Goal: Task Accomplishment & Management: Use online tool/utility

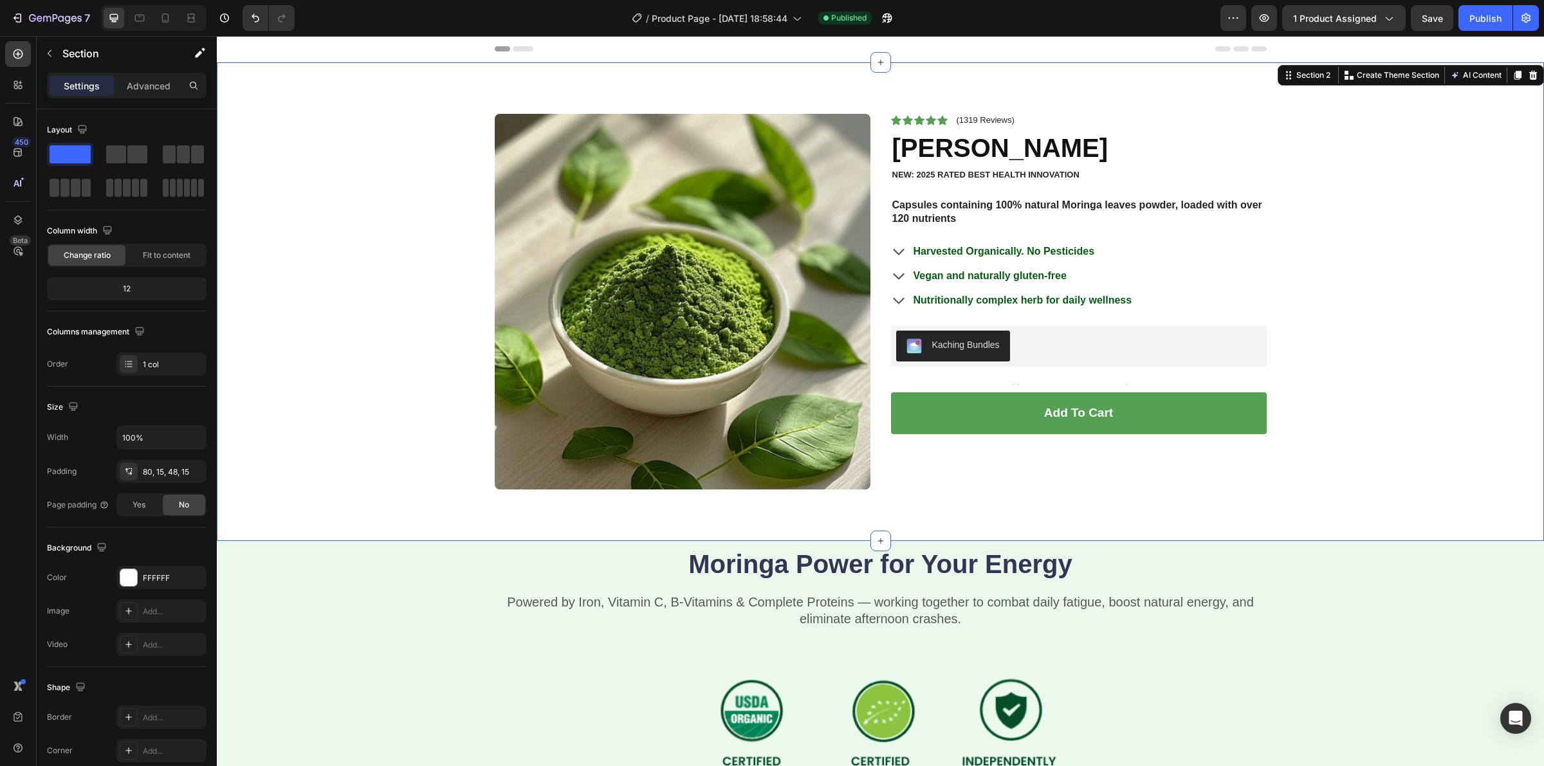
click at [1394, 342] on div "Product Images Icon Icon Icon Icon Icon Icon List (1319 Reviews) Text Block Row…" at bounding box center [880, 312] width 1308 height 396
click at [1486, 7] on button "Publish" at bounding box center [1486, 18] width 54 height 26
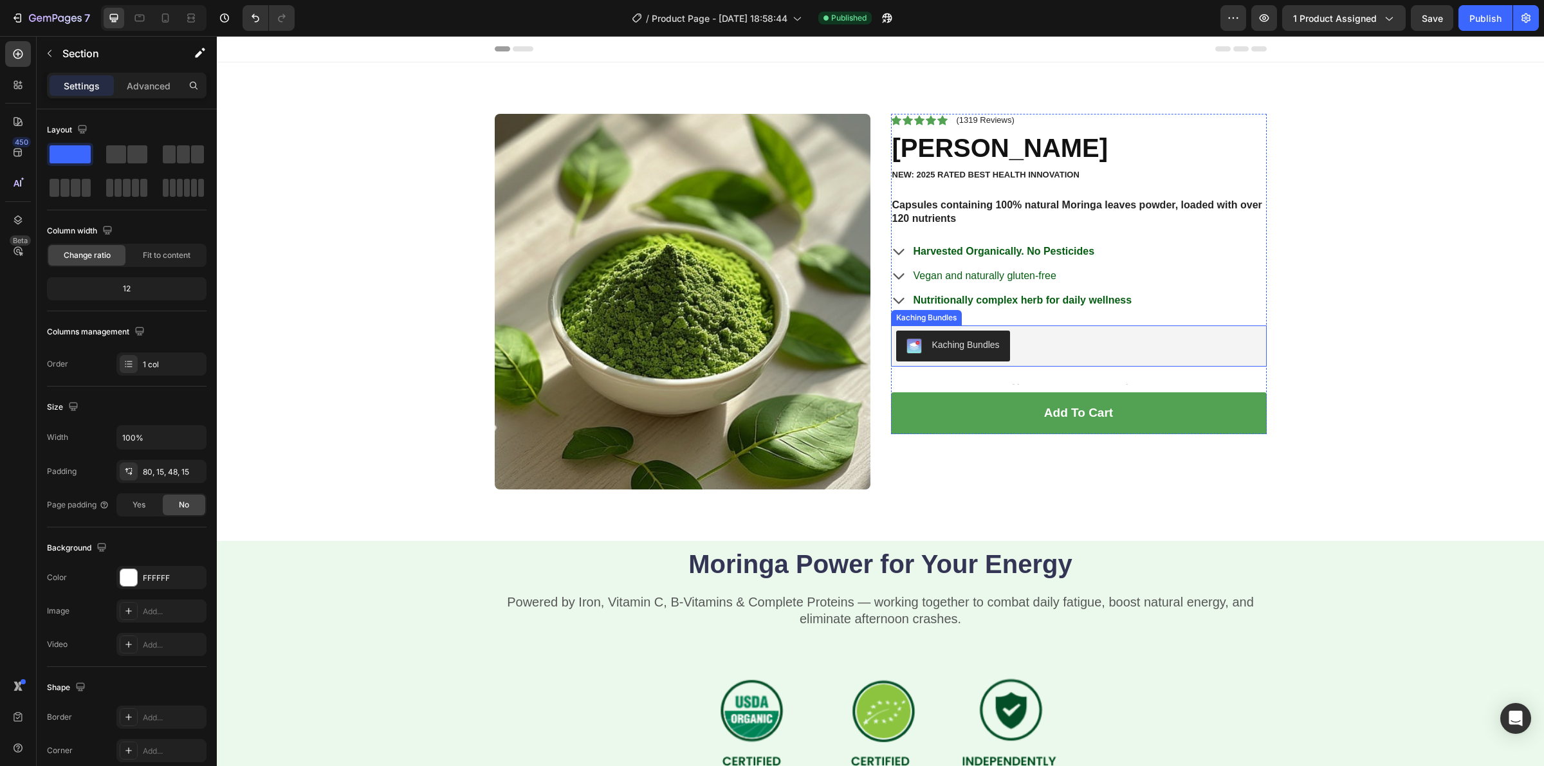
click at [965, 336] on button "Kaching Bundles" at bounding box center [953, 346] width 114 height 31
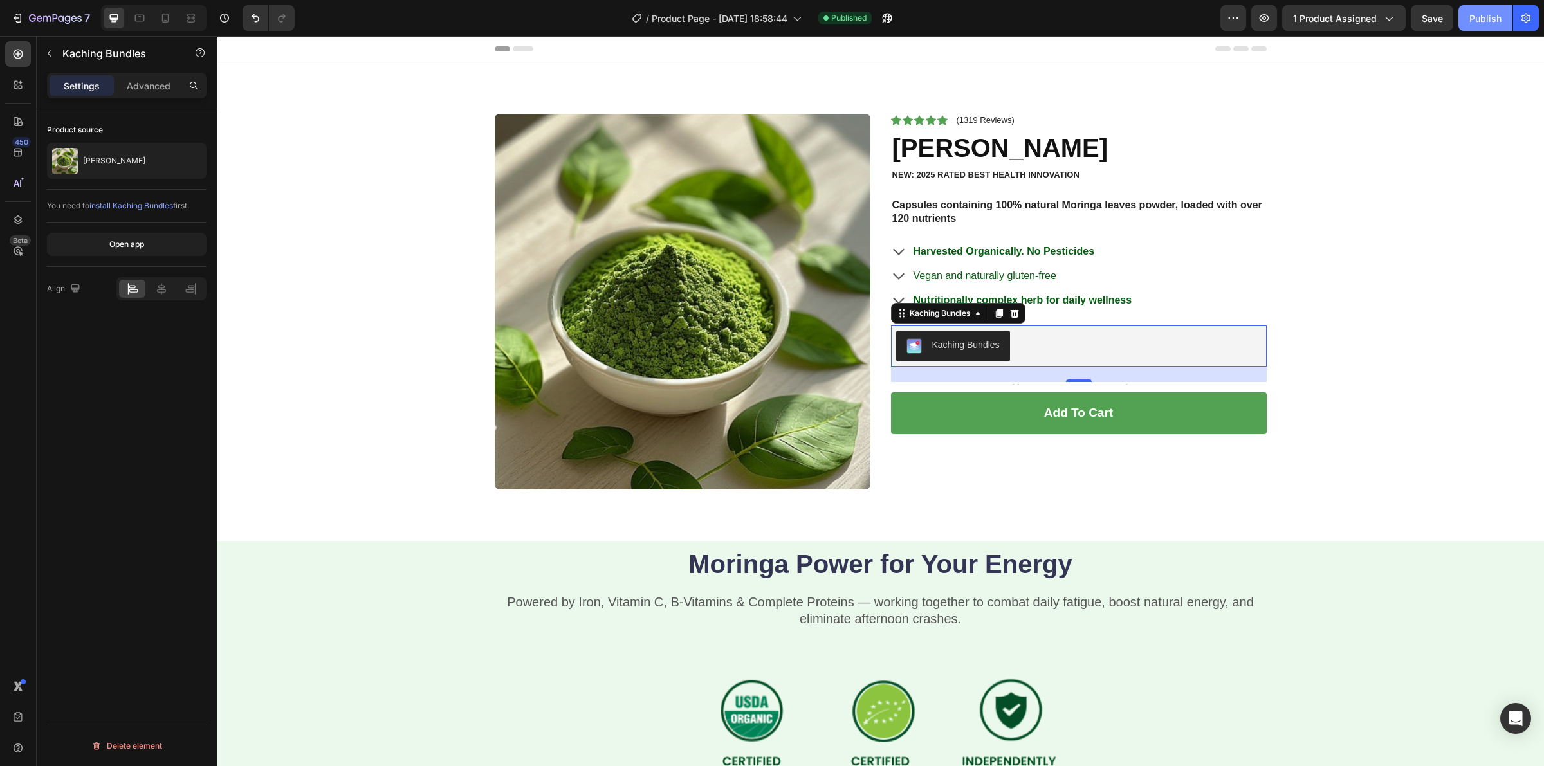
click at [1485, 26] on button "Publish" at bounding box center [1486, 18] width 54 height 26
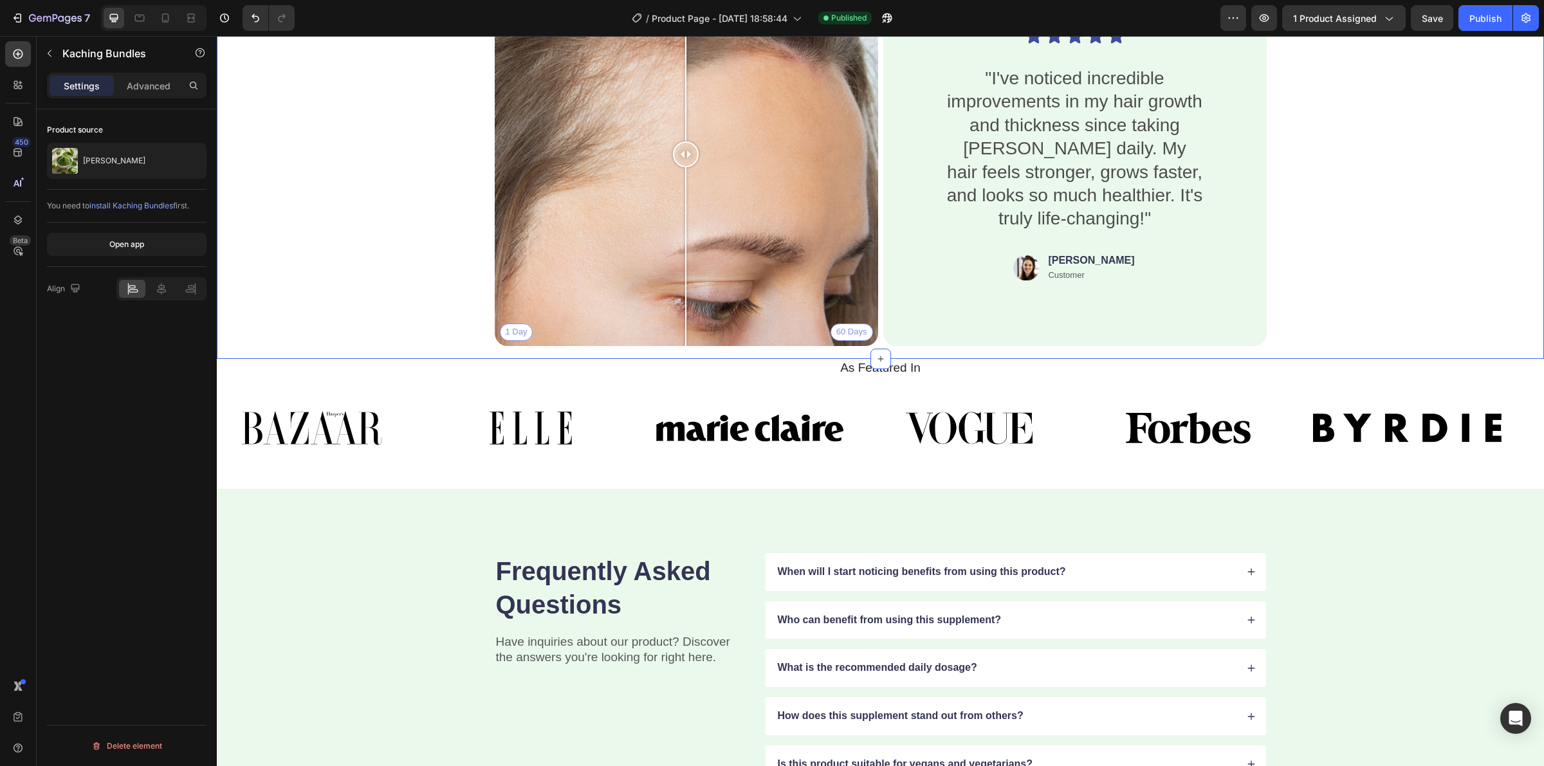
scroll to position [1287, 0]
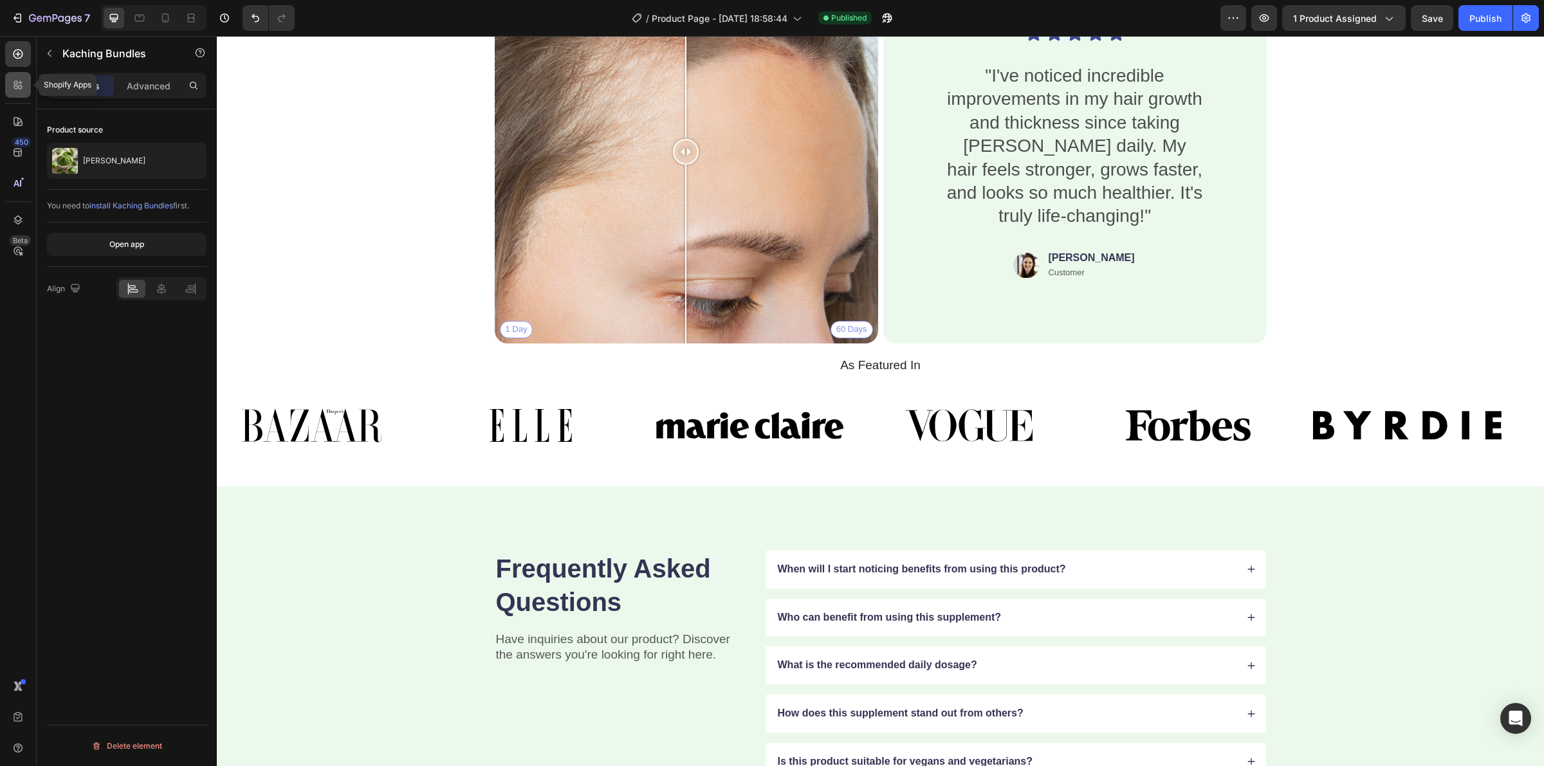
click at [14, 75] on div at bounding box center [18, 85] width 26 height 26
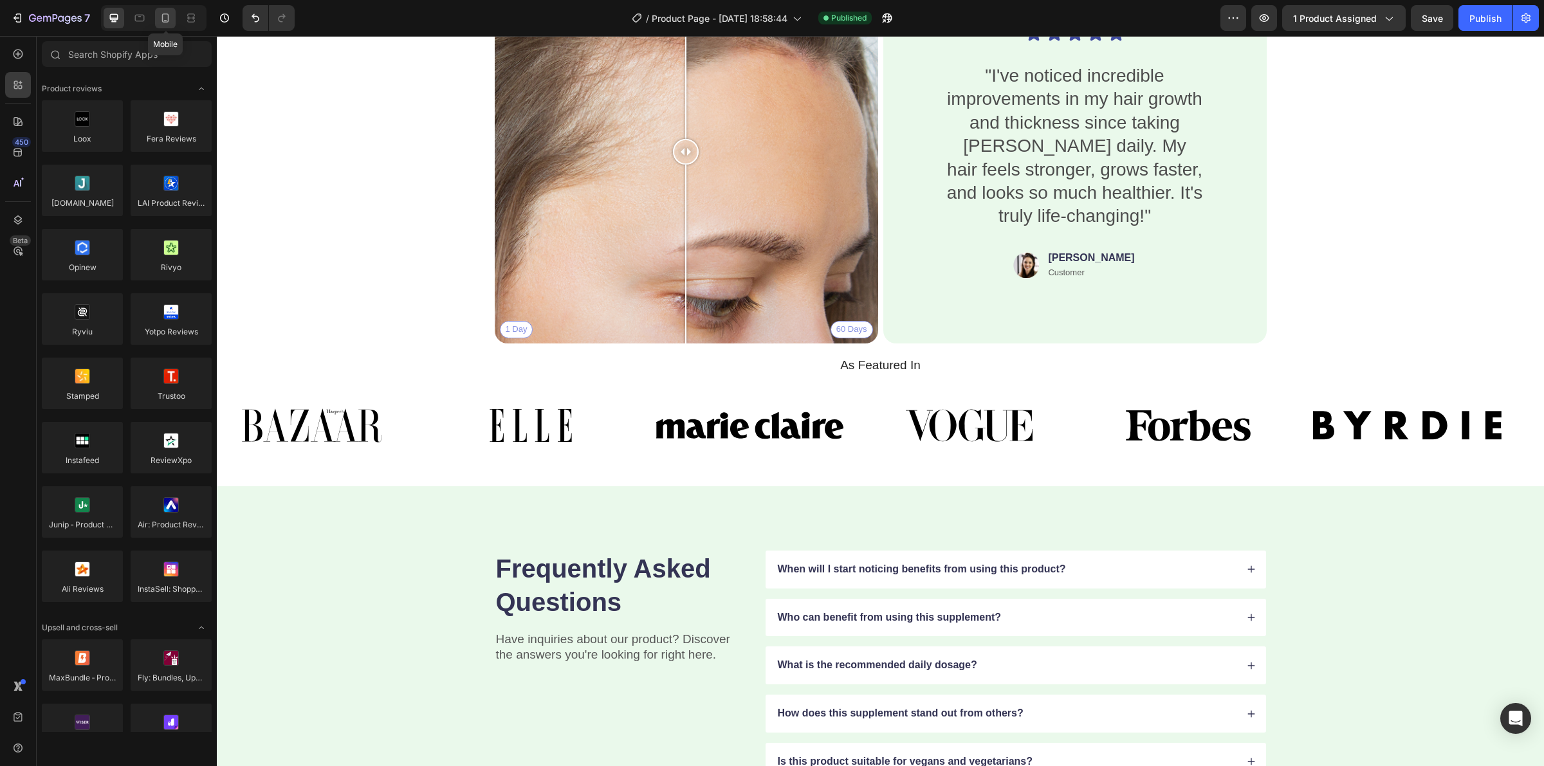
click at [165, 14] on icon at bounding box center [165, 18] width 13 height 13
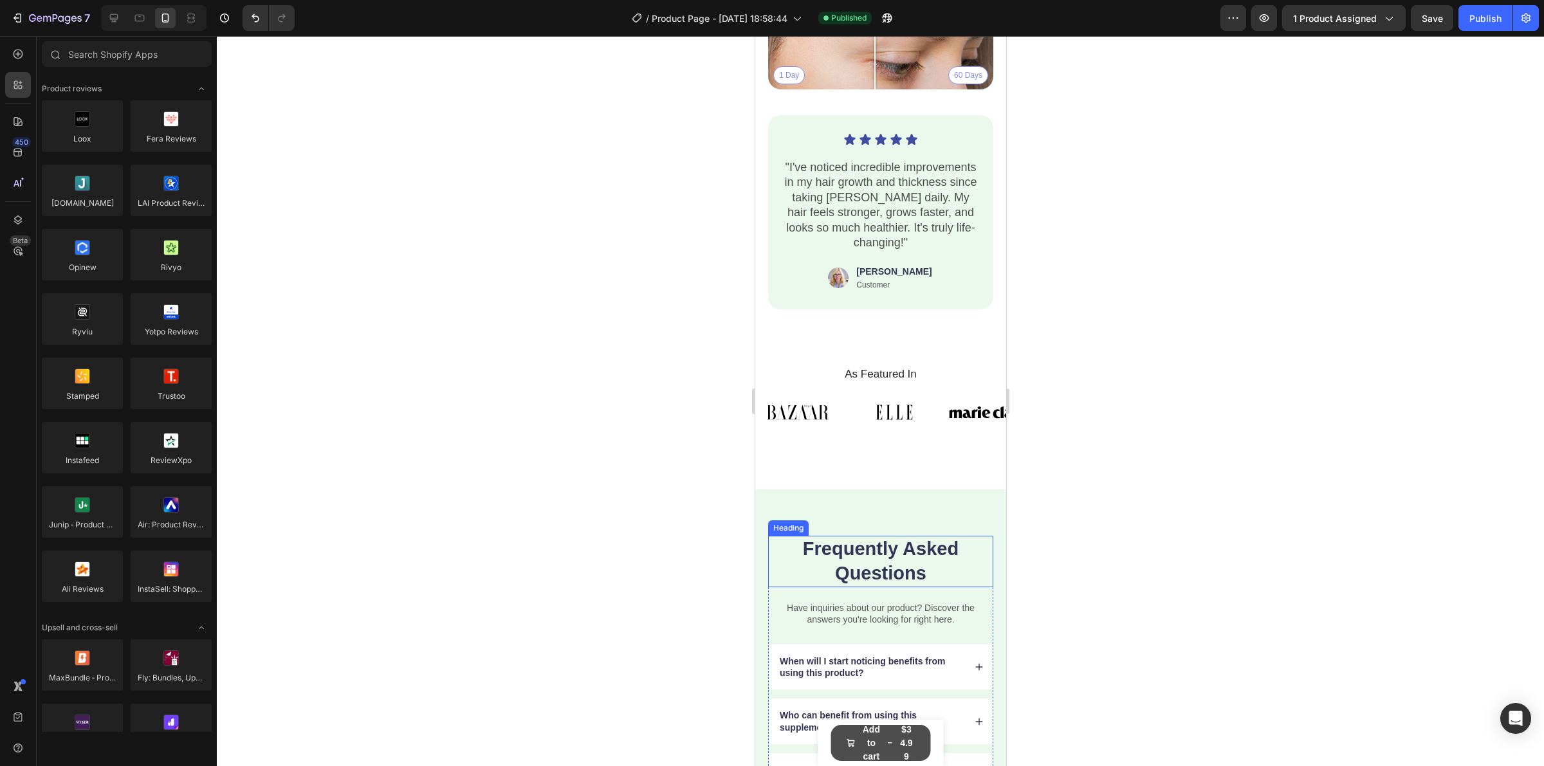
scroll to position [1598, 0]
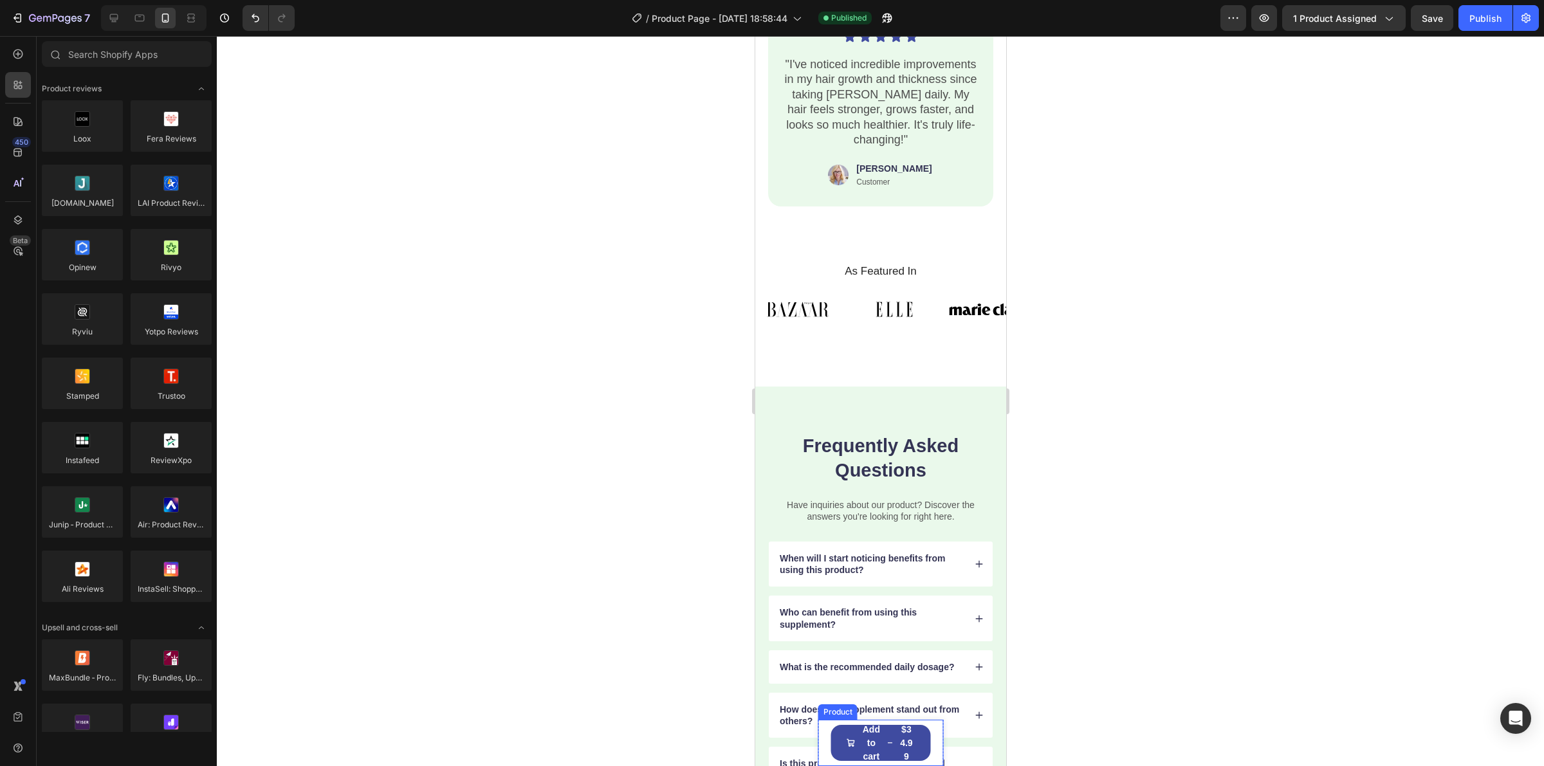
click at [928, 742] on div "Product Images Vitala Moringa Product Title $34.99 Product Price Product Price …" at bounding box center [880, 743] width 125 height 46
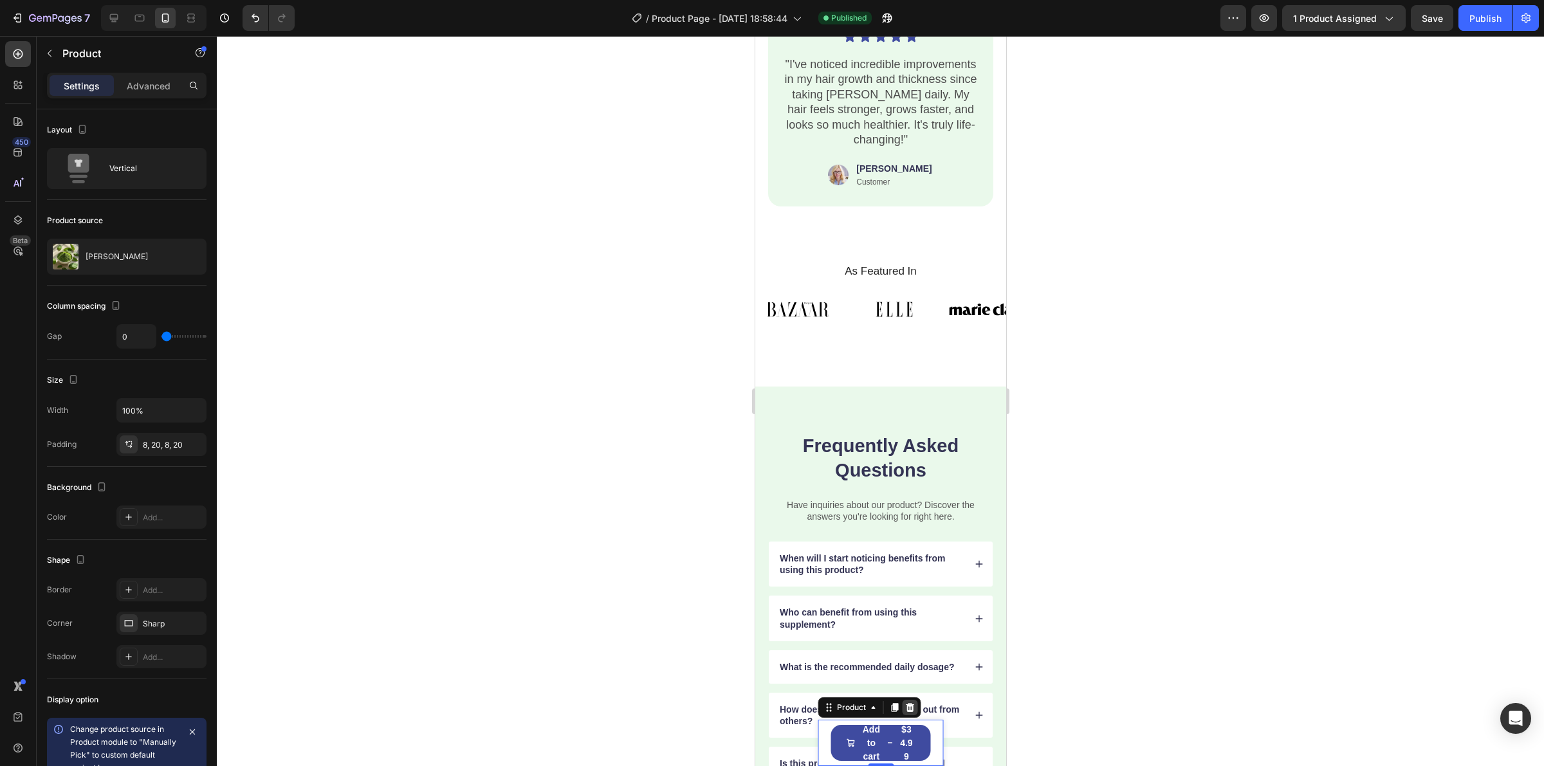
click at [906, 708] on icon at bounding box center [909, 707] width 8 height 9
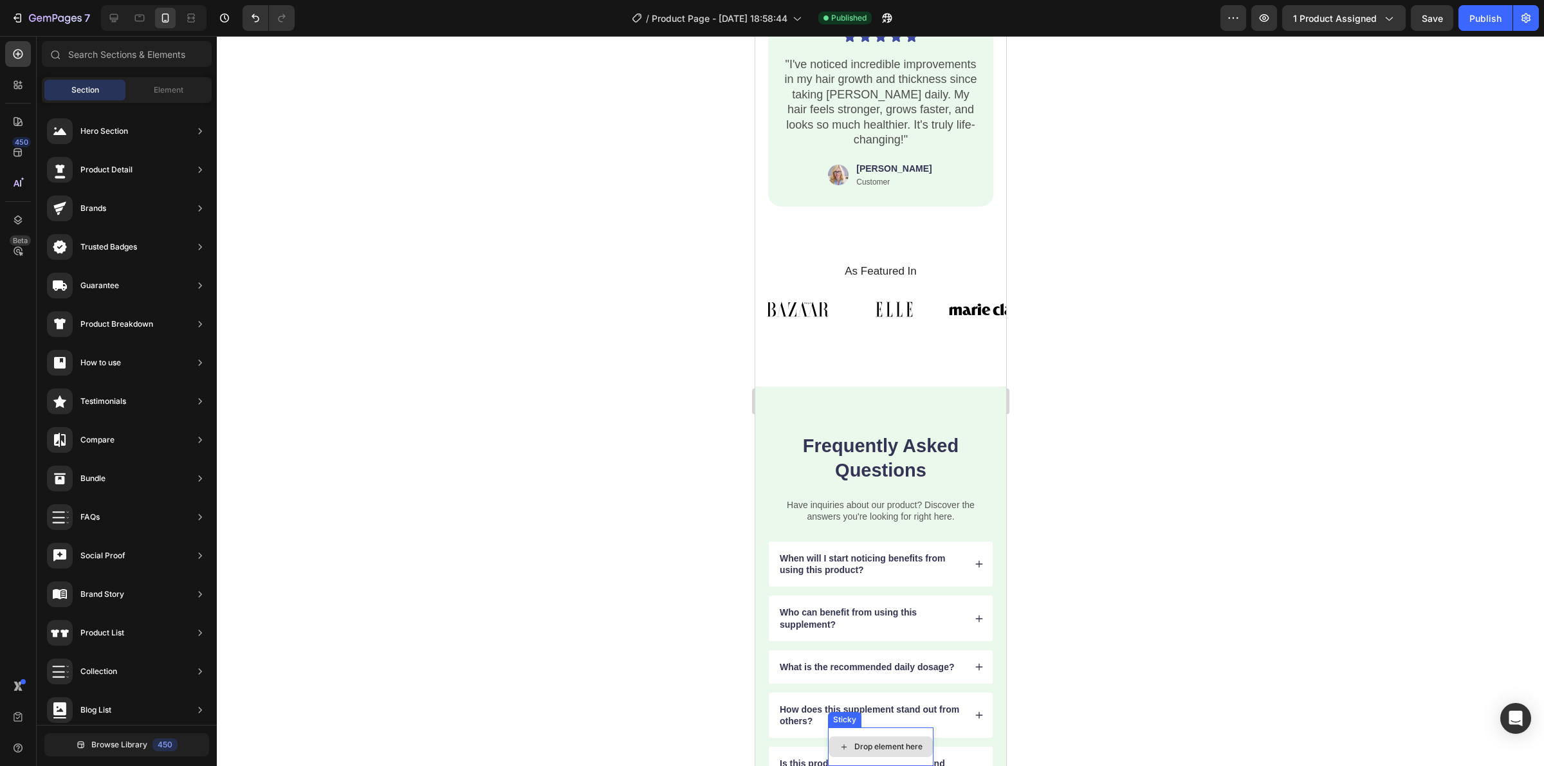
click at [875, 748] on div "Drop element here" at bounding box center [888, 747] width 68 height 10
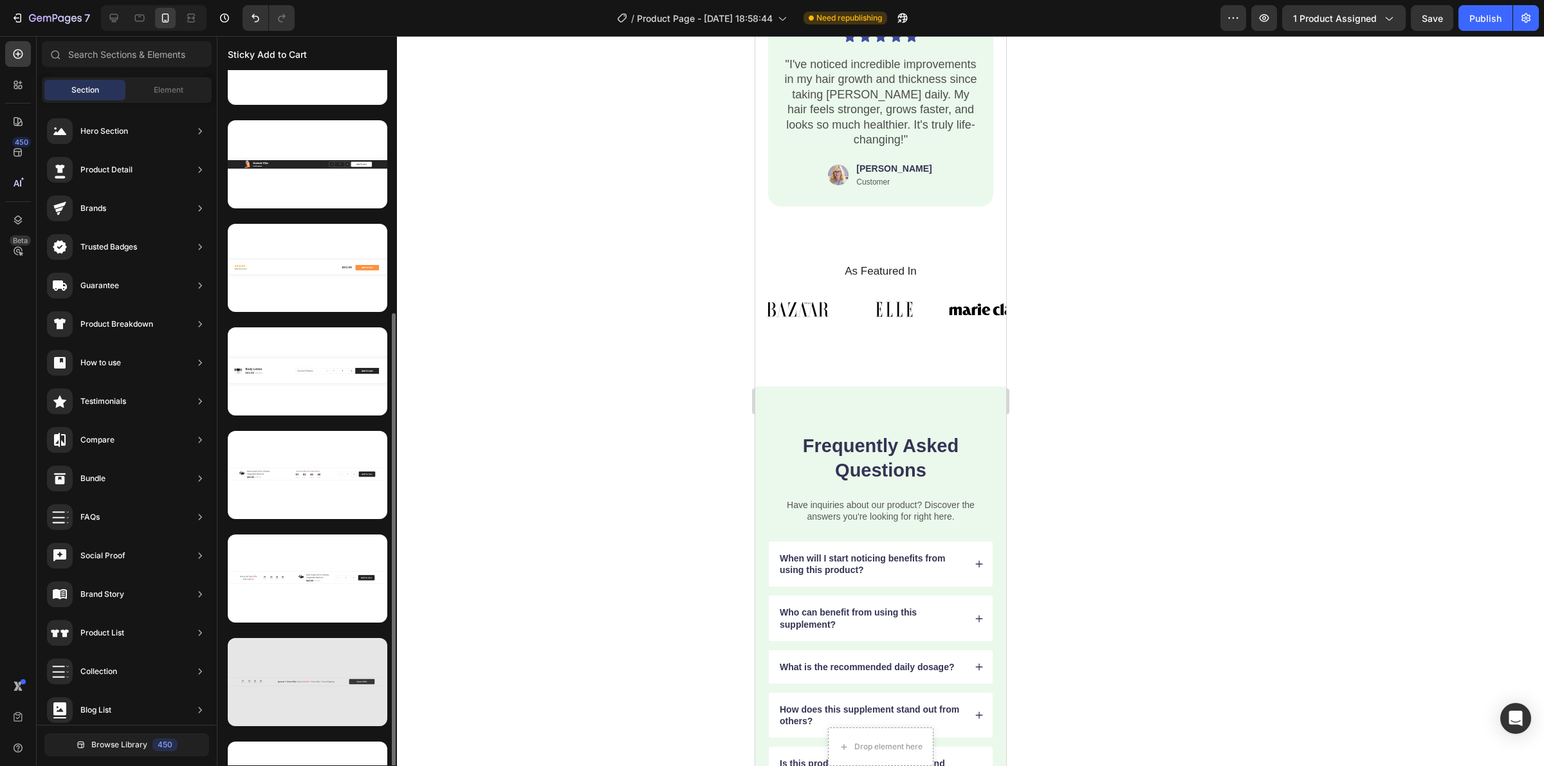
scroll to position [241, 0]
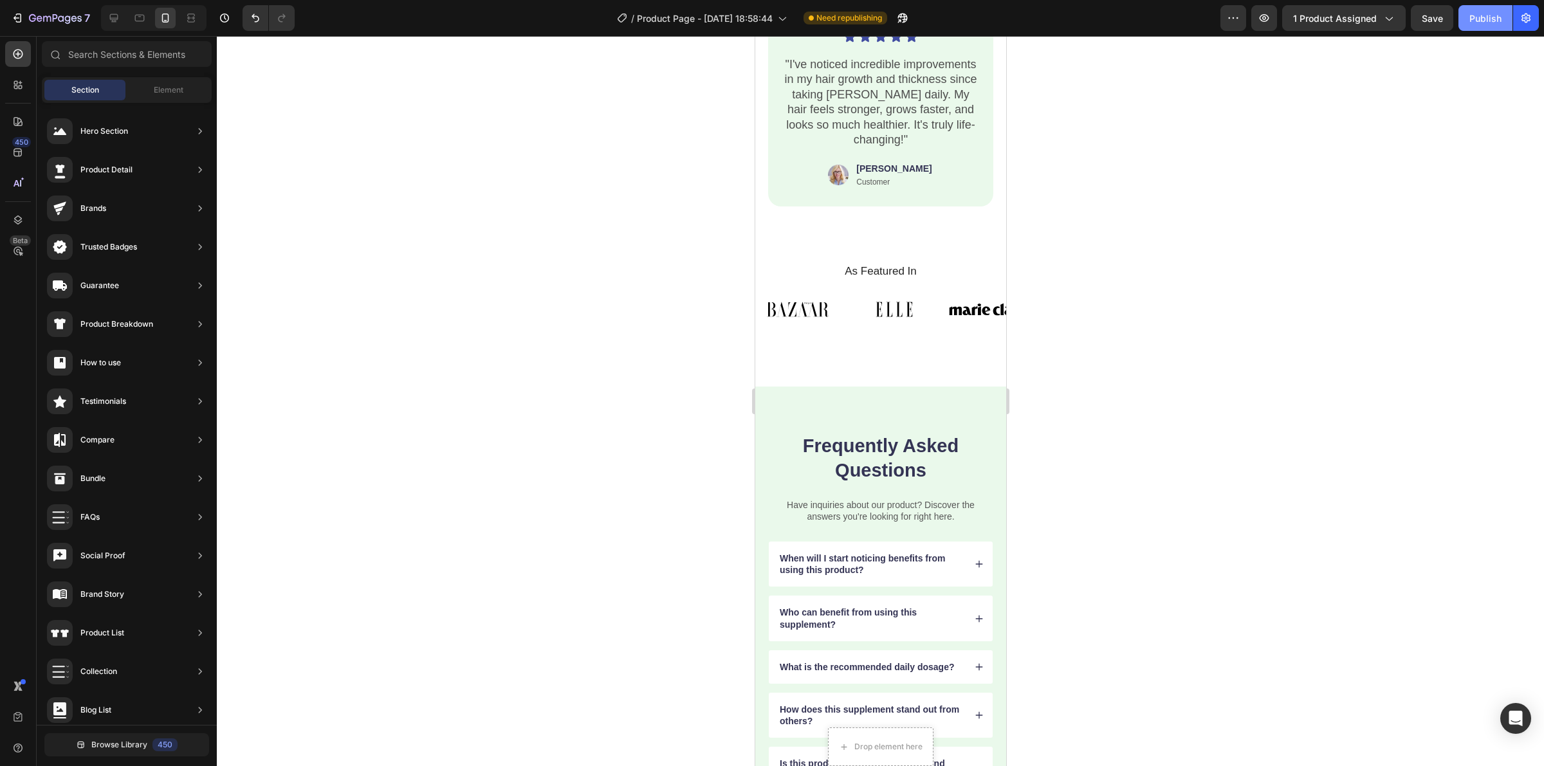
click at [1477, 12] on div "Publish" at bounding box center [1486, 19] width 32 height 14
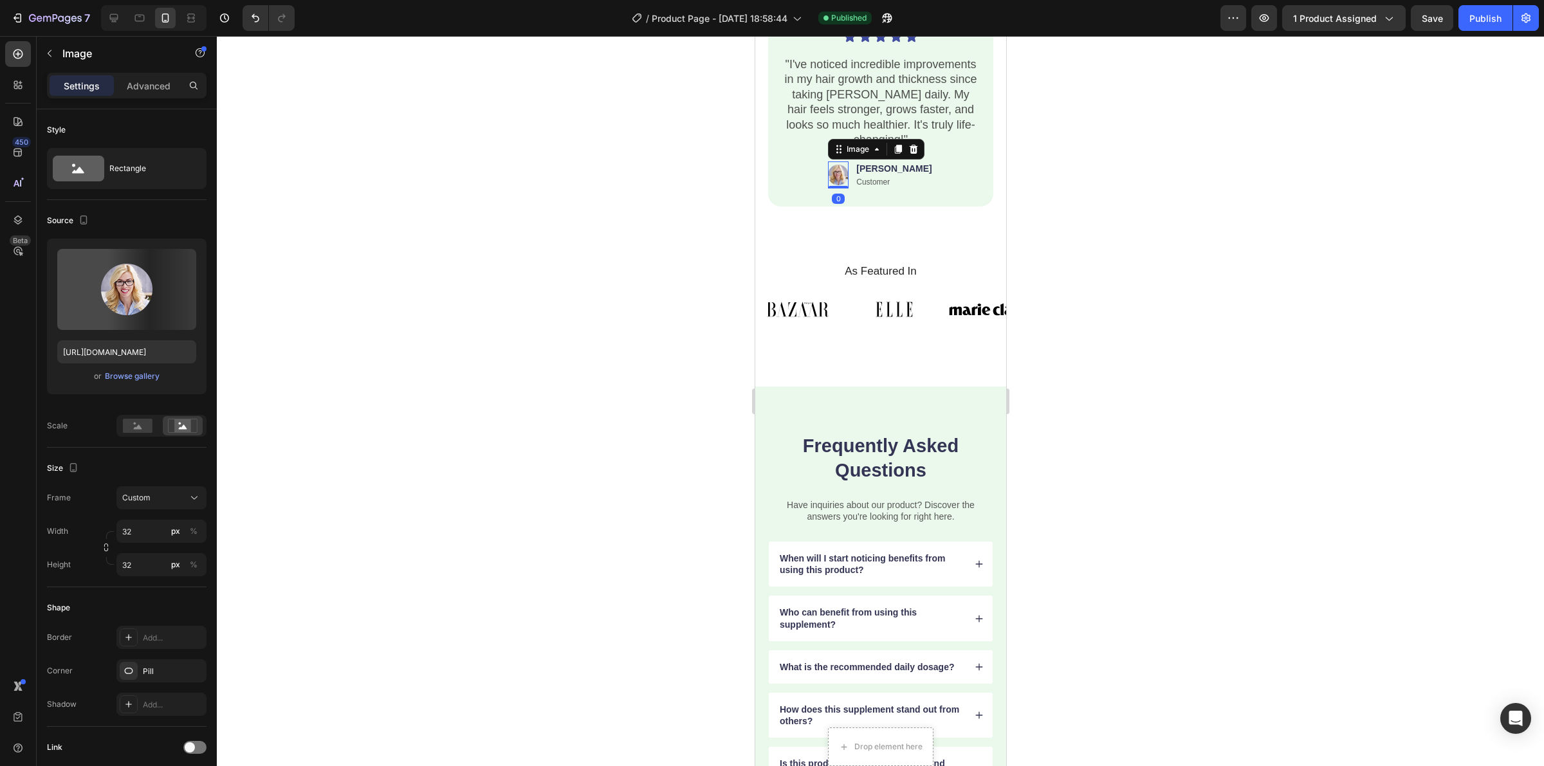
click at [848, 177] on img at bounding box center [837, 174] width 21 height 27
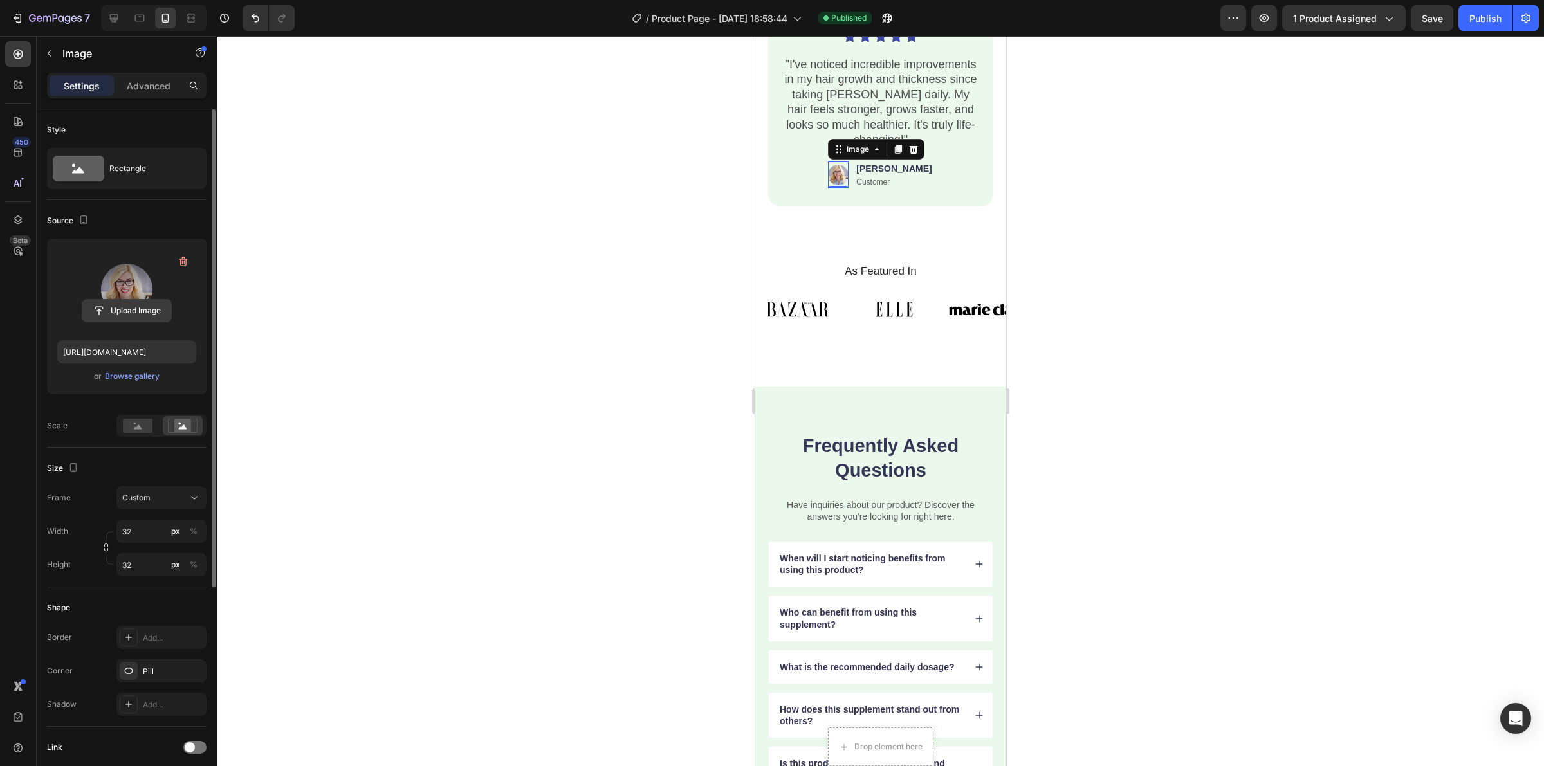
click at [130, 304] on input "file" at bounding box center [126, 311] width 89 height 22
click at [109, 288] on label at bounding box center [126, 289] width 139 height 81
click at [109, 300] on input "file" at bounding box center [126, 311] width 89 height 22
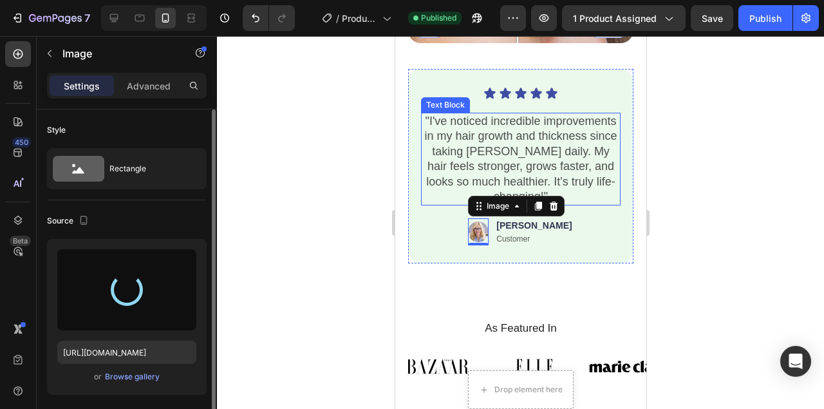
scroll to position [1571, 0]
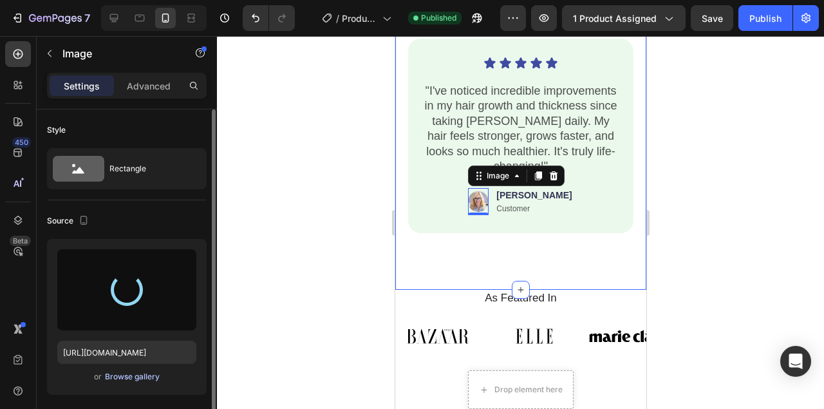
click at [133, 373] on div "Browse gallery" at bounding box center [132, 377] width 55 height 12
type input "[URL][DOMAIN_NAME]"
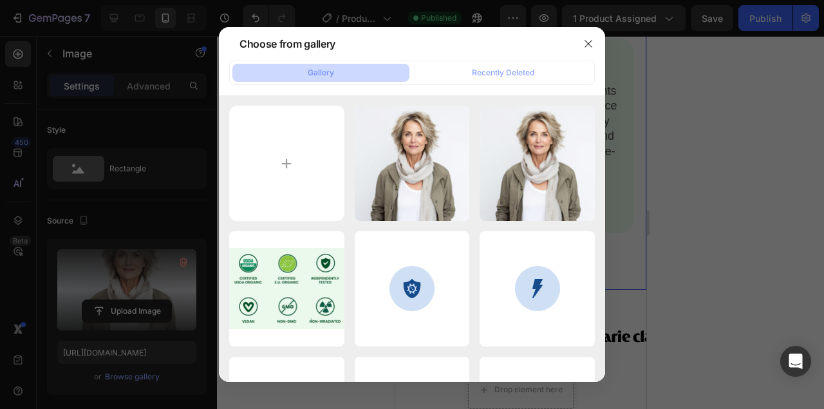
click at [726, 239] on div at bounding box center [412, 204] width 824 height 409
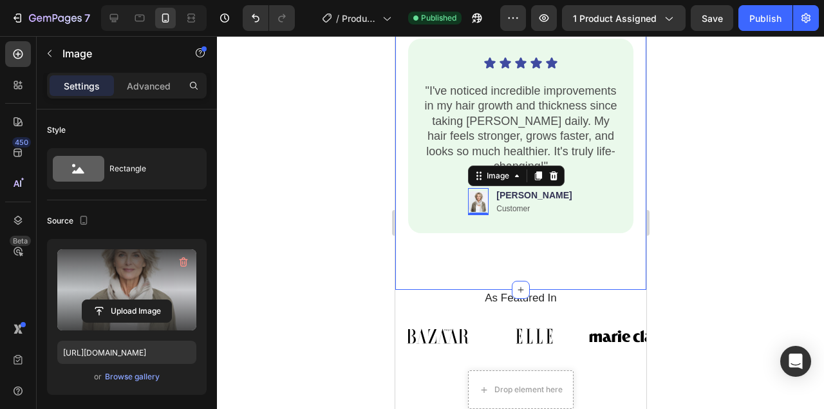
click at [709, 244] on div at bounding box center [520, 222] width 607 height 373
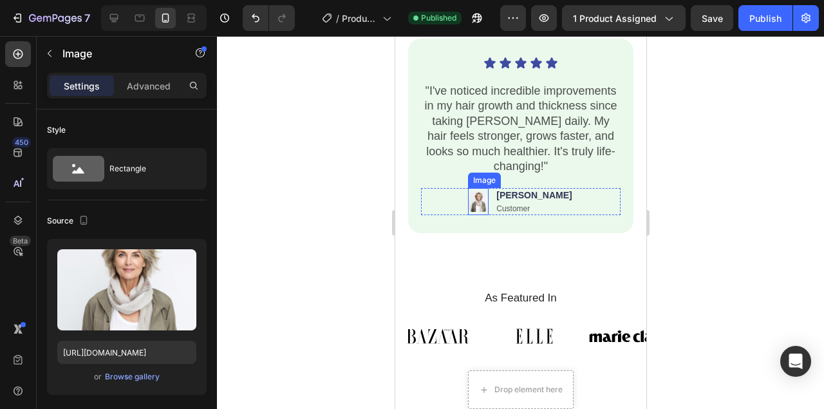
click at [488, 201] on img at bounding box center [477, 201] width 21 height 27
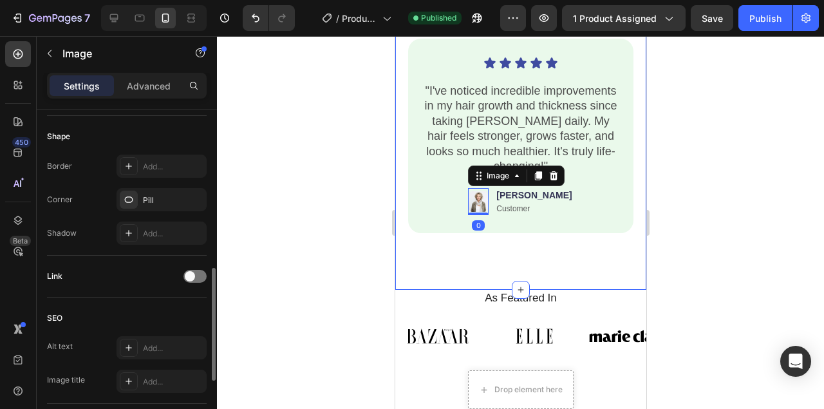
scroll to position [600, 0]
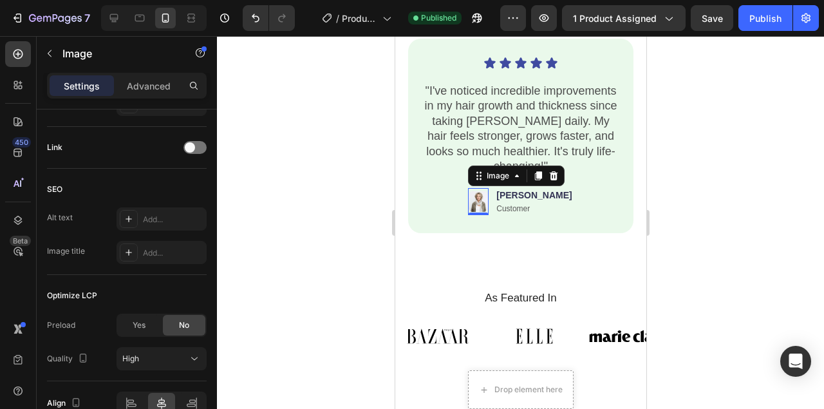
click at [488, 197] on img at bounding box center [477, 201] width 21 height 27
click at [488, 195] on img at bounding box center [477, 201] width 21 height 27
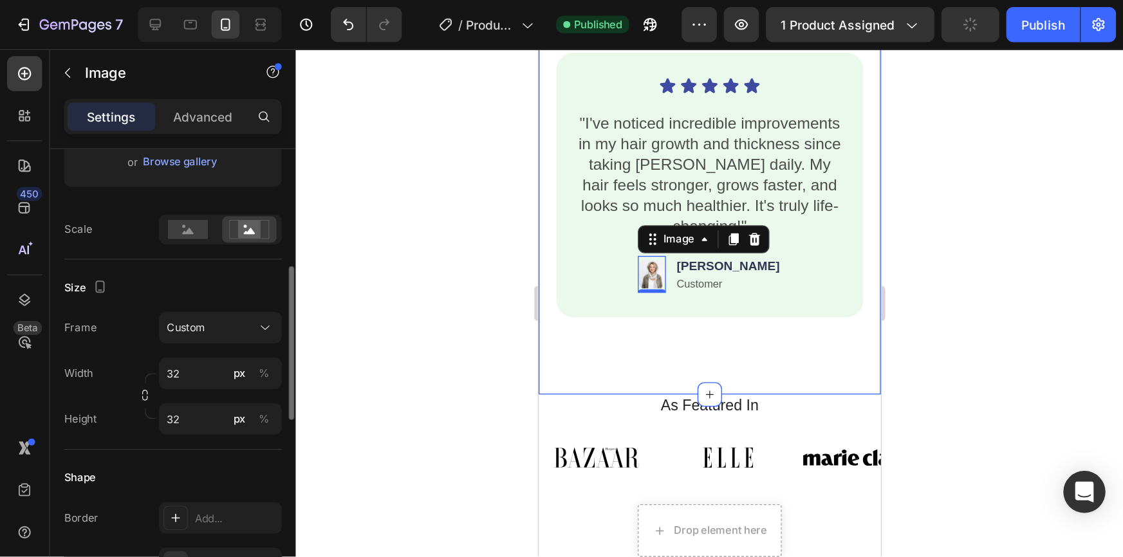
scroll to position [86, 0]
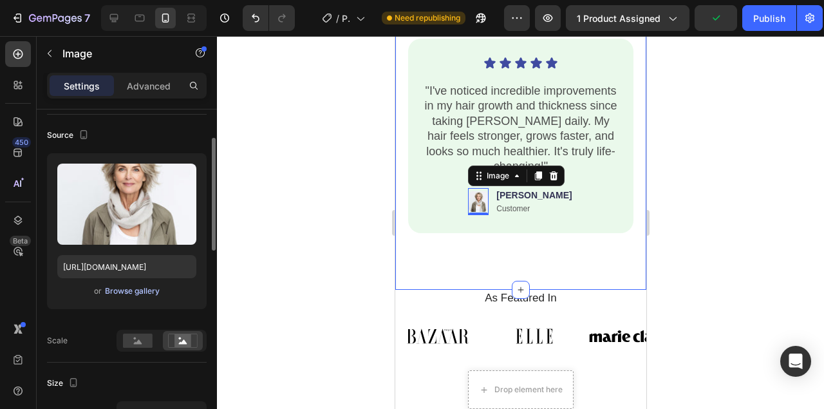
click at [137, 288] on div "Browse gallery" at bounding box center [132, 291] width 55 height 12
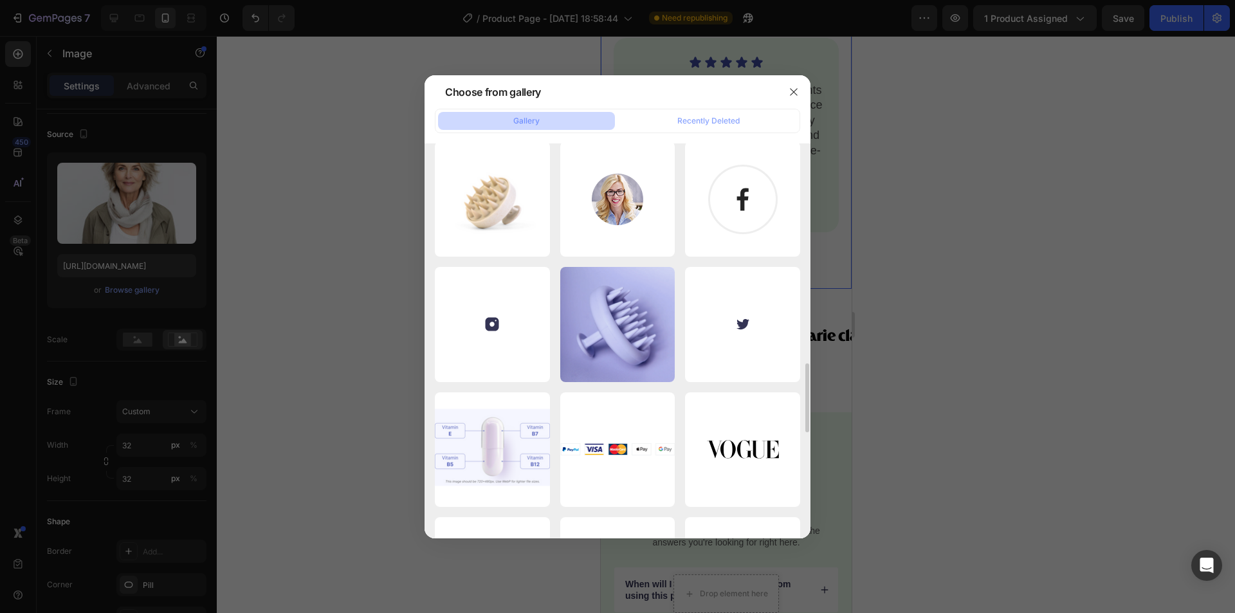
scroll to position [1522, 0]
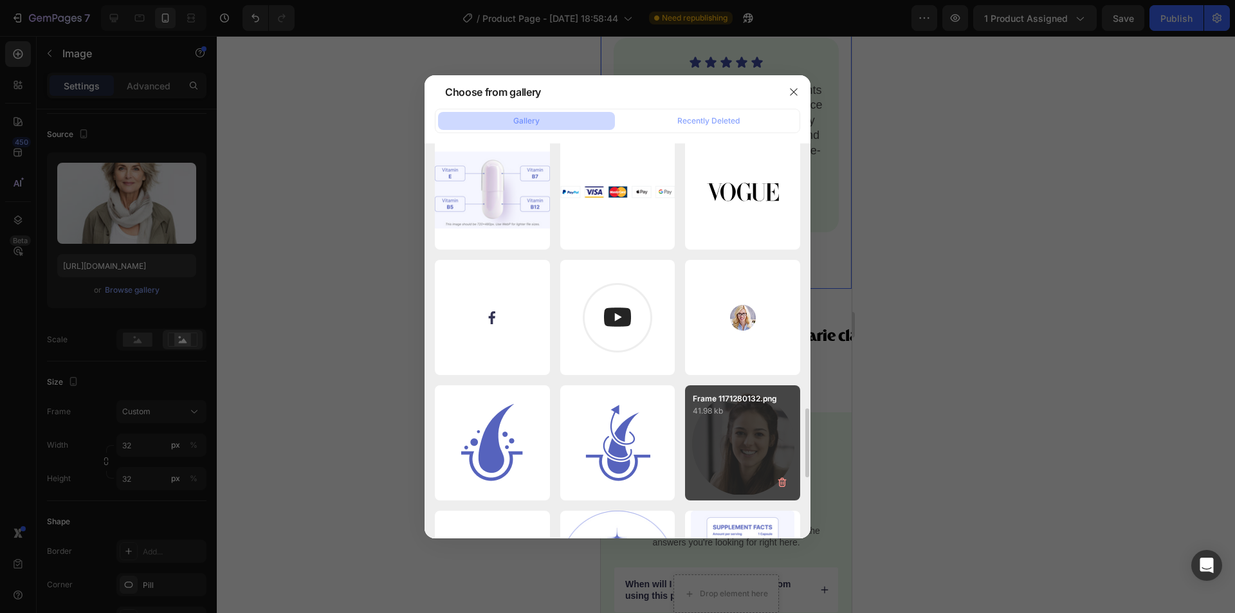
click at [744, 428] on div "Frame 1171280132.png 41.98 kb" at bounding box center [742, 442] width 115 height 115
type input "[URL][DOMAIN_NAME]"
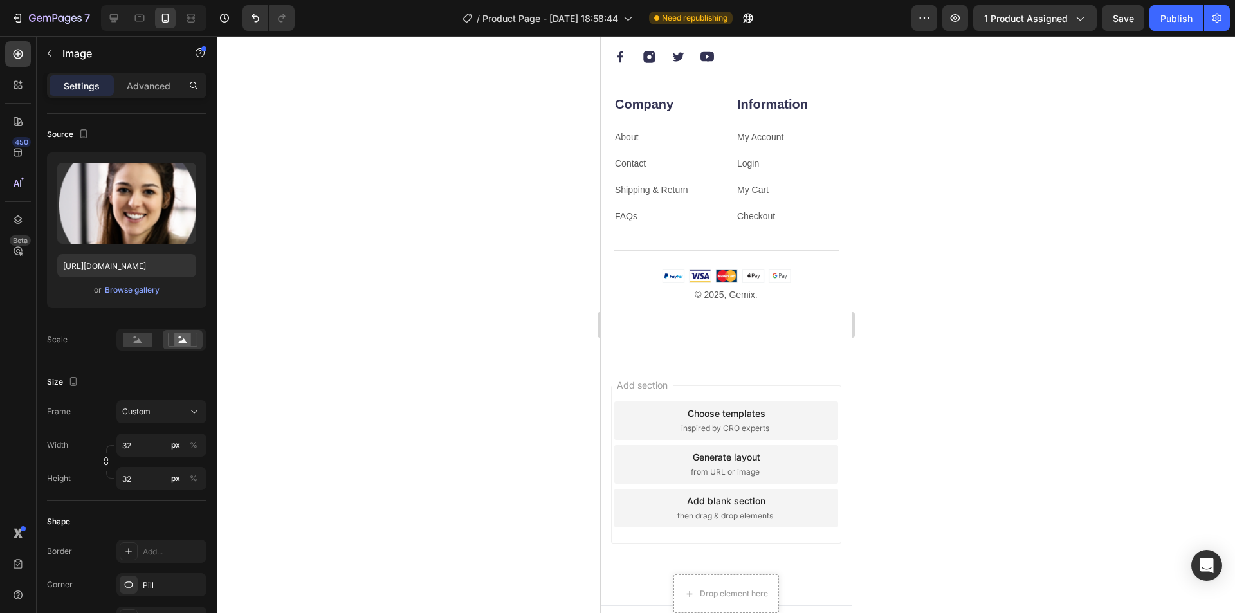
scroll to position [2740, 0]
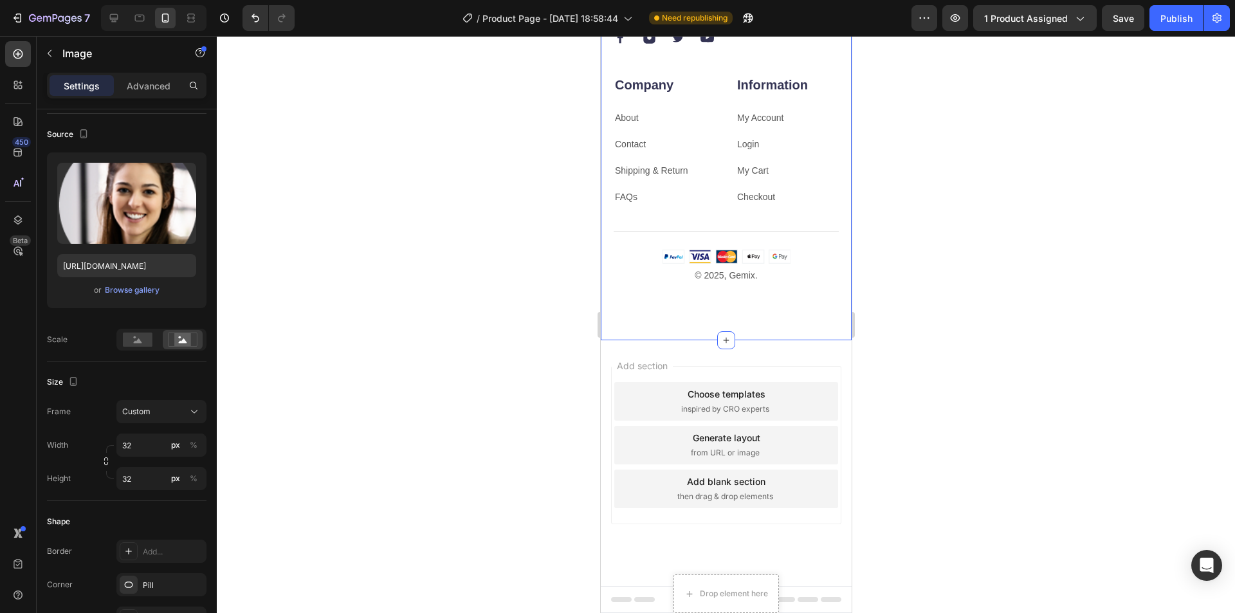
click at [829, 330] on div "Our emails are plastic-free too. Heading By submitting your email, you agree to…" at bounding box center [725, 93] width 251 height 494
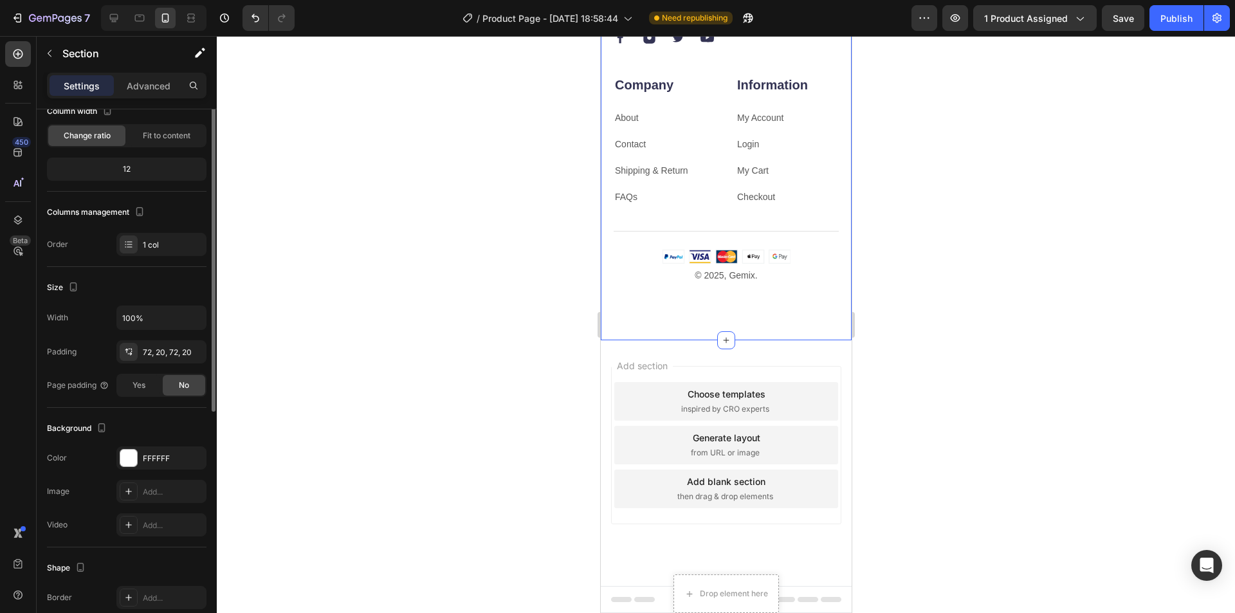
scroll to position [0, 0]
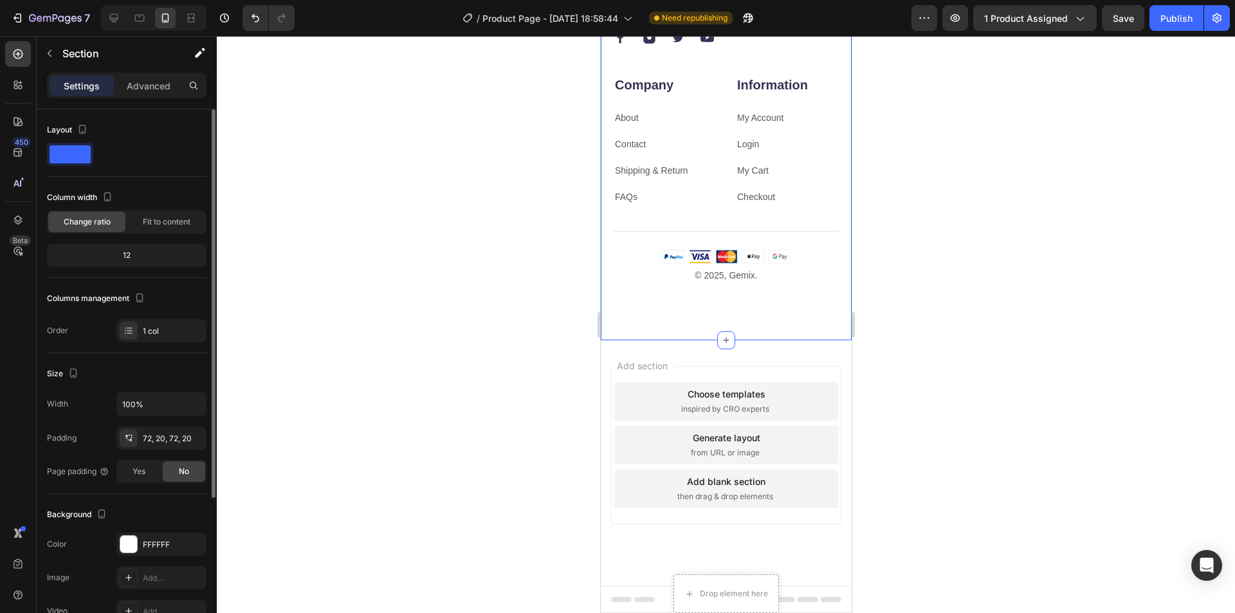
click at [829, 360] on div "Add section Choose templates inspired by CRO experts Generate layout from URL o…" at bounding box center [725, 463] width 251 height 246
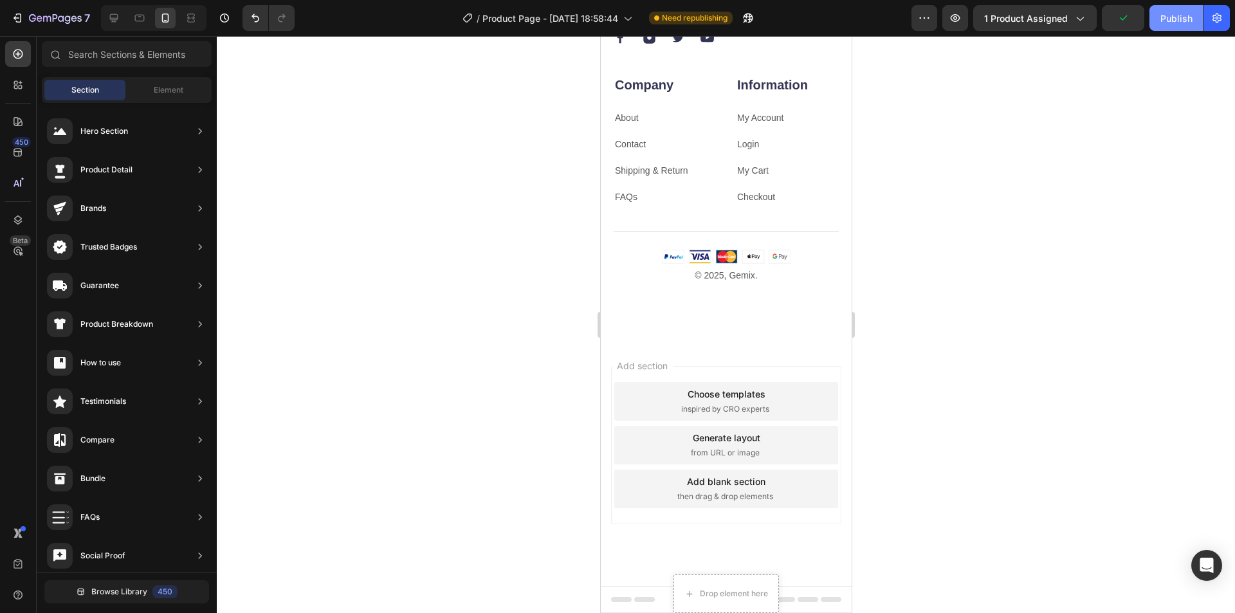
click at [1160, 25] on button "Publish" at bounding box center [1177, 18] width 54 height 26
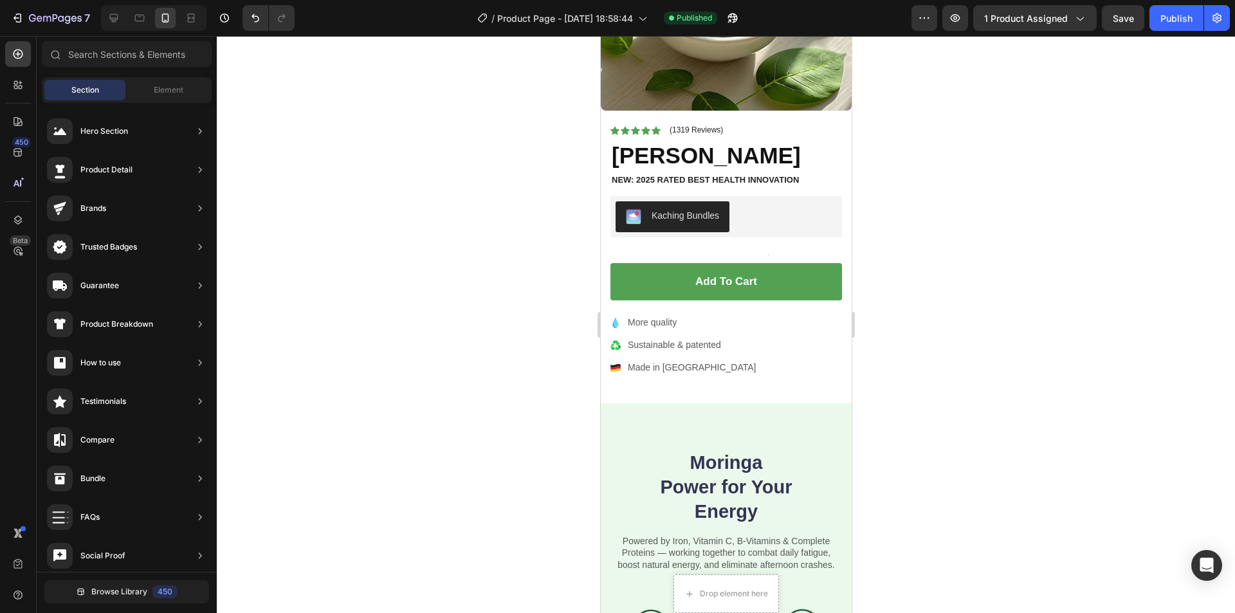
scroll to position [199, 0]
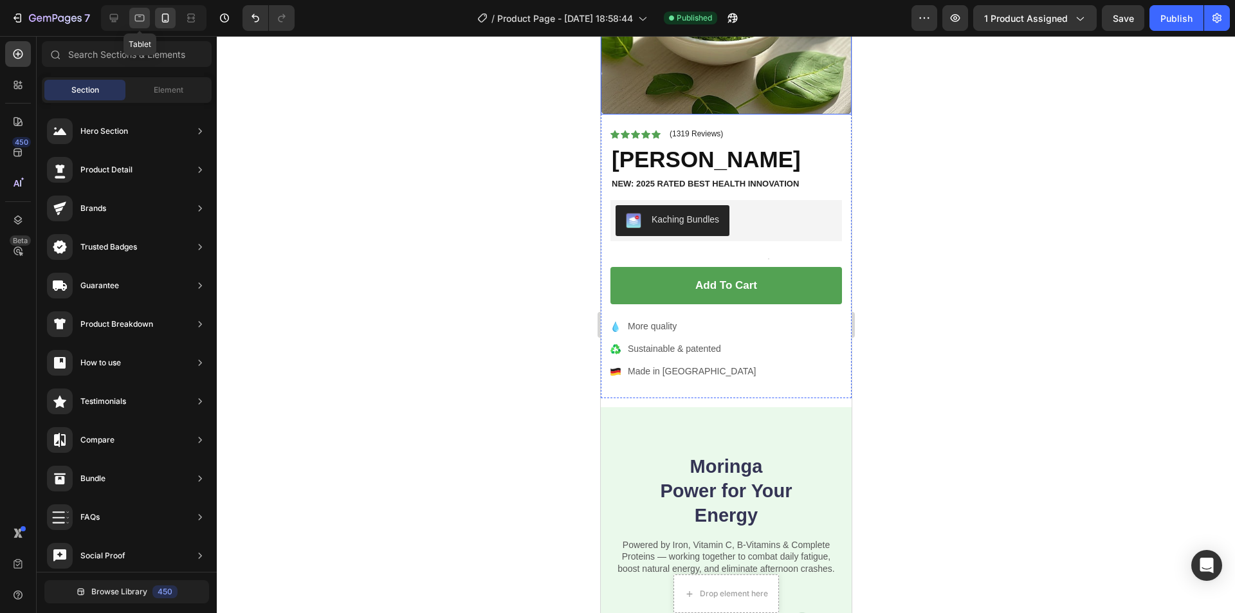
click at [133, 14] on div at bounding box center [139, 18] width 21 height 21
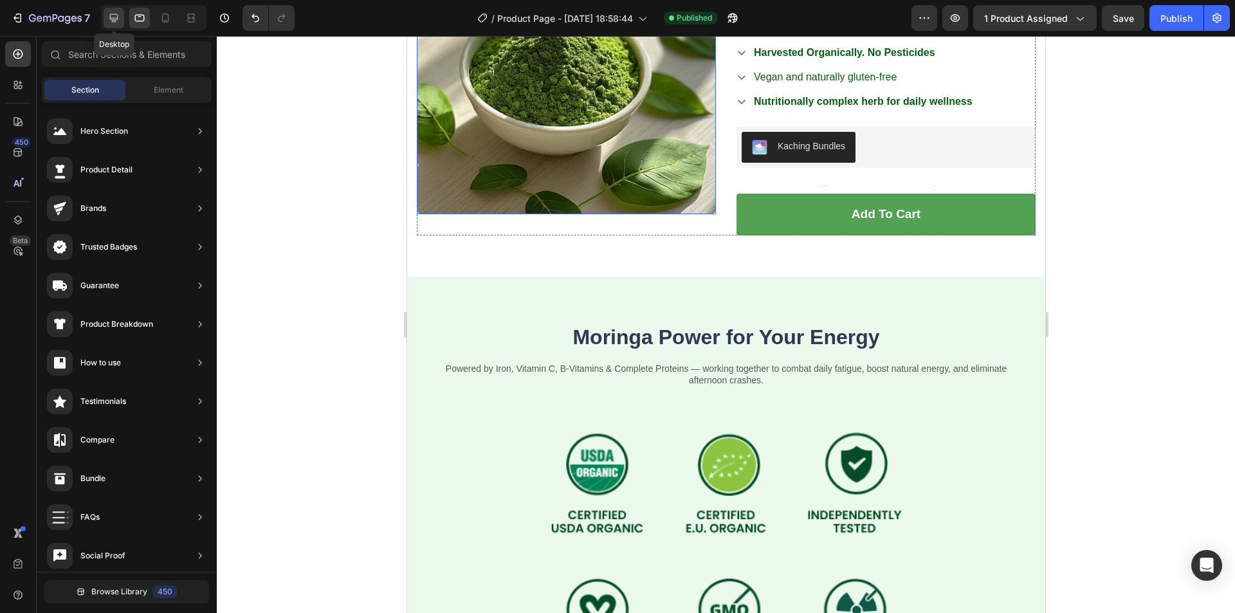
click at [116, 18] on icon at bounding box center [114, 18] width 8 height 8
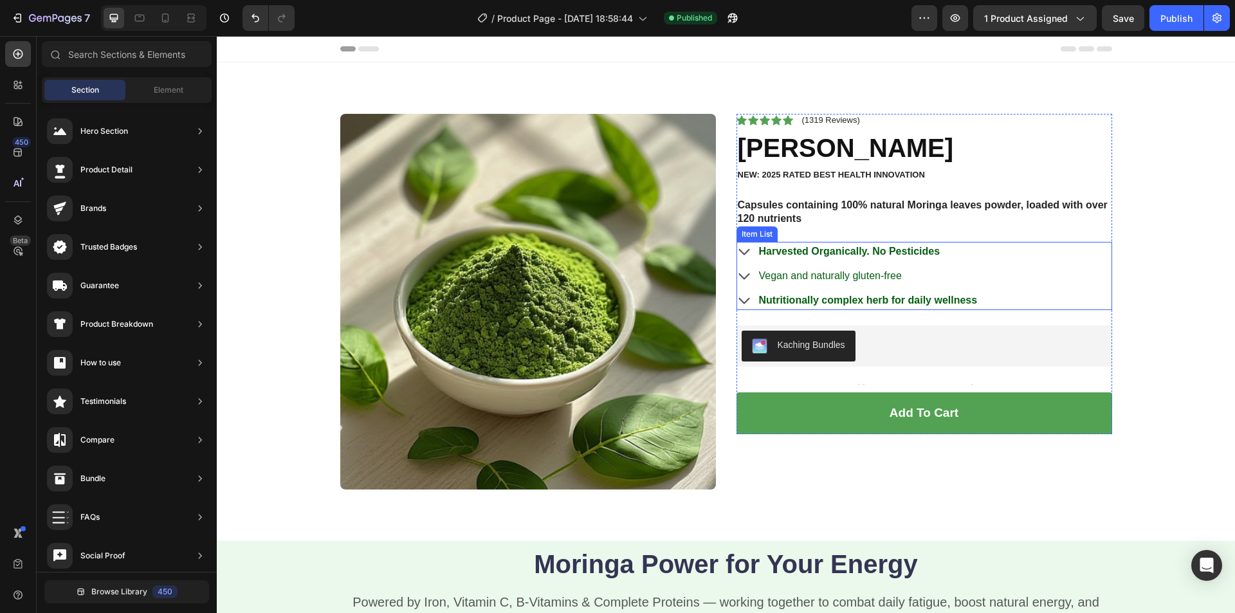
click at [780, 274] on span "Vegan and naturally gluten-free" at bounding box center [830, 275] width 143 height 11
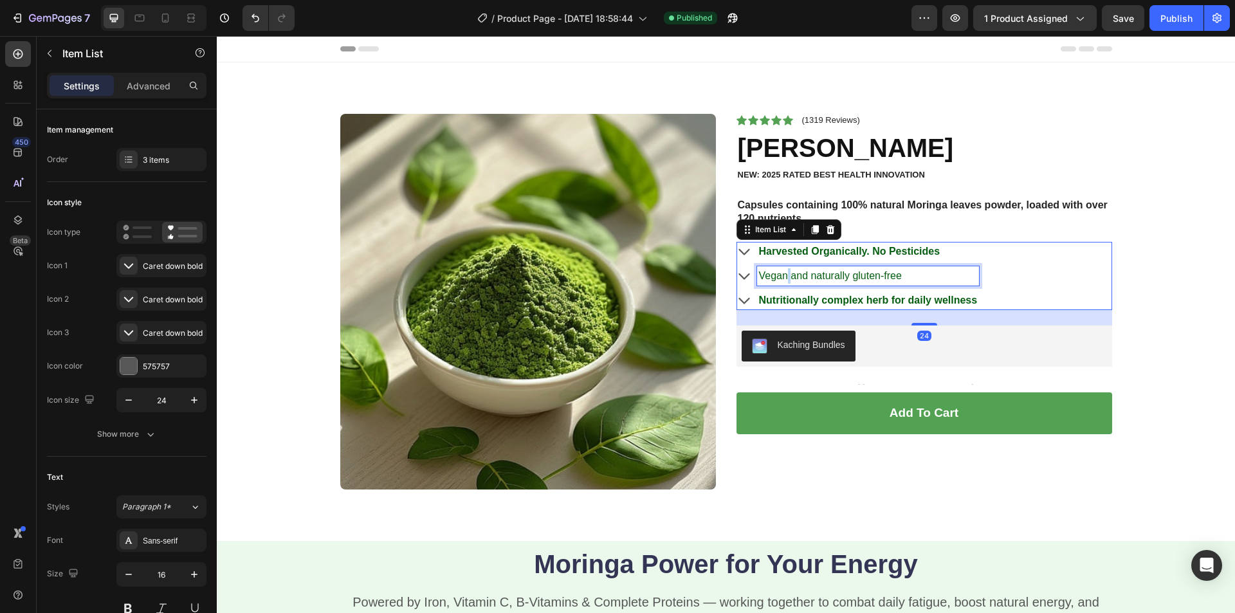
click at [780, 274] on span "Vegan and naturally gluten-free" at bounding box center [830, 275] width 143 height 11
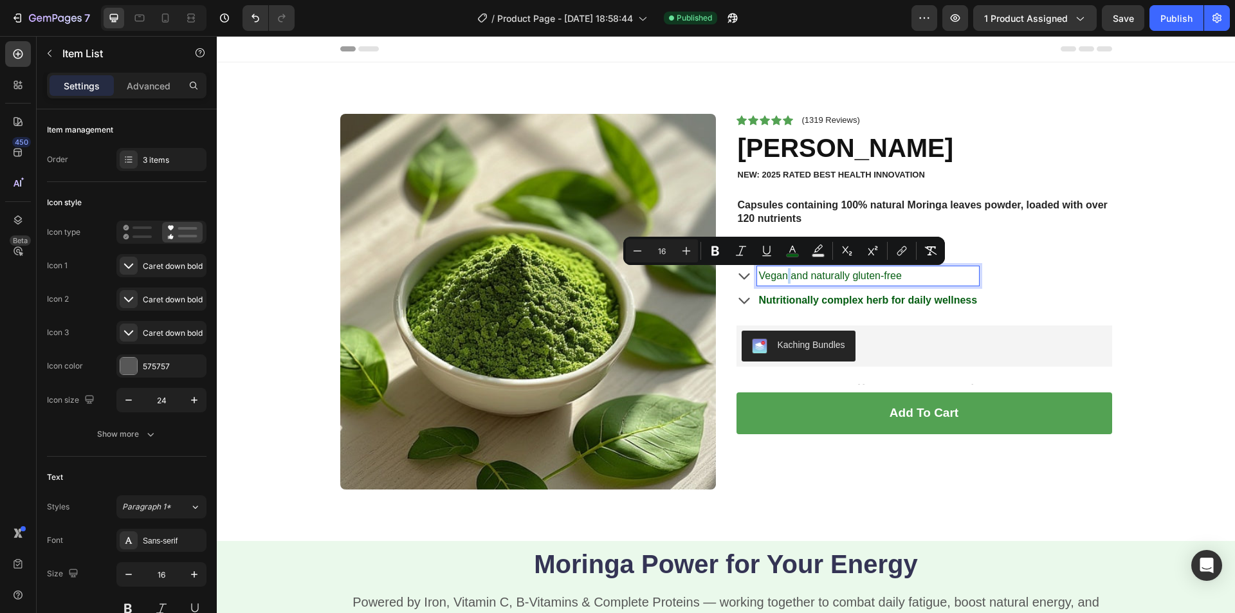
click at [780, 274] on span "Vegan and naturally gluten-free" at bounding box center [830, 275] width 143 height 11
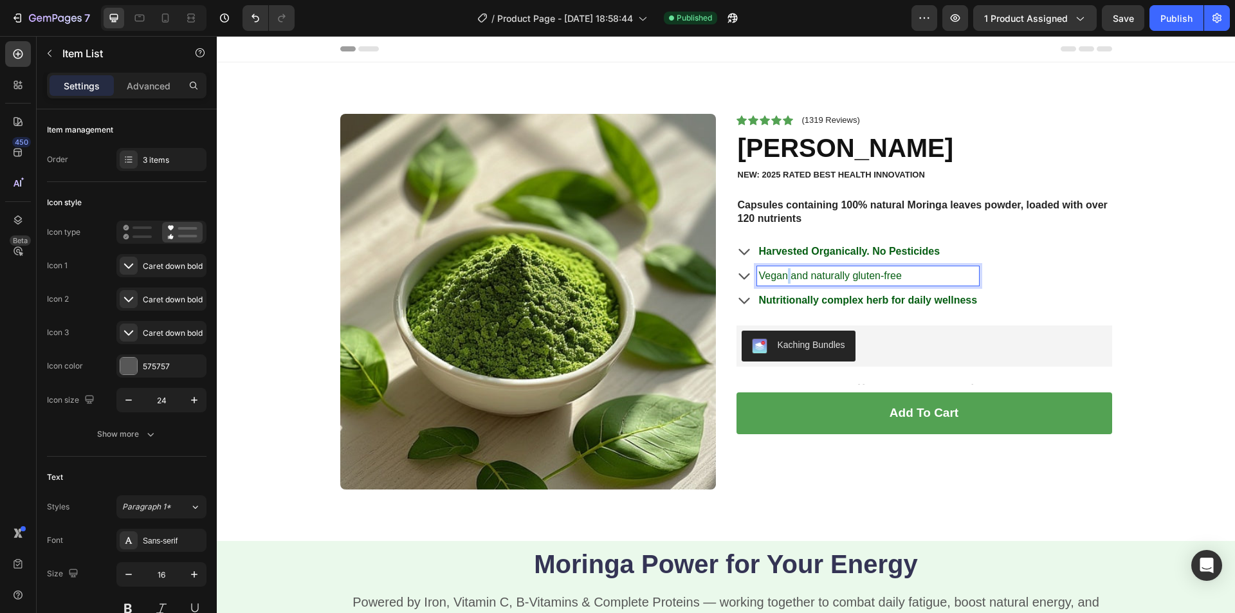
click at [780, 274] on span "Vegan and naturally gluten-free" at bounding box center [830, 275] width 143 height 11
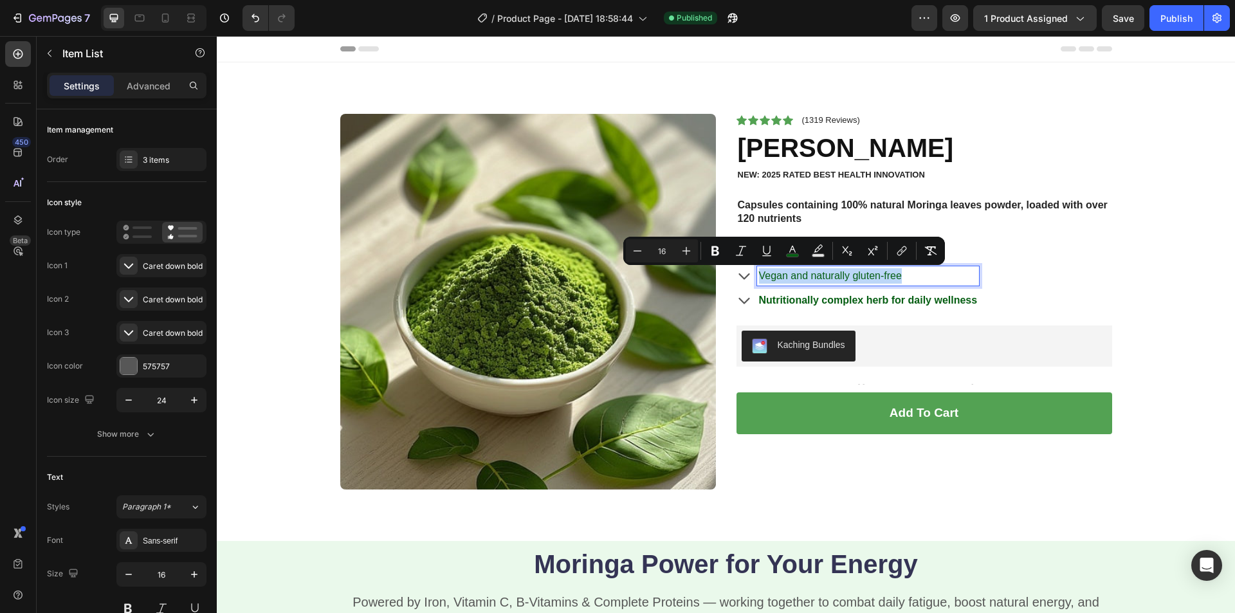
click at [780, 274] on span "Vegan and naturally gluten-free" at bounding box center [830, 275] width 143 height 11
click at [748, 250] on button "Bold" at bounding box center [756, 250] width 23 height 23
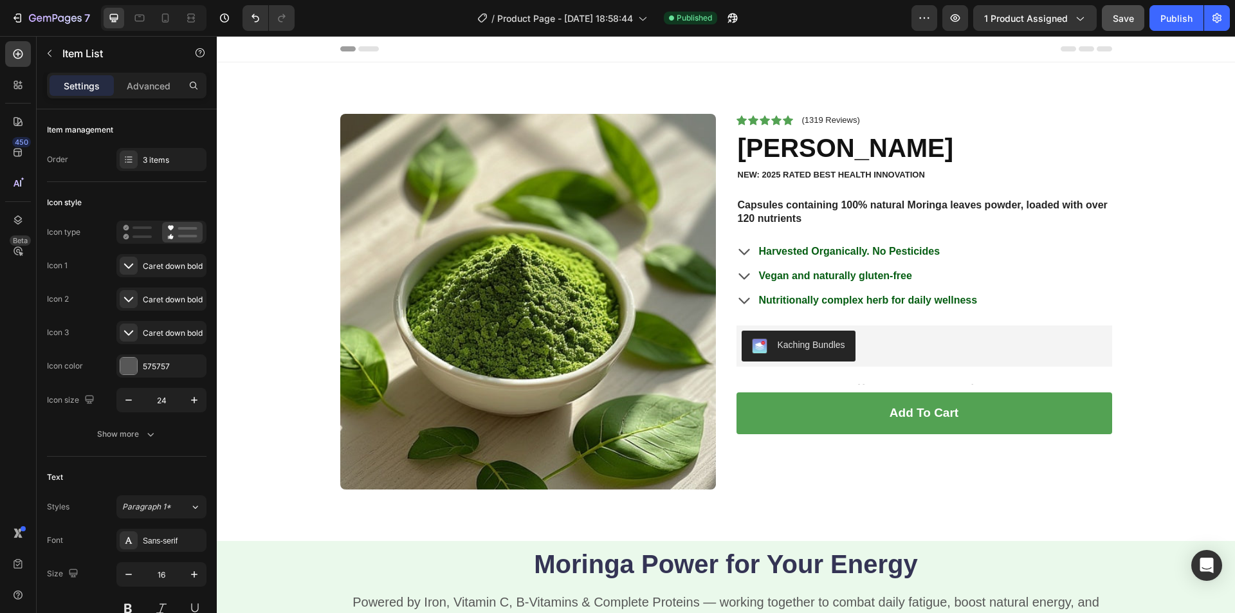
click at [1128, 25] on button "Save" at bounding box center [1123, 18] width 42 height 26
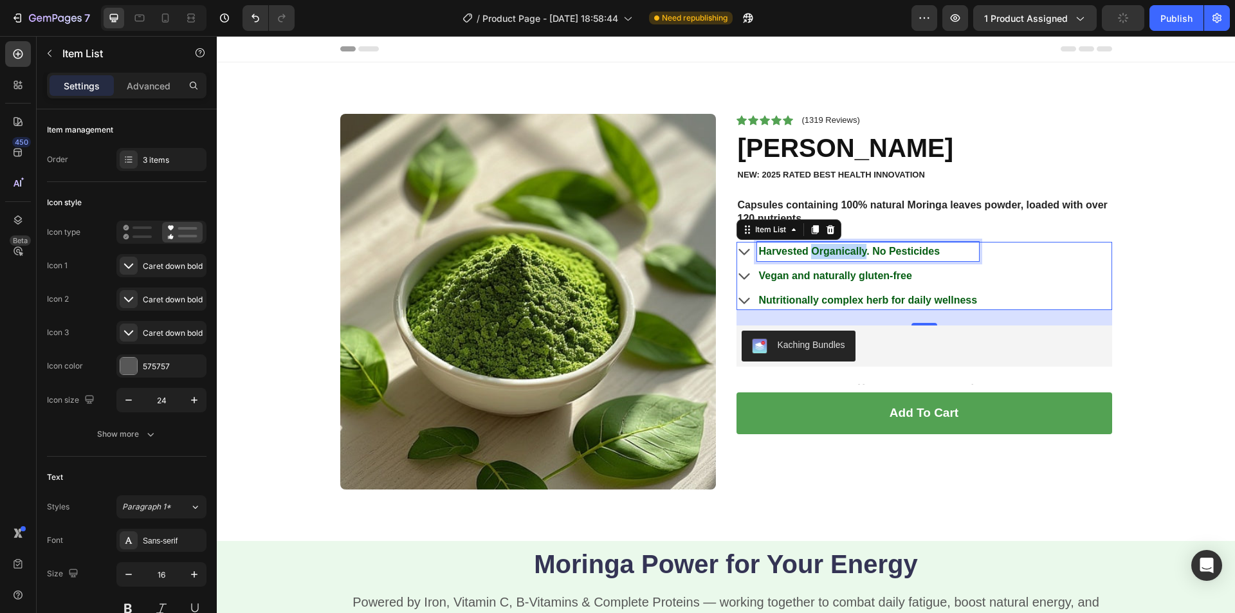
click at [849, 255] on strong "Harvested Organically. No Pesticides" at bounding box center [849, 251] width 181 height 11
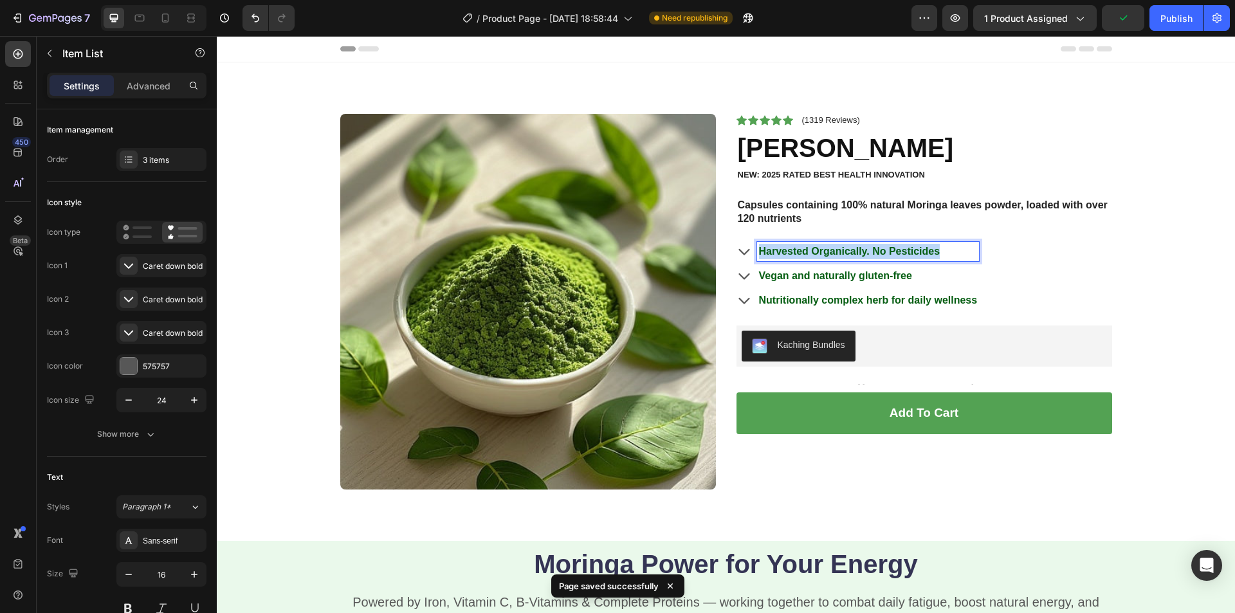
click at [849, 255] on strong "Harvested Organically. No Pesticides" at bounding box center [849, 251] width 181 height 11
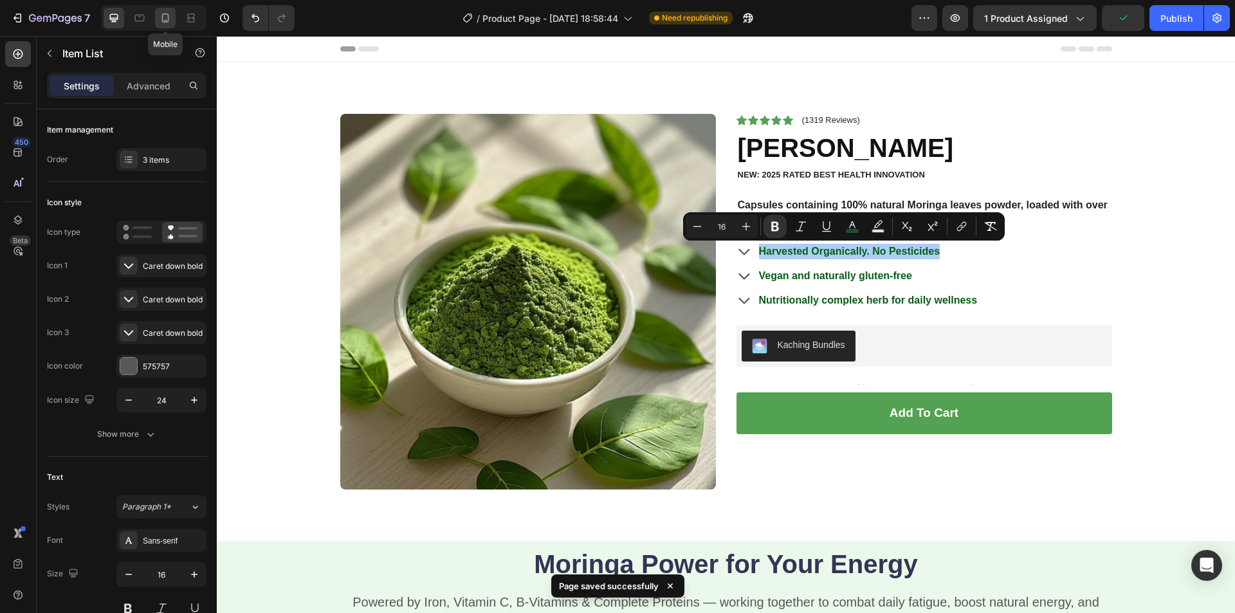
click at [160, 12] on icon at bounding box center [165, 18] width 13 height 13
type input "16"
type input "14"
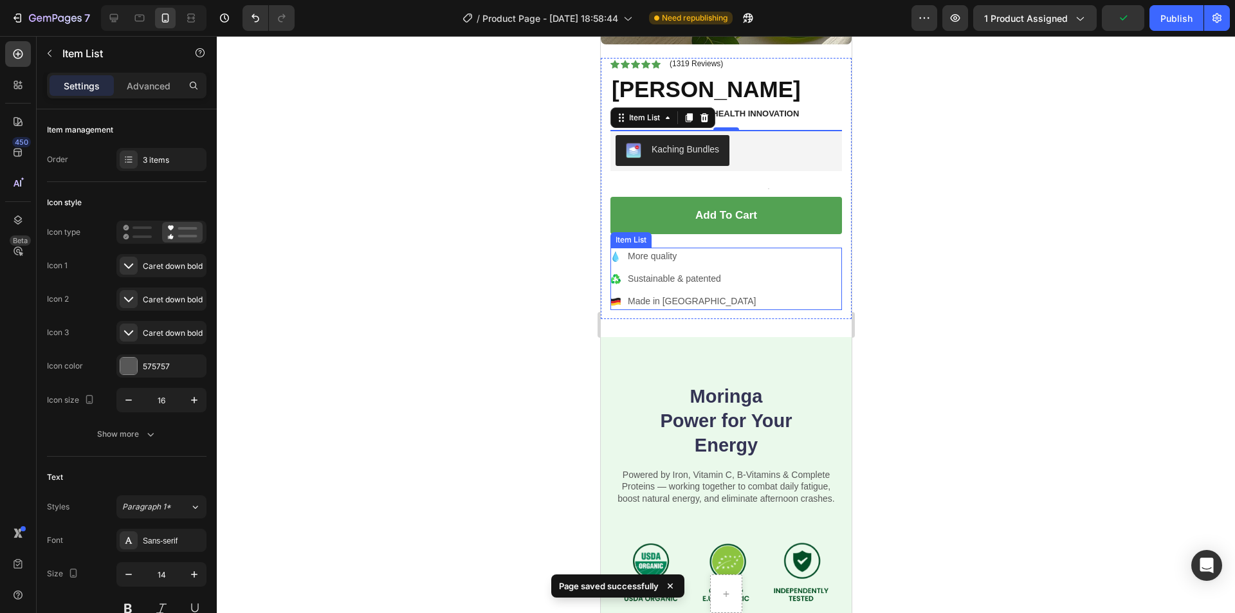
scroll to position [308, 0]
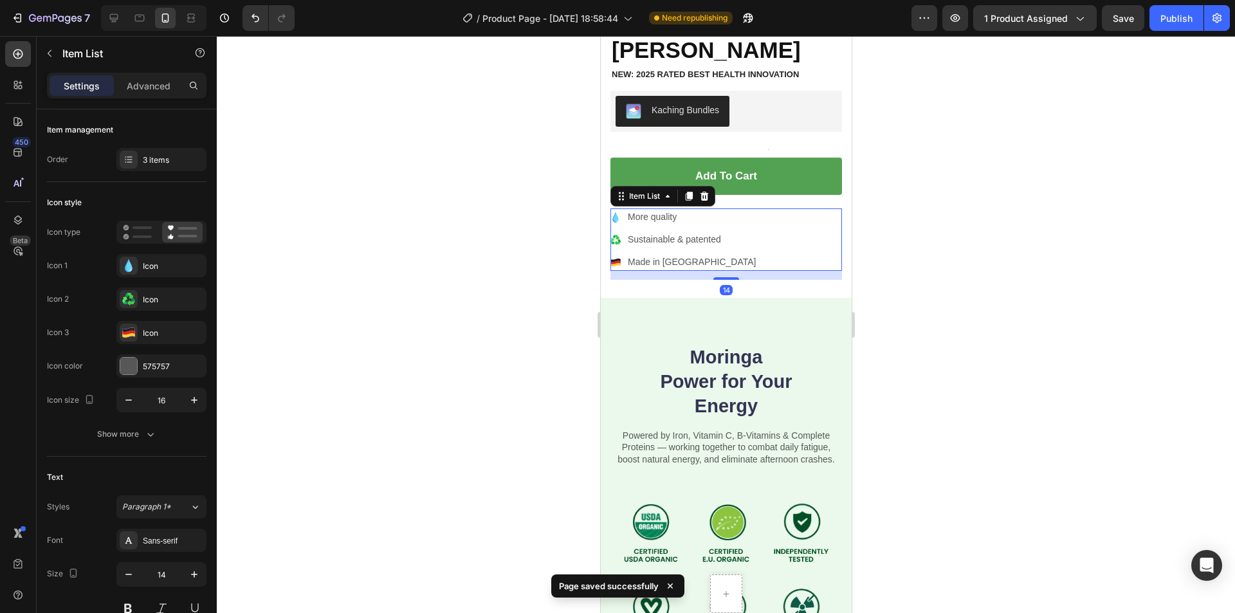
click at [643, 210] on p "More quality" at bounding box center [691, 217] width 128 height 14
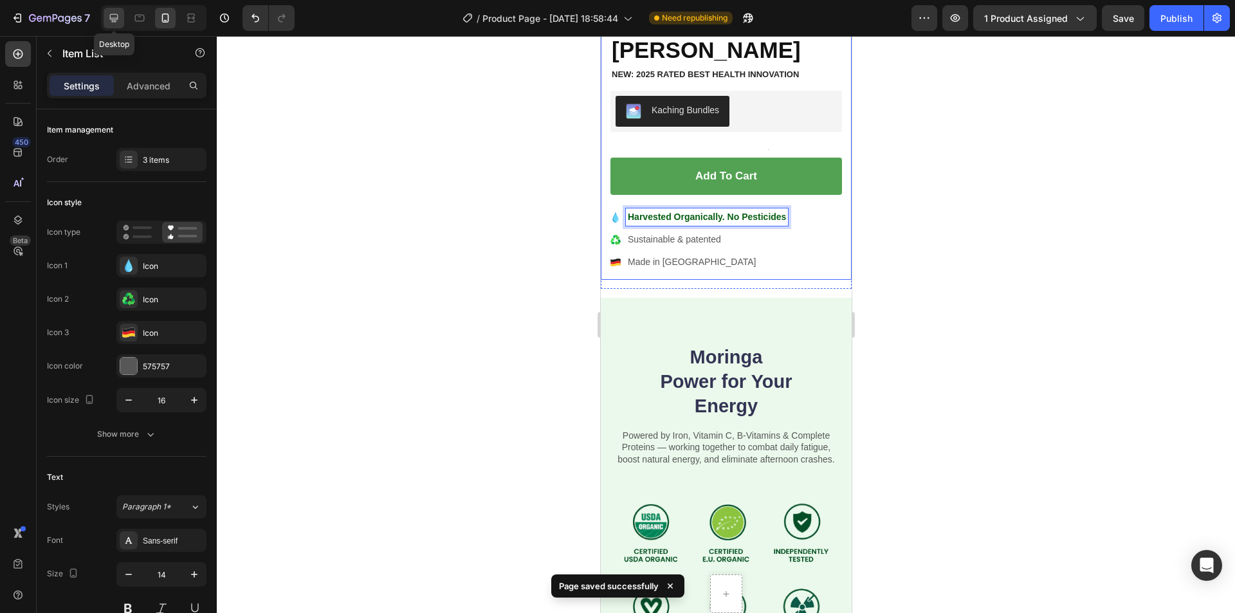
click at [114, 13] on icon at bounding box center [113, 18] width 13 height 13
type input "24"
type input "16"
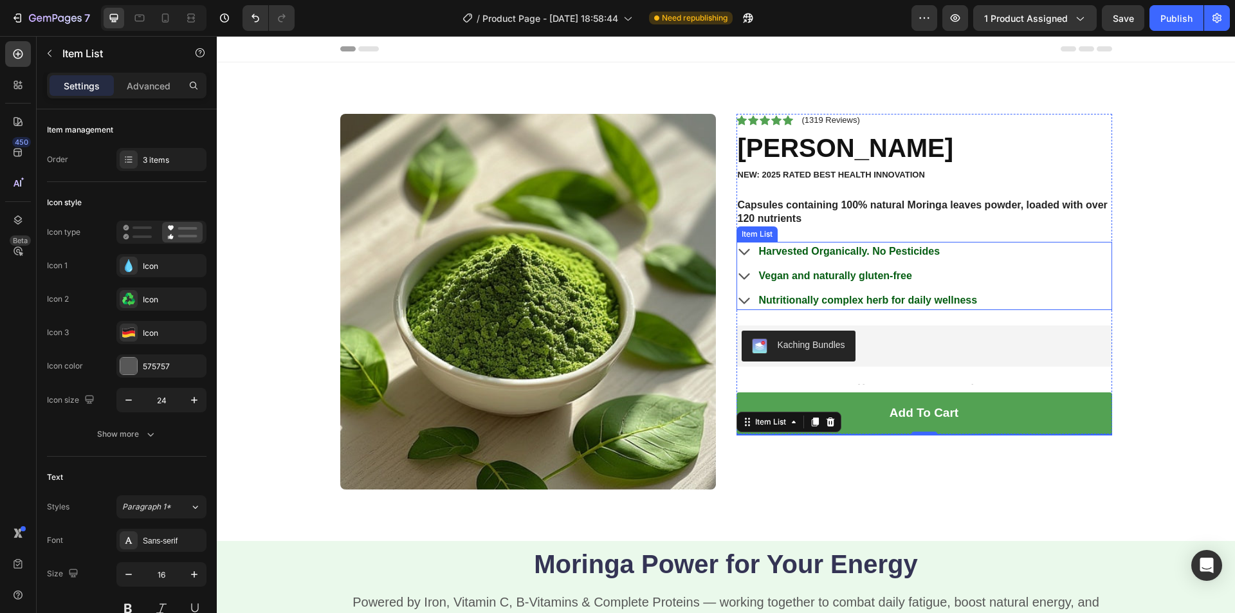
click at [822, 275] on strong "Vegan and naturally gluten-free" at bounding box center [835, 275] width 153 height 11
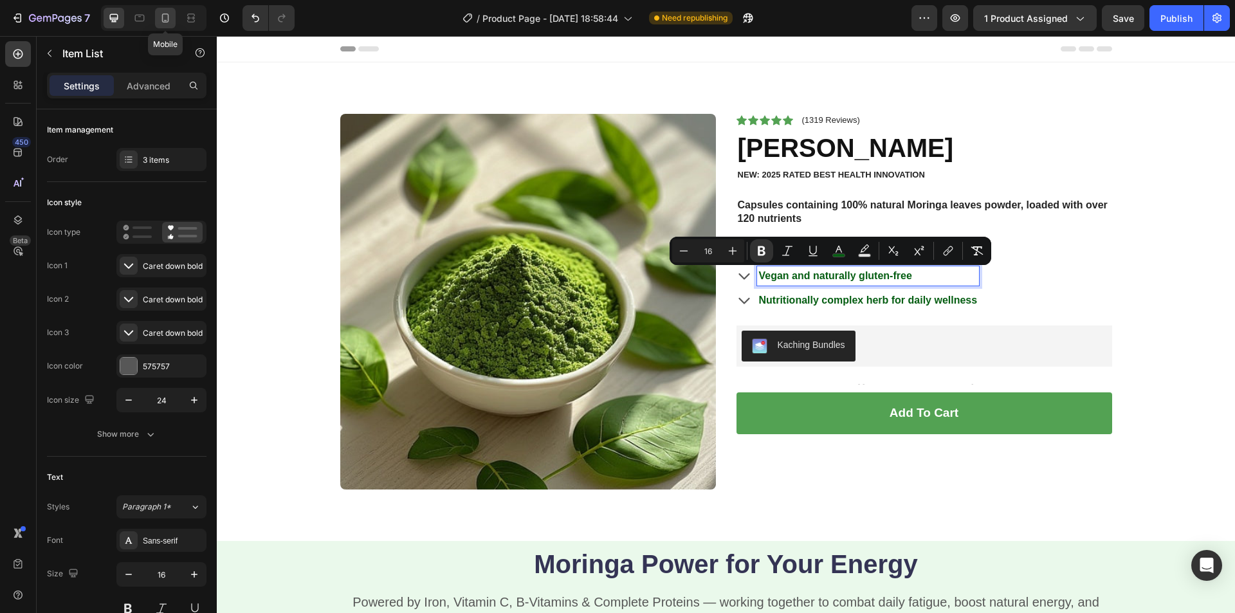
click at [171, 12] on icon at bounding box center [165, 18] width 13 height 13
type input "16"
type input "14"
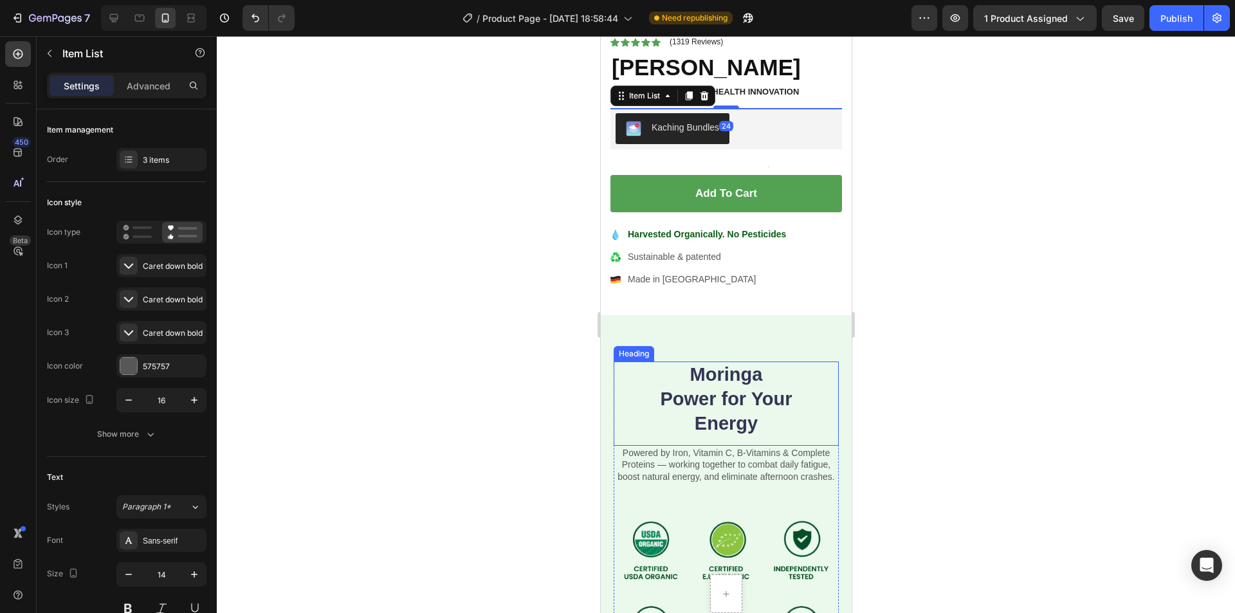
scroll to position [308, 0]
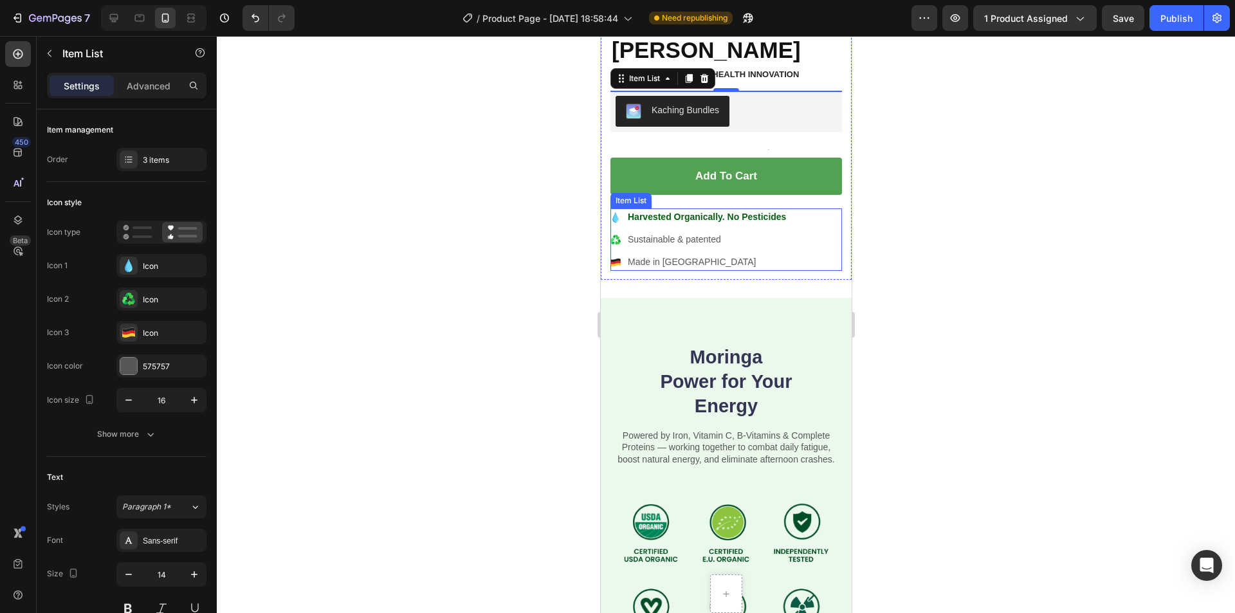
click at [672, 233] on p "Sustainable & patented" at bounding box center [706, 240] width 158 height 14
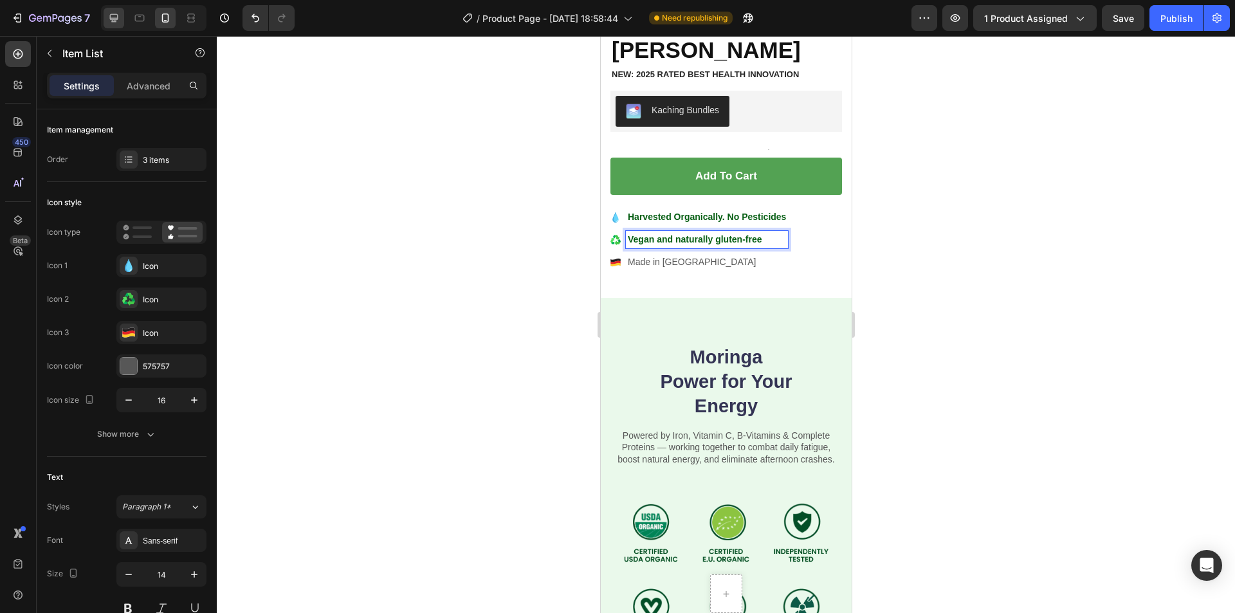
click at [111, 22] on icon at bounding box center [113, 18] width 13 height 13
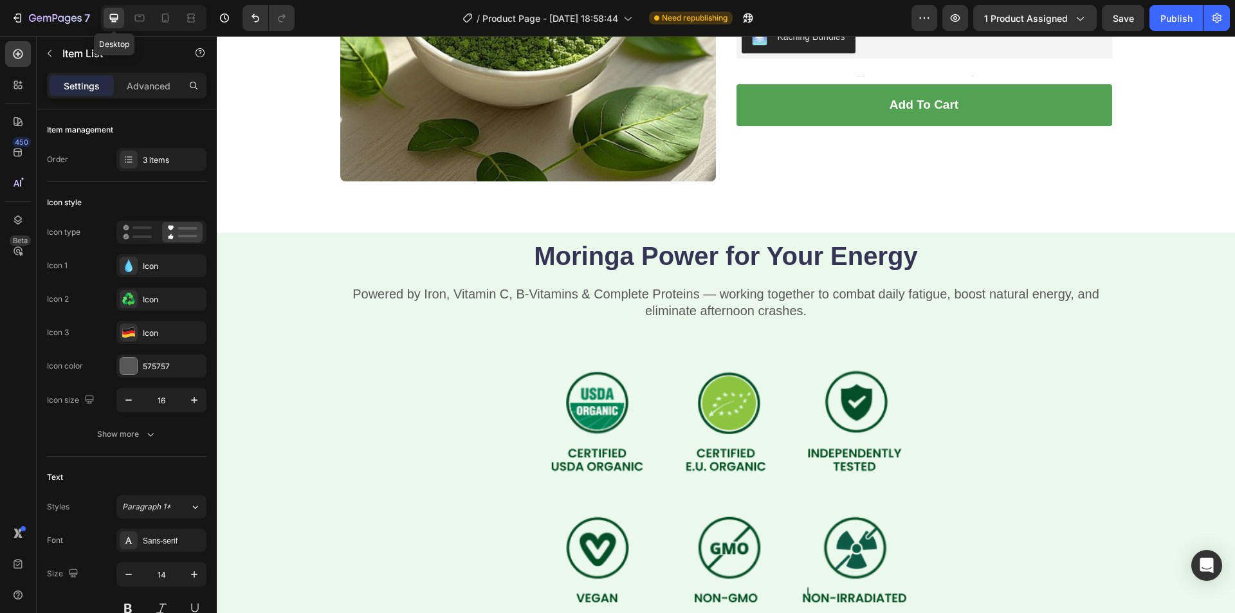
type input "24"
type input "16"
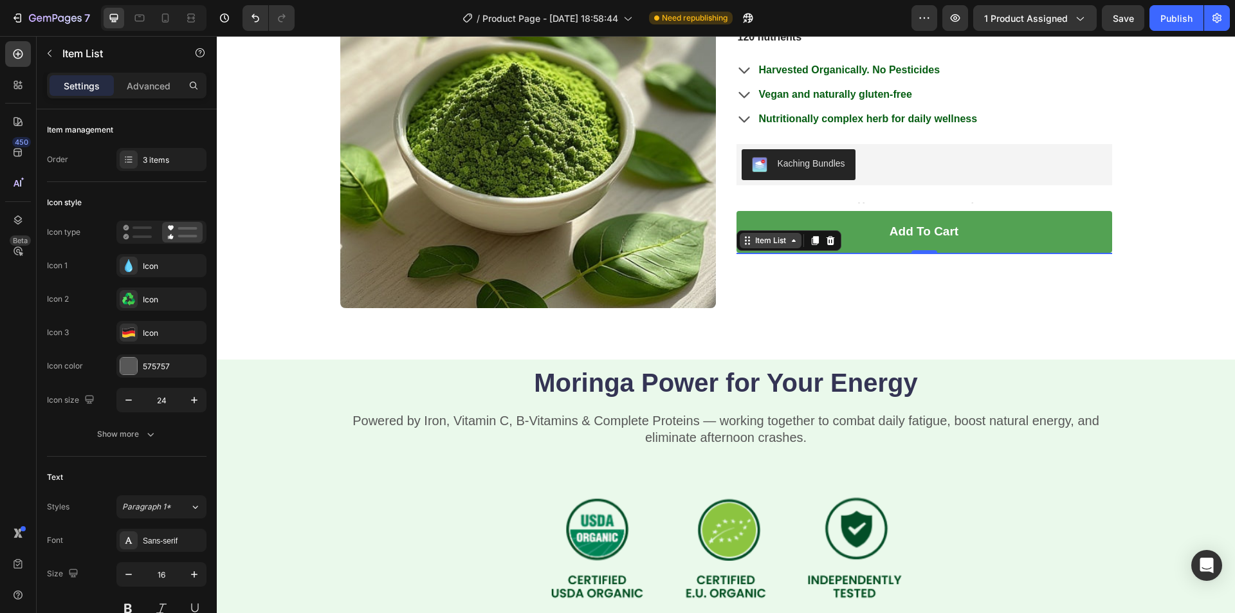
scroll to position [160, 0]
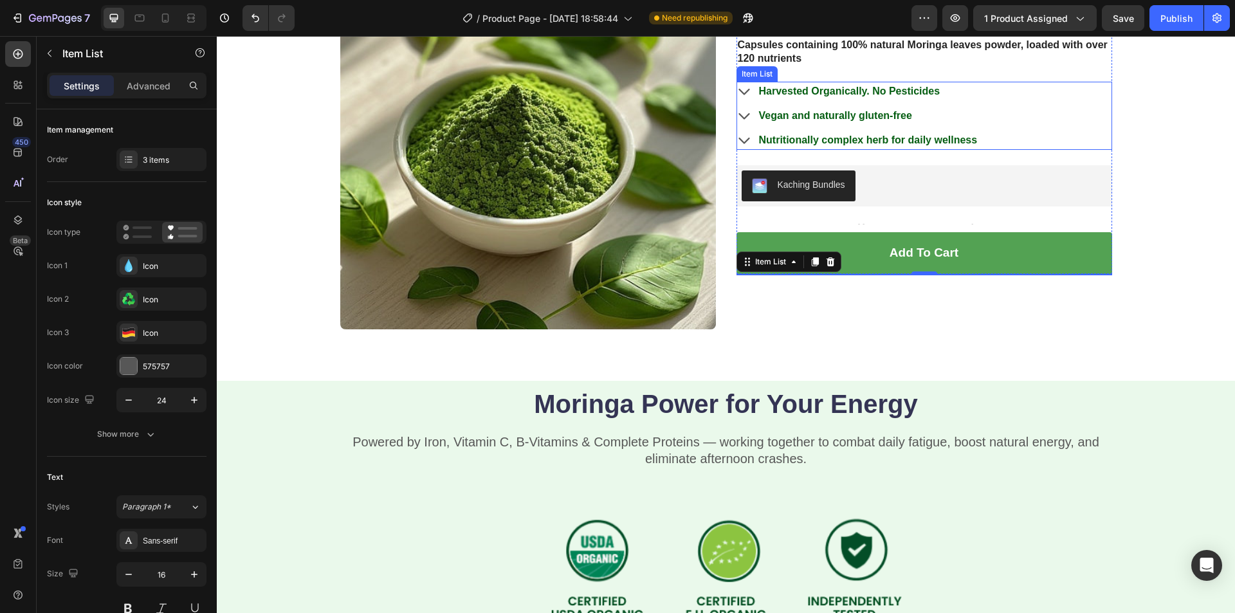
click at [904, 141] on strong "Nutritionally complex herb for daily wellness" at bounding box center [868, 139] width 219 height 11
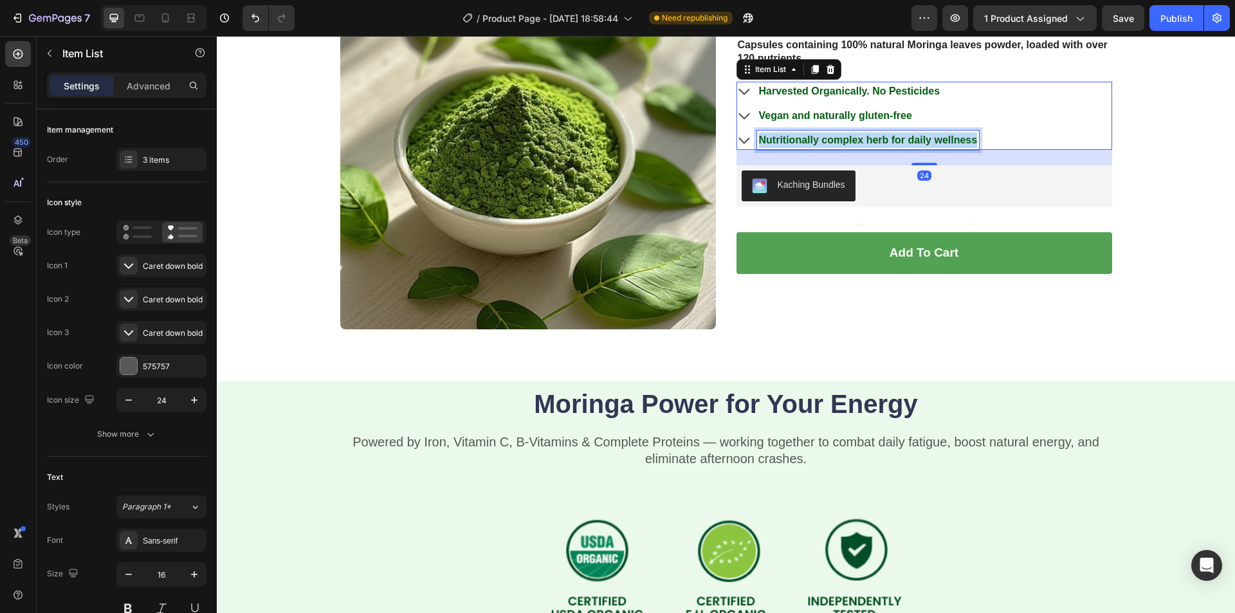
click at [904, 141] on strong "Nutritionally complex herb for daily wellness" at bounding box center [868, 139] width 219 height 11
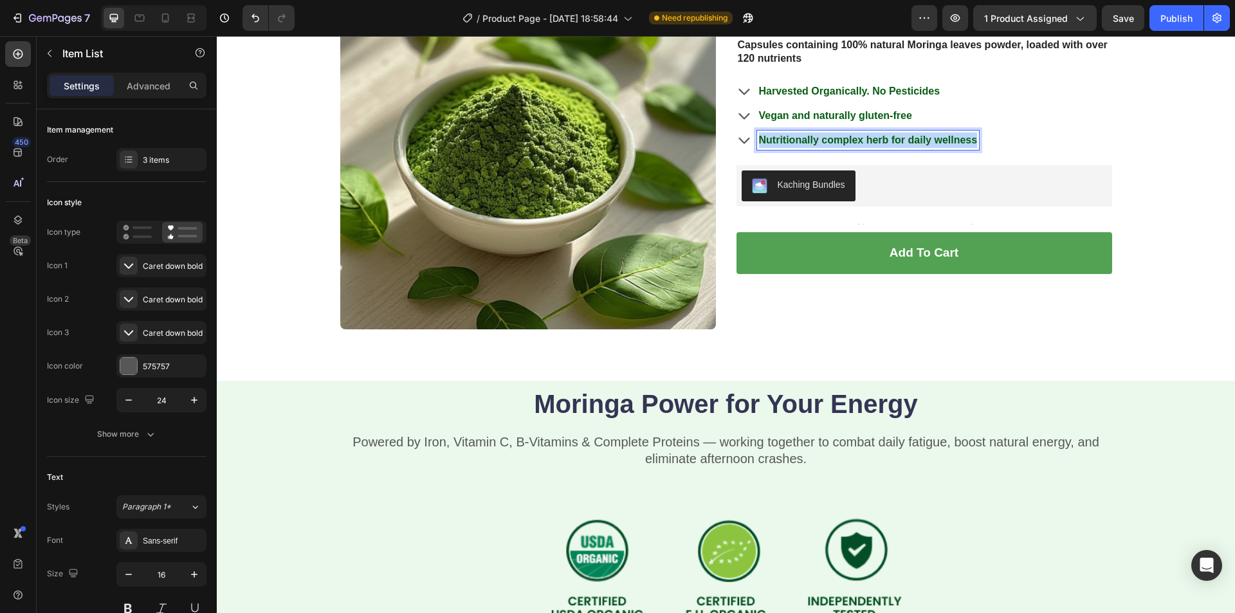
copy strong "Nutritionally complex herb for daily wellness"
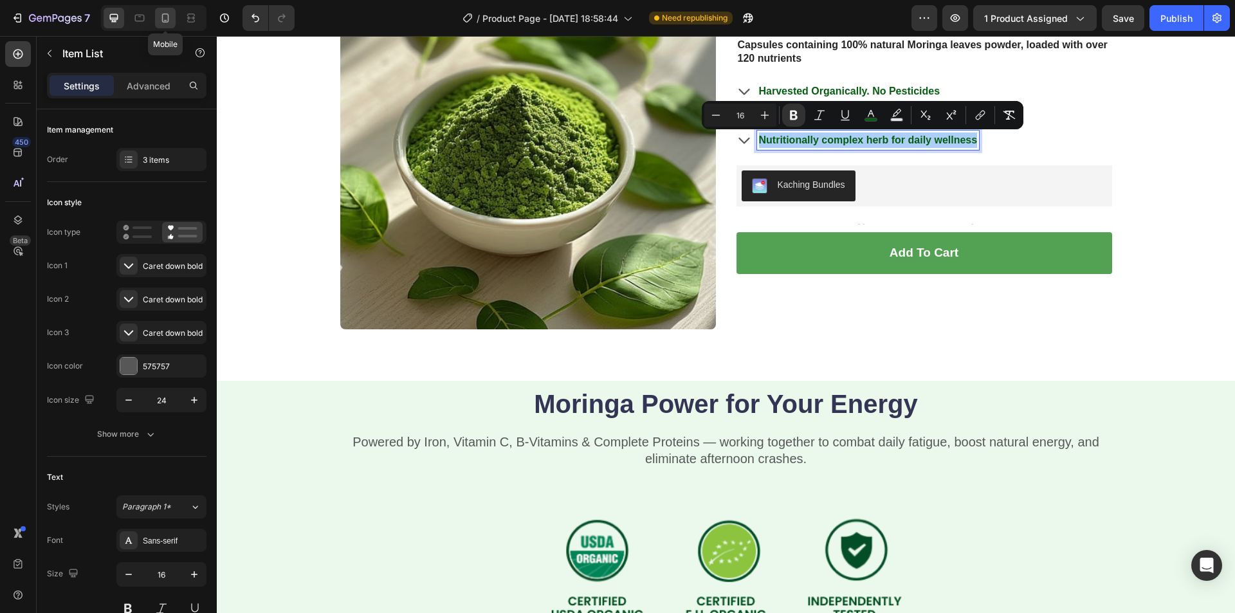
click at [169, 19] on icon at bounding box center [165, 18] width 13 height 13
type input "16"
type input "14"
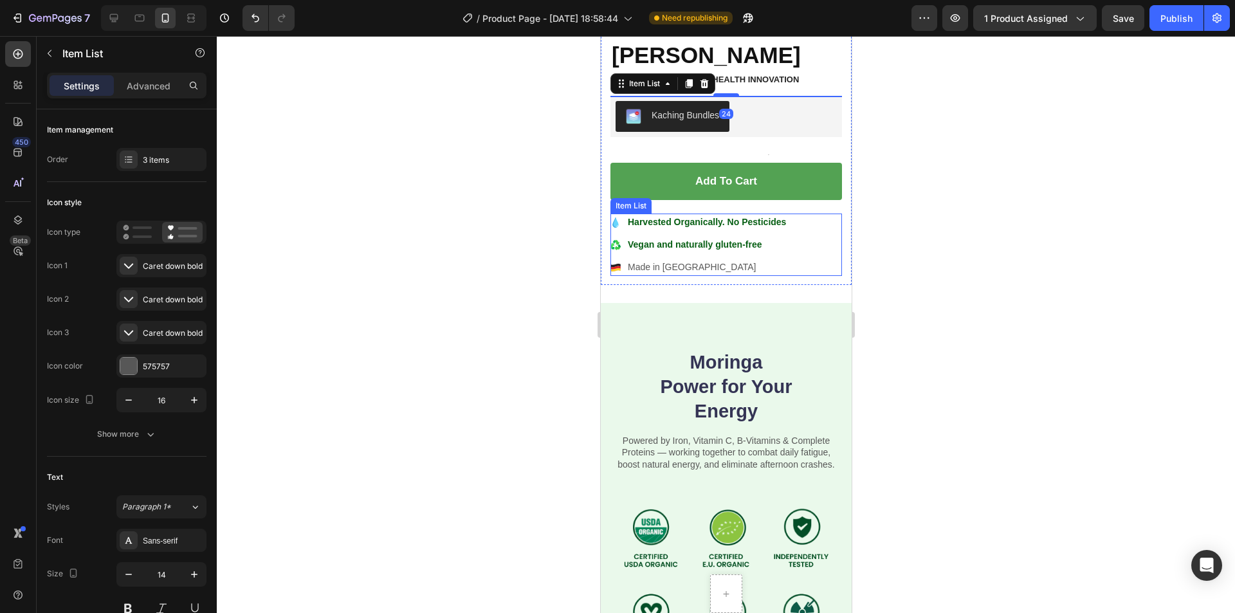
scroll to position [308, 0]
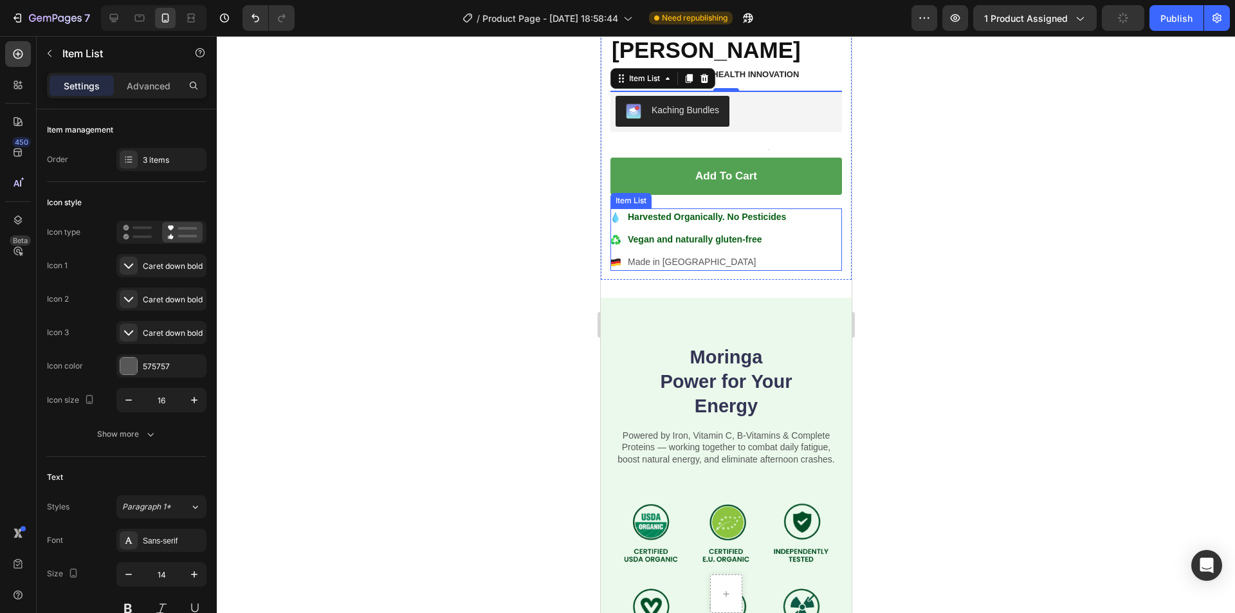
click at [658, 255] on p "Made in [GEOGRAPHIC_DATA]" at bounding box center [706, 262] width 158 height 14
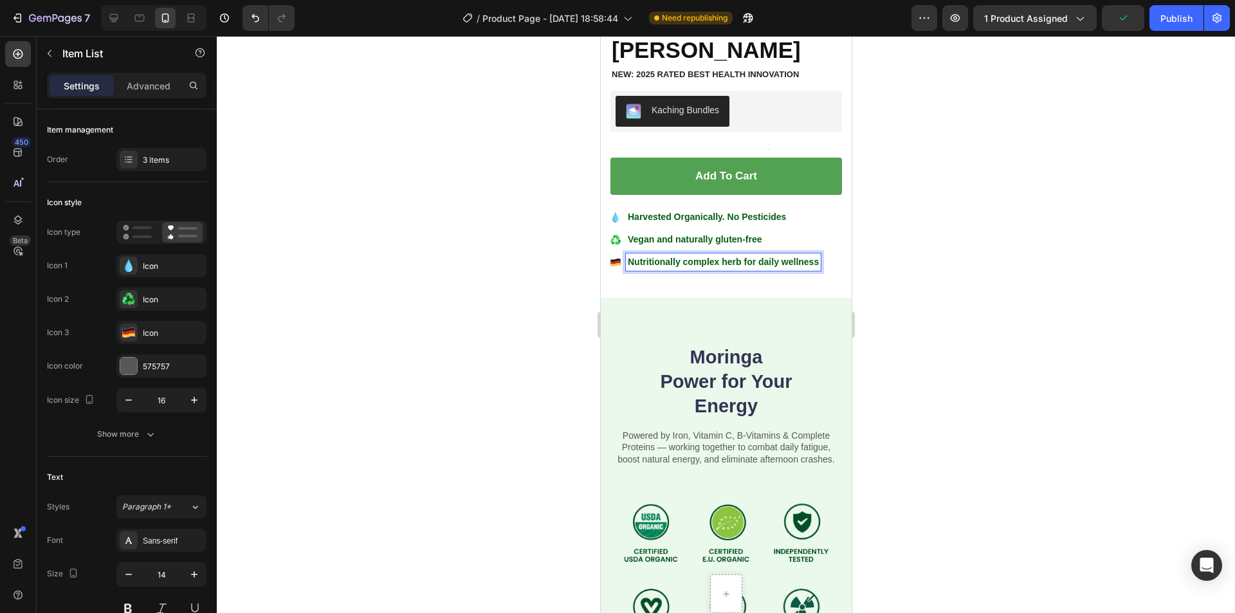
click at [616, 261] on icon at bounding box center [615, 262] width 10 height 3
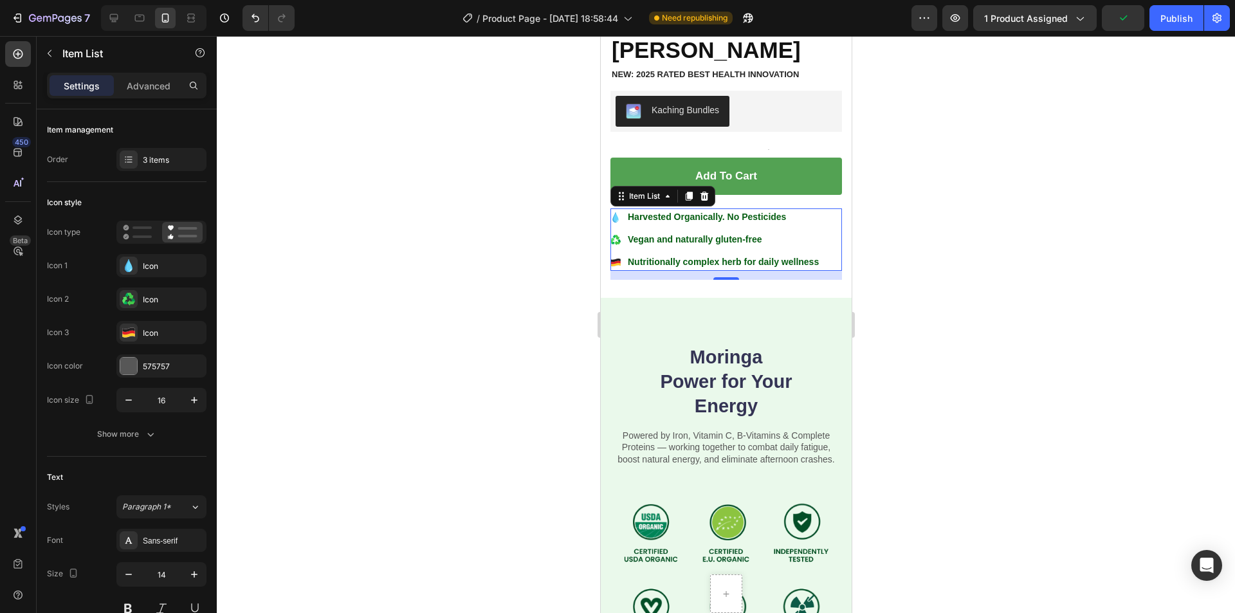
click at [617, 259] on icon at bounding box center [615, 260] width 10 height 3
click at [181, 335] on div "Icon" at bounding box center [173, 333] width 60 height 12
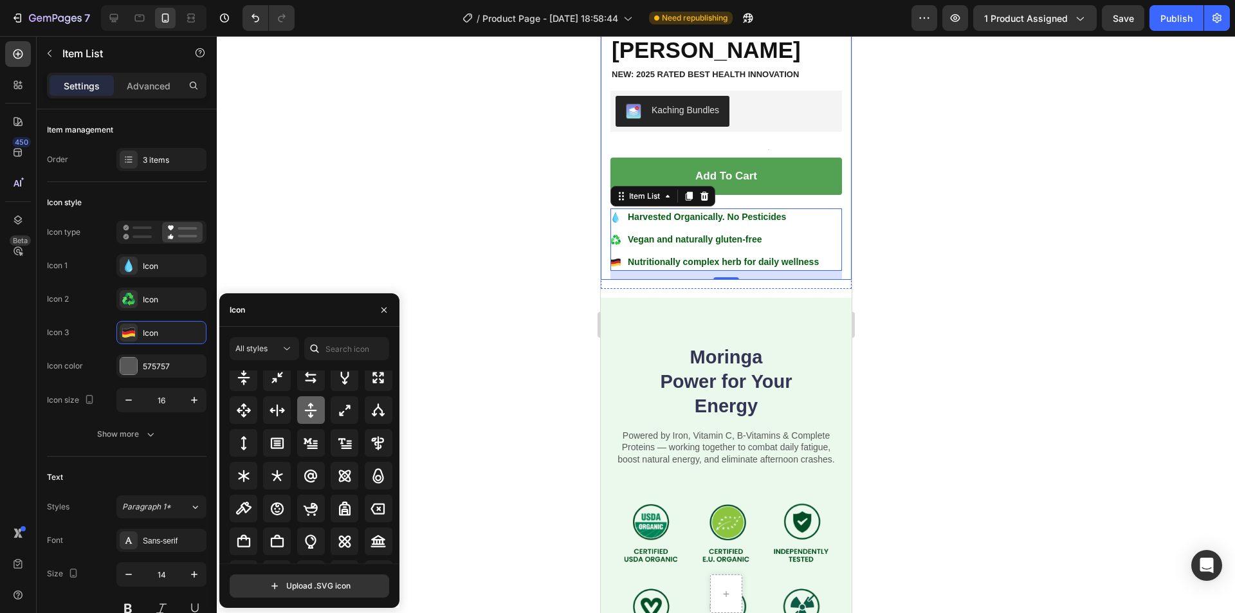
scroll to position [901, 0]
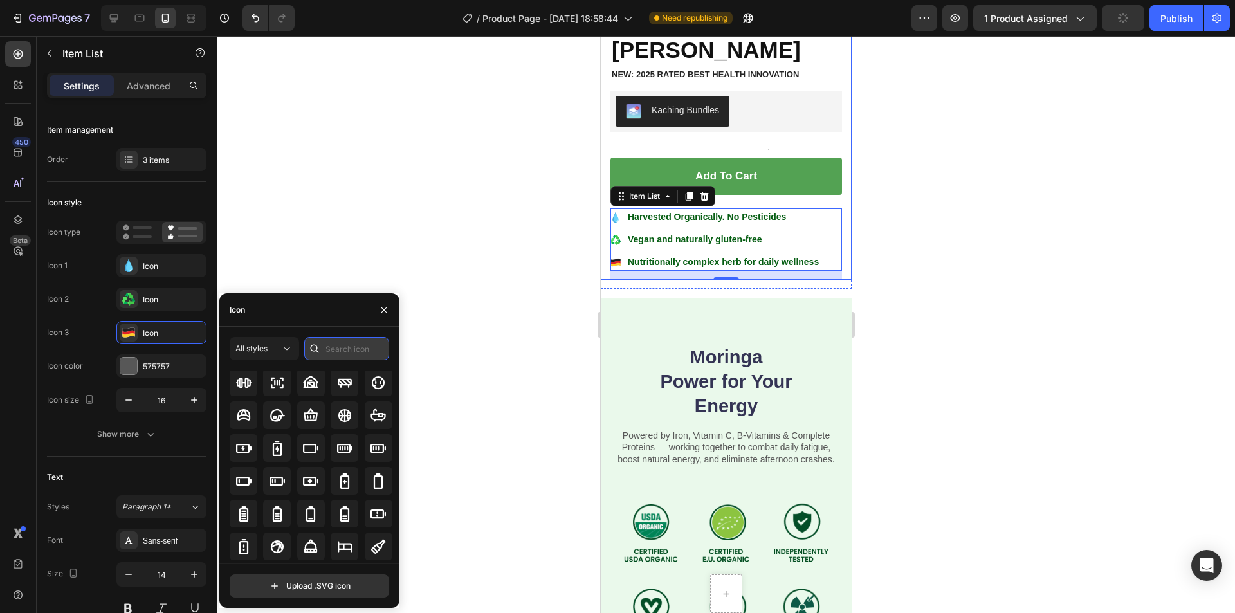
click at [355, 344] on input "text" at bounding box center [346, 348] width 85 height 23
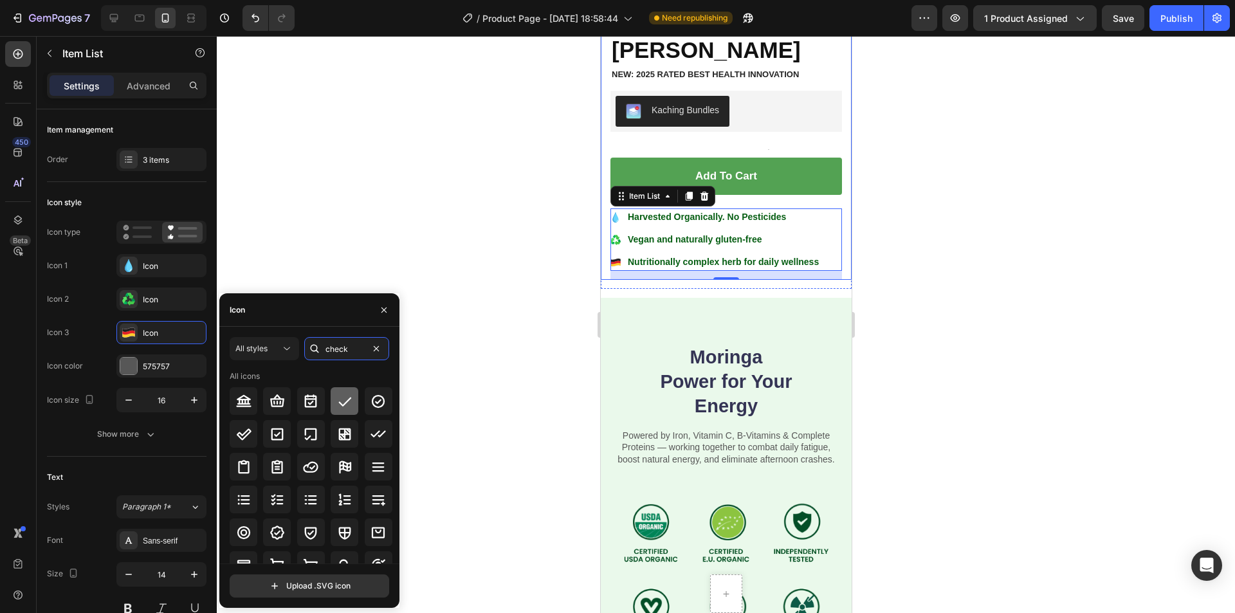
type input "check"
click at [349, 398] on icon at bounding box center [344, 401] width 15 height 15
click at [163, 293] on div "Icon" at bounding box center [161, 299] width 90 height 23
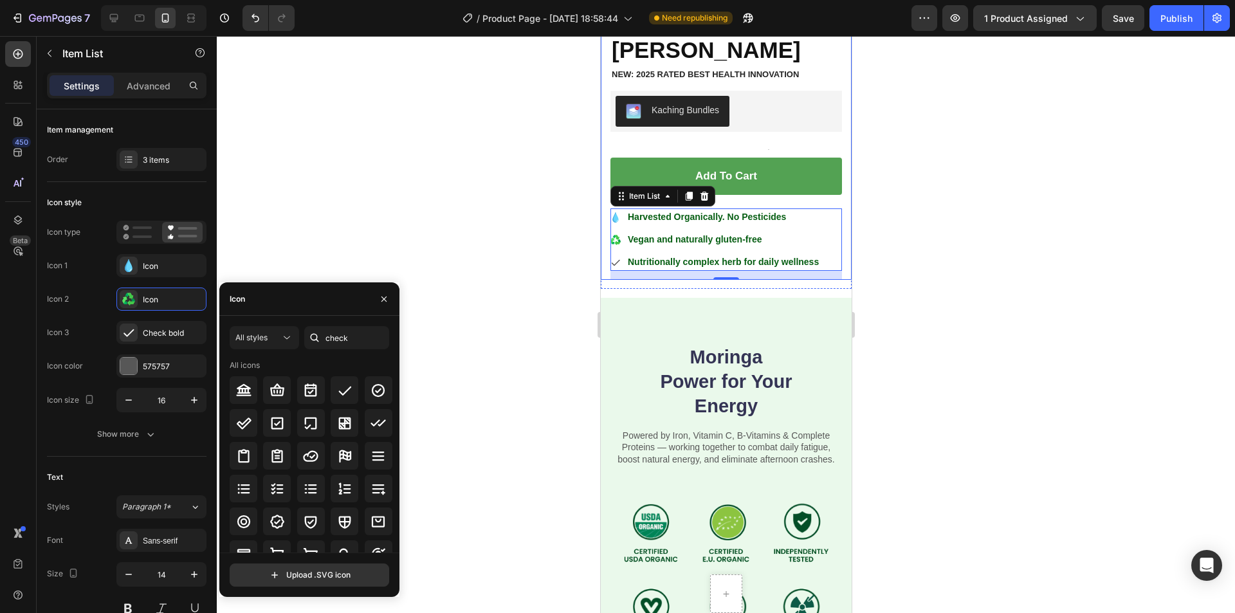
click at [331, 384] on div at bounding box center [345, 390] width 28 height 28
click at [160, 277] on div "Icon 1 Icon Icon 2 Check bold Icon 3 Check bold" at bounding box center [127, 299] width 160 height 90
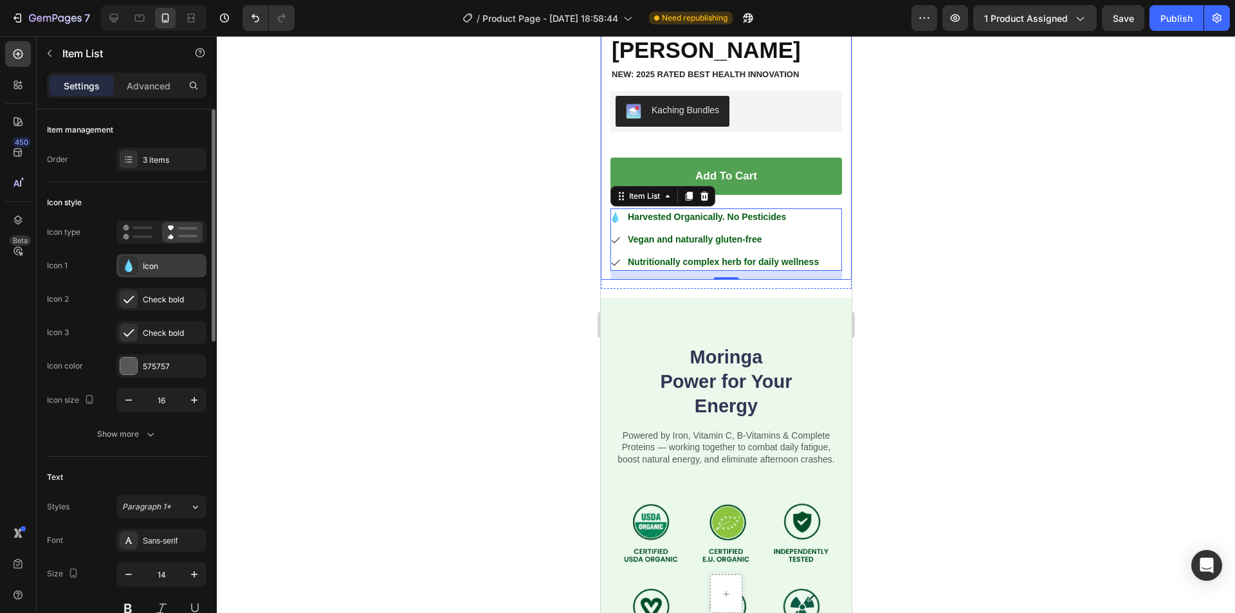
click at [169, 270] on div "Icon" at bounding box center [173, 267] width 60 height 12
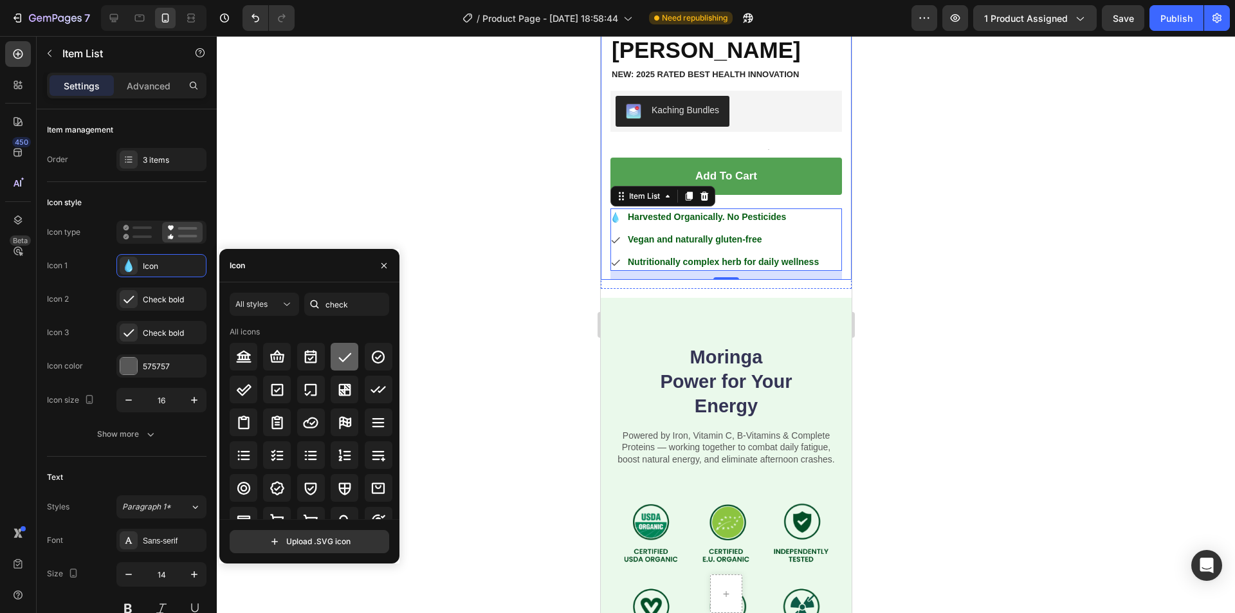
click at [345, 368] on div at bounding box center [345, 357] width 28 height 28
click at [114, 8] on div at bounding box center [114, 18] width 21 height 21
type input "24"
type input "16"
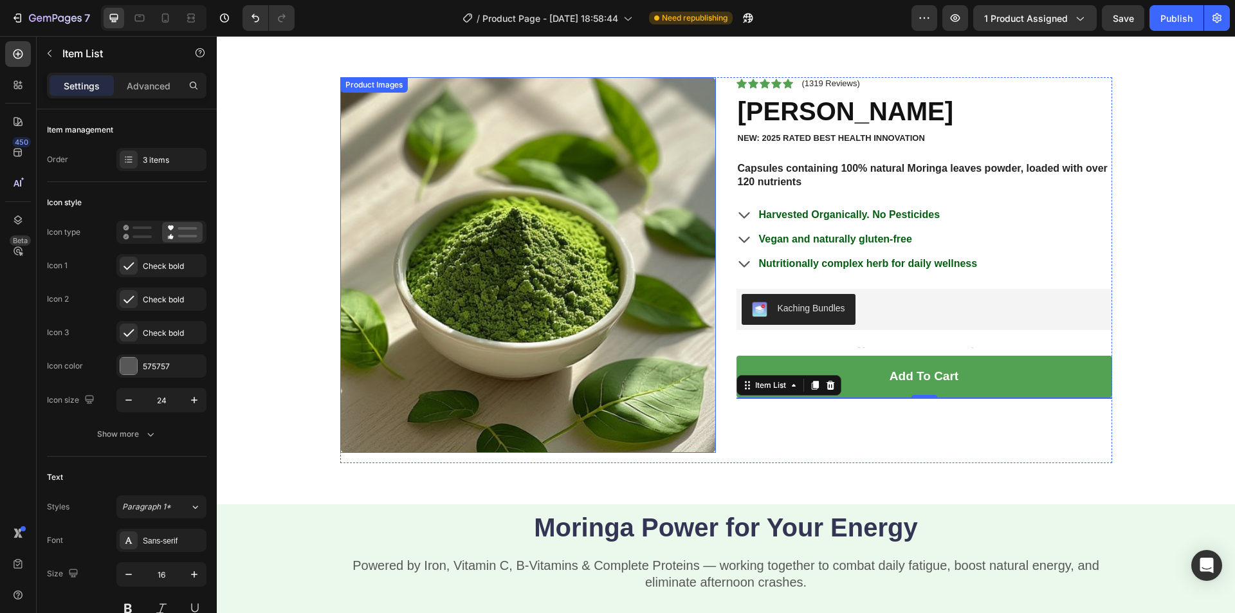
scroll to position [32, 0]
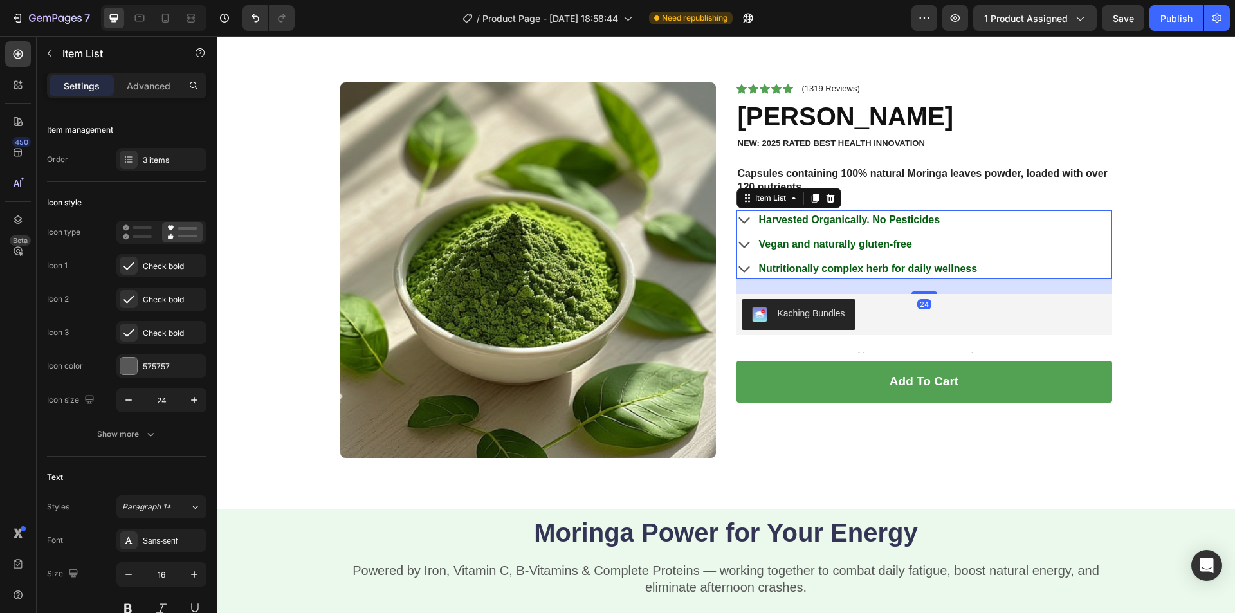
click at [738, 220] on icon at bounding box center [744, 219] width 15 height 15
click at [154, 258] on div "Caret down bold" at bounding box center [161, 265] width 90 height 23
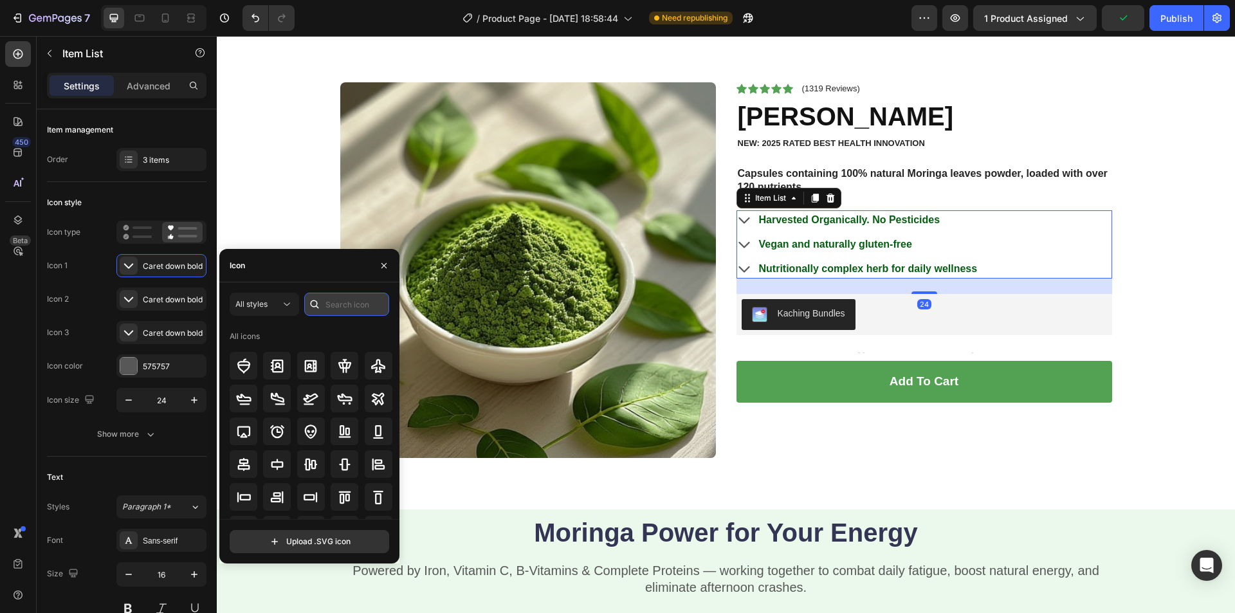
click at [350, 305] on input "text" at bounding box center [346, 304] width 85 height 23
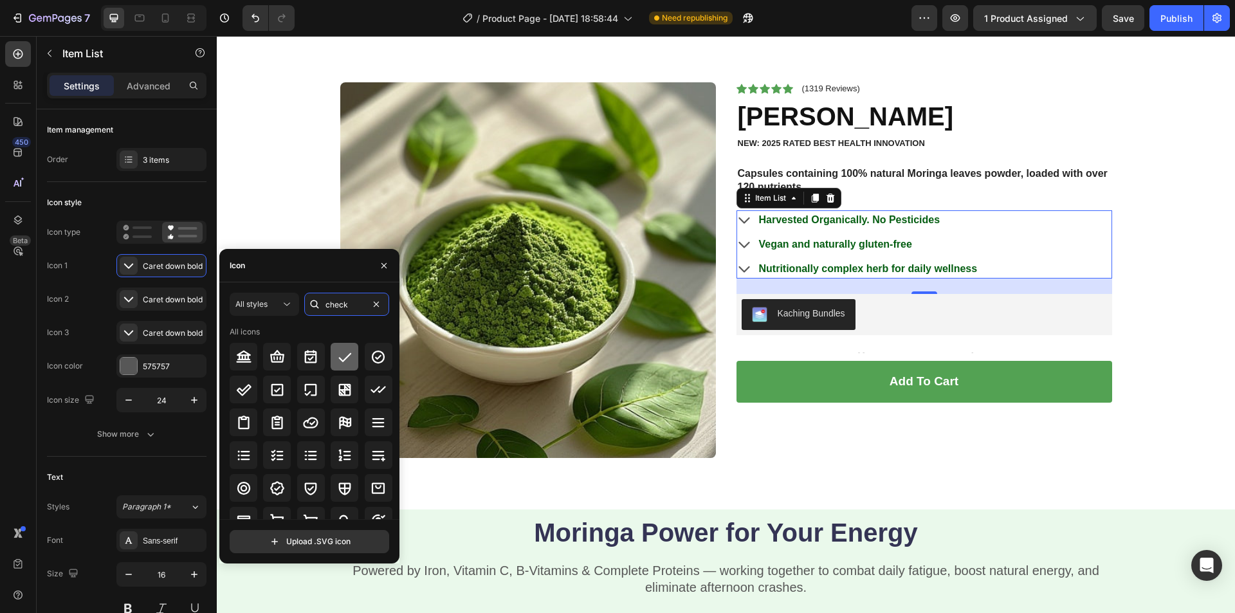
type input "check"
click at [337, 358] on icon at bounding box center [344, 356] width 15 height 15
click at [193, 297] on div "Caret down bold" at bounding box center [173, 300] width 60 height 12
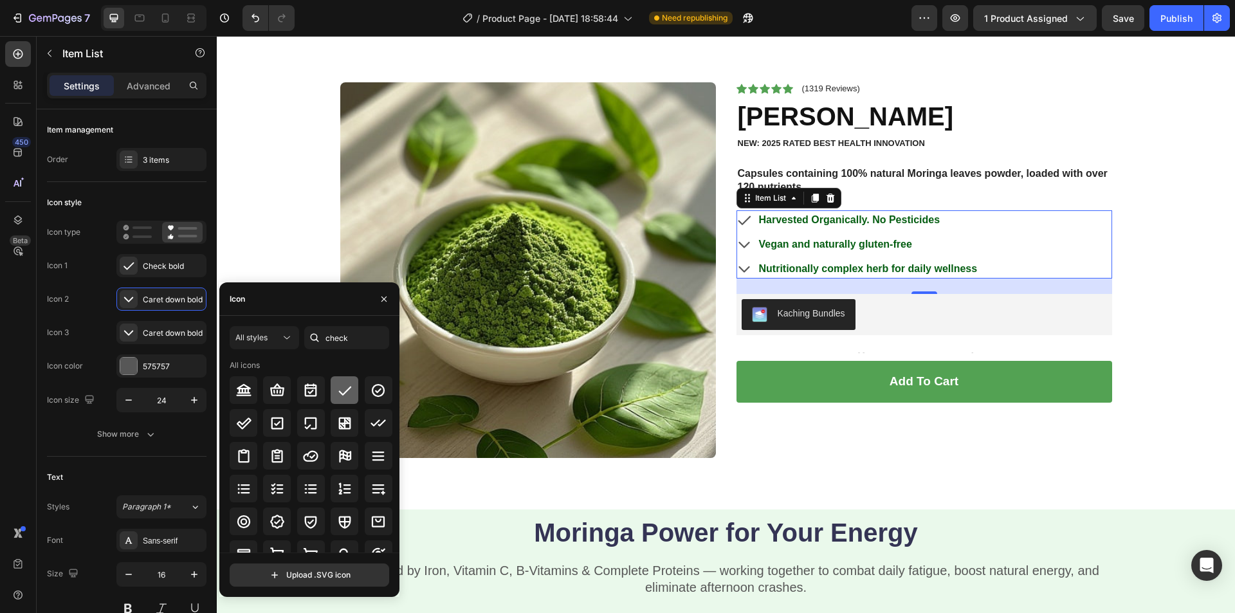
click at [344, 383] on icon at bounding box center [344, 390] width 15 height 15
click at [151, 331] on div "Caret down bold" at bounding box center [173, 333] width 60 height 12
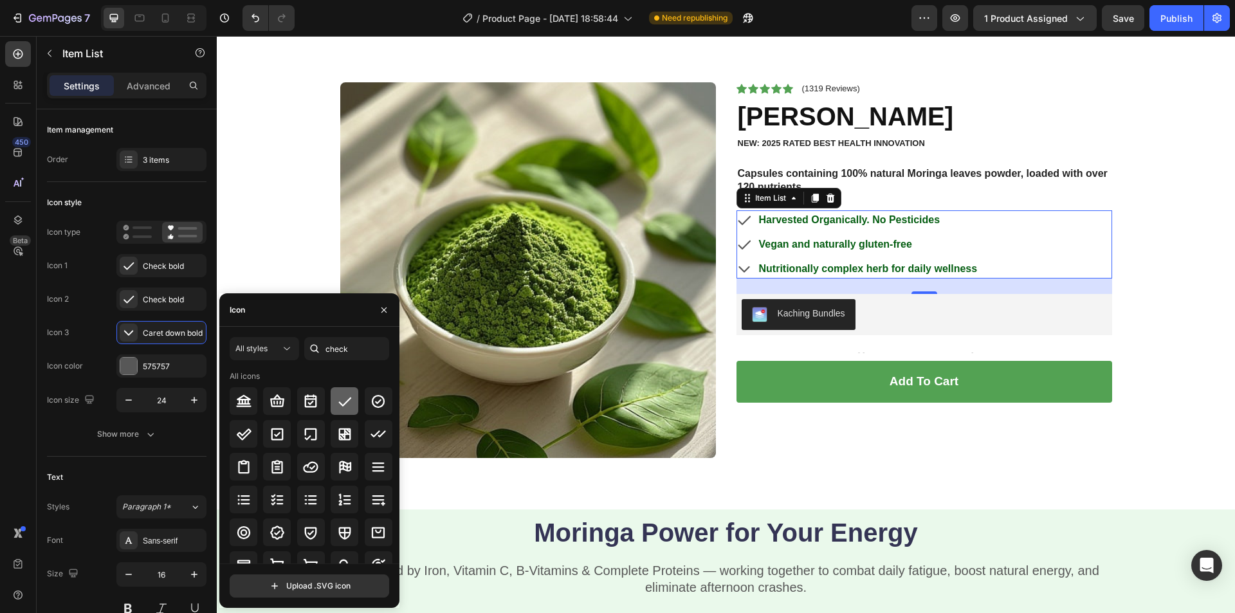
click at [342, 392] on div at bounding box center [345, 401] width 28 height 28
click at [139, 17] on icon at bounding box center [140, 18] width 10 height 7
type input "16"
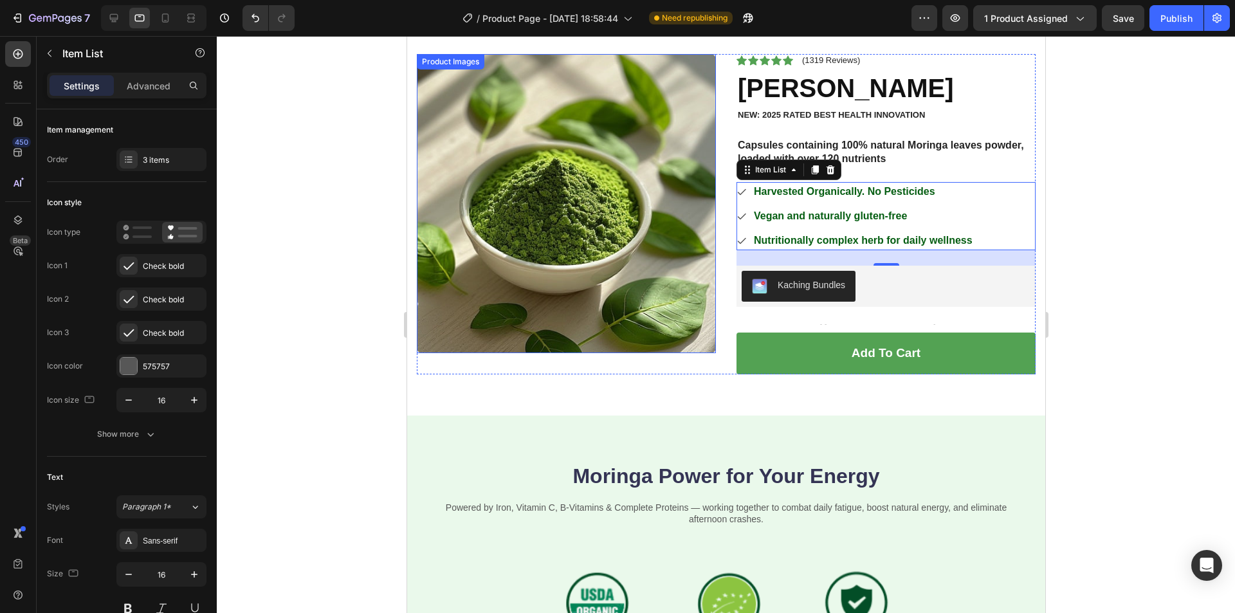
scroll to position [32, 0]
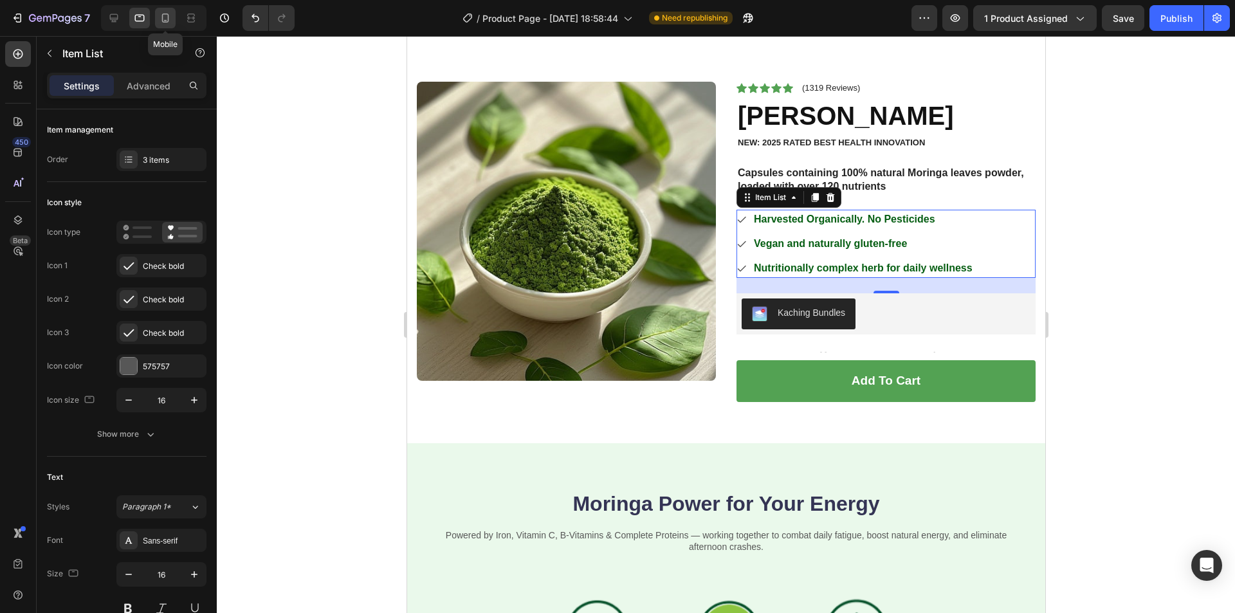
click at [170, 23] on icon at bounding box center [165, 18] width 13 height 13
type input "14"
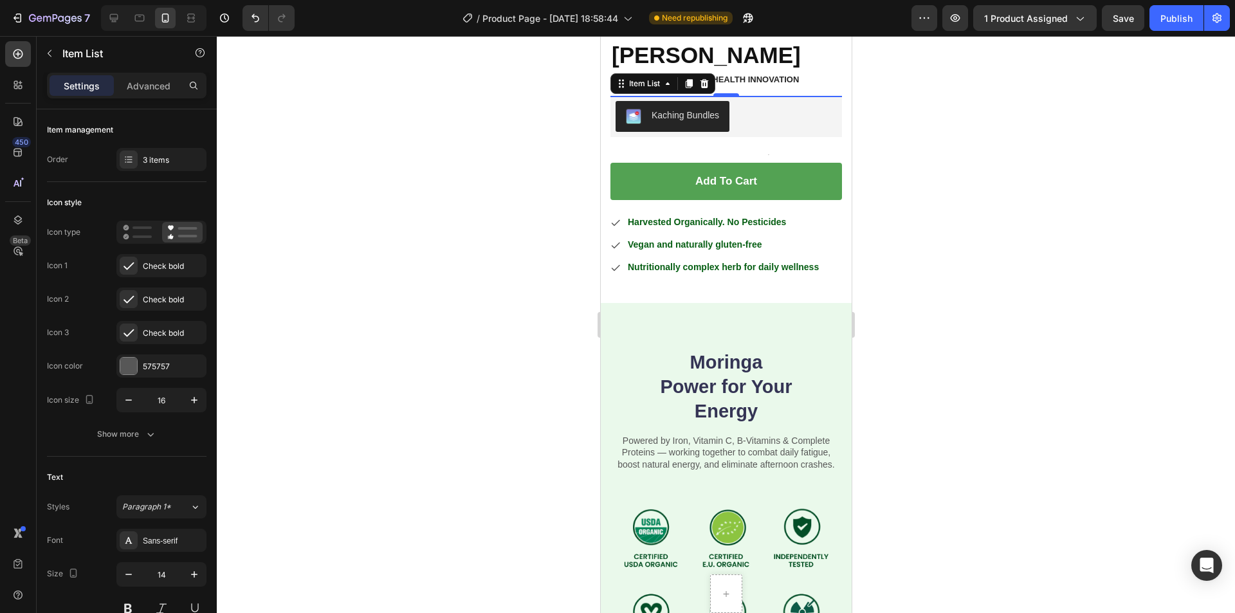
scroll to position [308, 0]
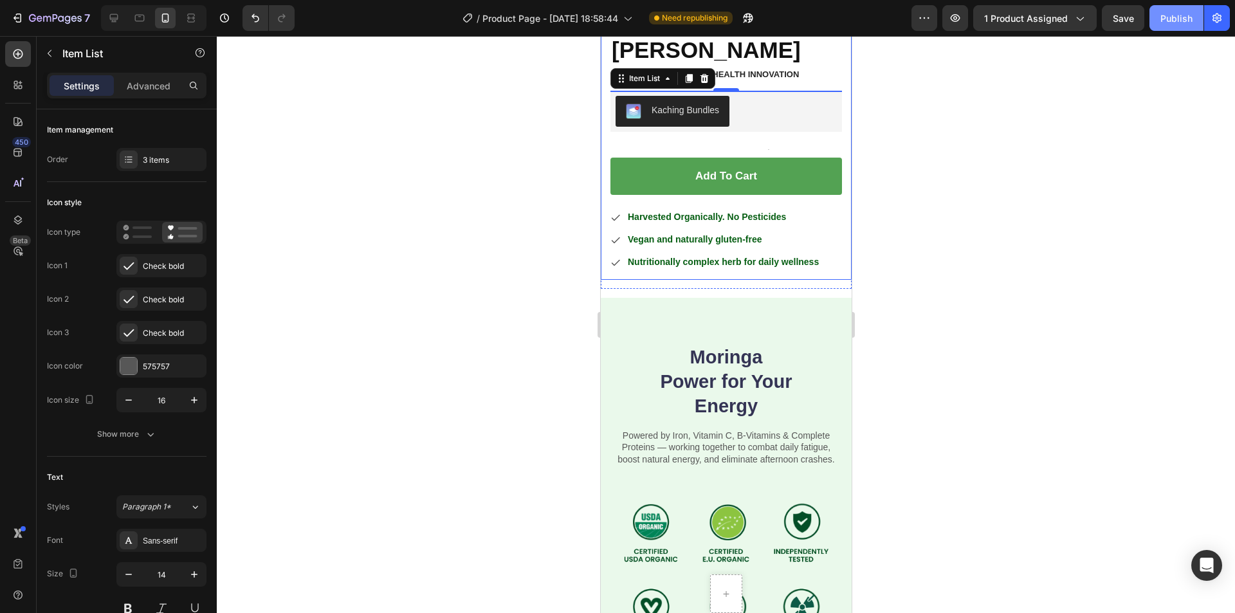
click at [1186, 14] on div "Publish" at bounding box center [1177, 19] width 32 height 14
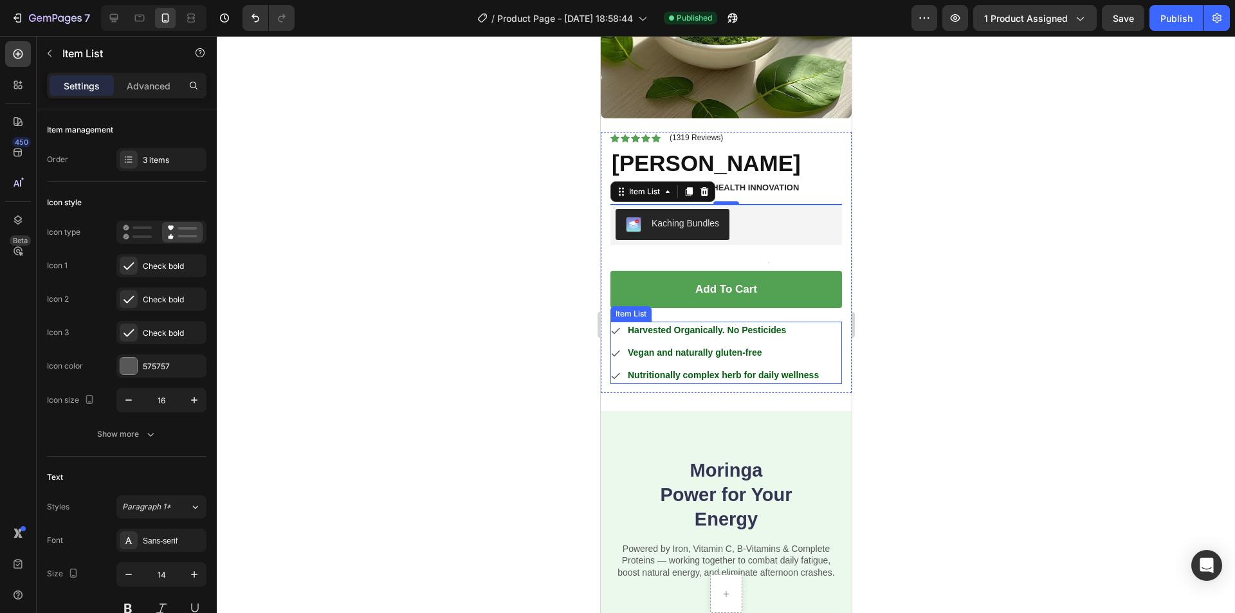
scroll to position [180, 0]
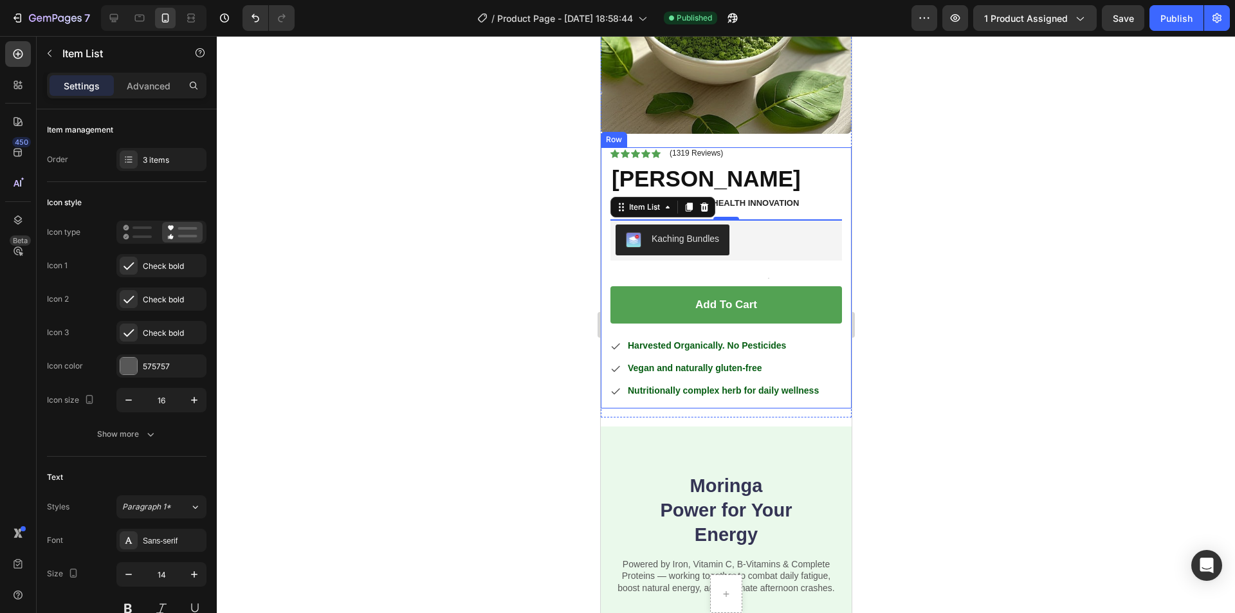
click at [803, 263] on div "Icon Icon Icon Icon Icon Icon List (1319 Reviews) Text Block Row Vitala Moringa…" at bounding box center [726, 277] width 232 height 261
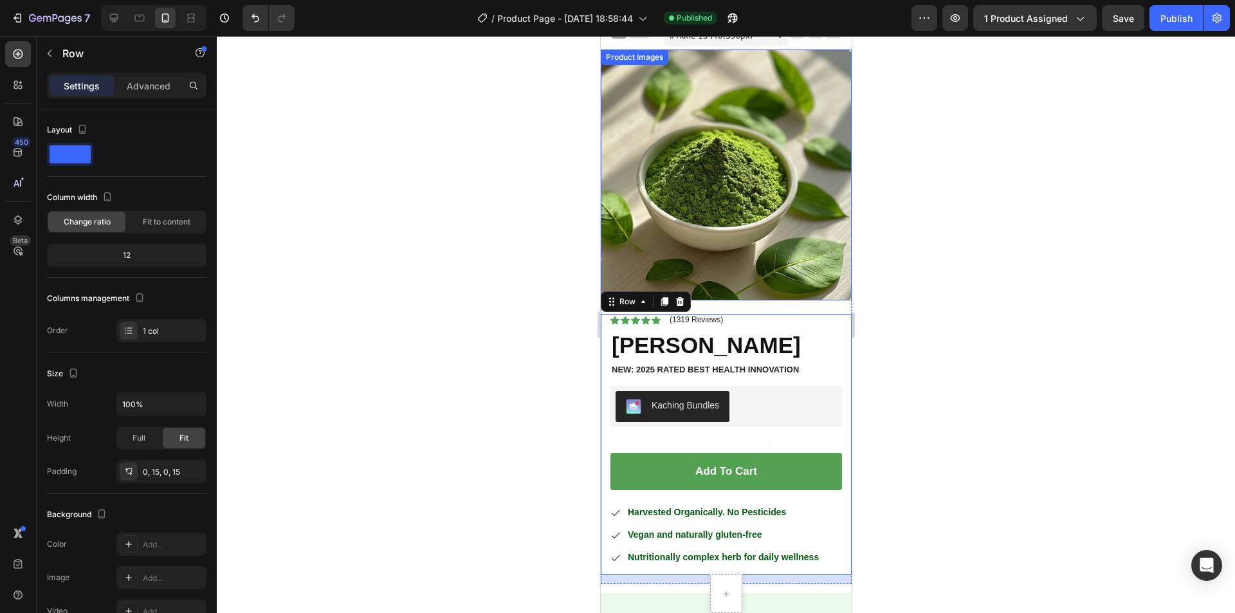
scroll to position [0, 0]
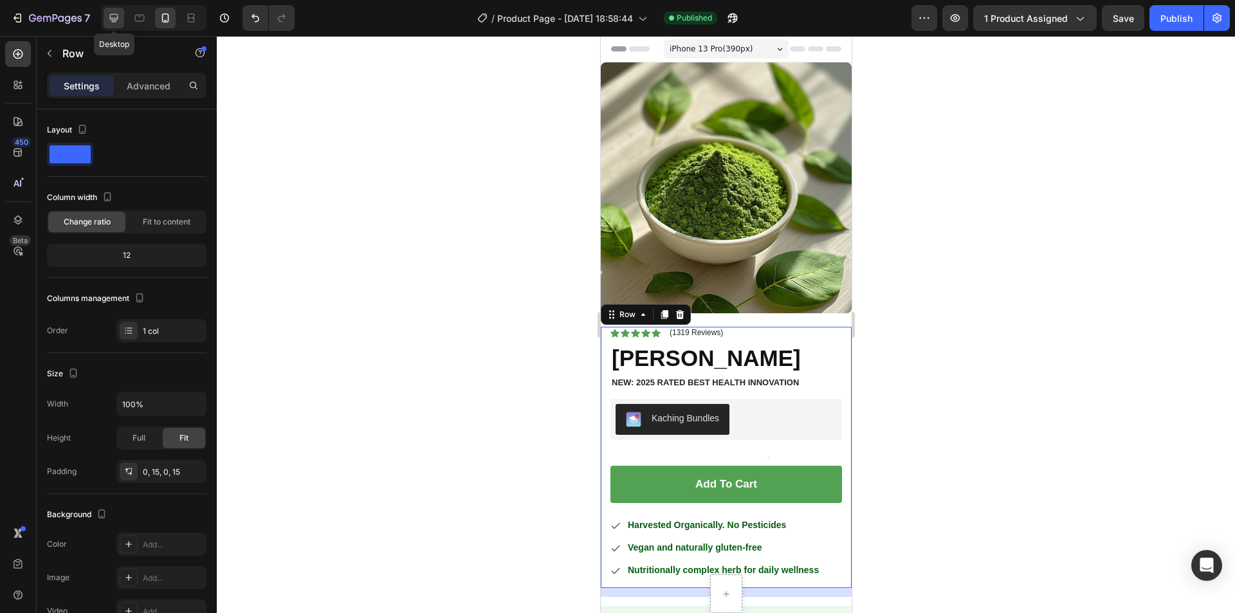
click at [107, 14] on icon at bounding box center [113, 18] width 13 height 13
type input "1200"
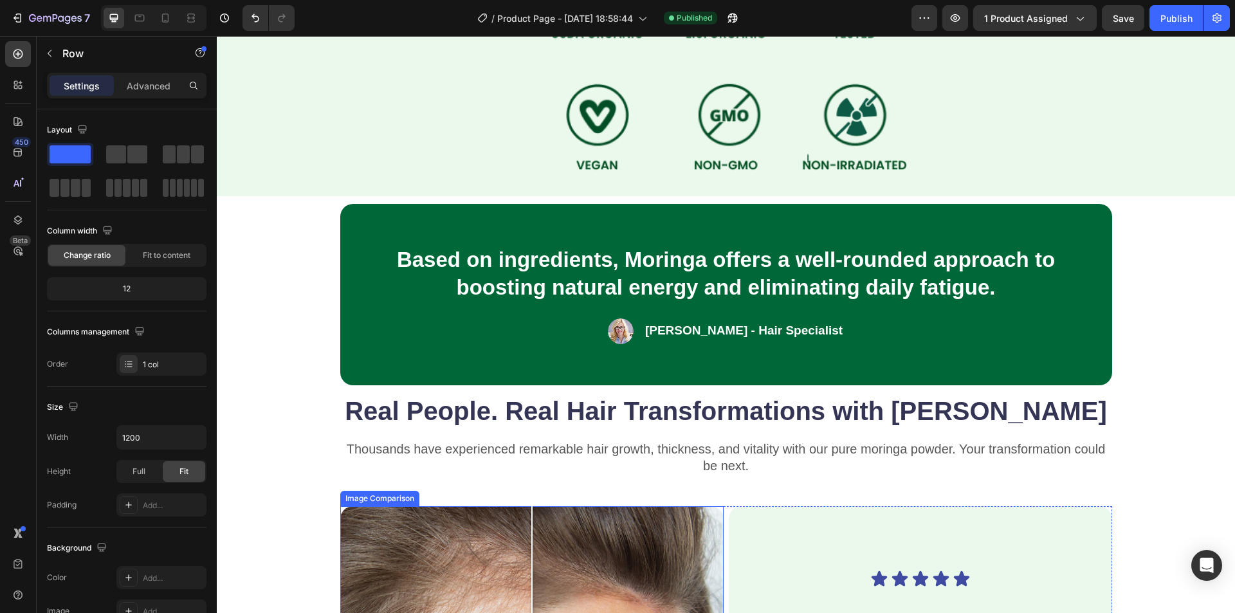
scroll to position [741, 0]
click at [784, 327] on p "[PERSON_NAME] - Hair Specialist" at bounding box center [744, 332] width 198 height 16
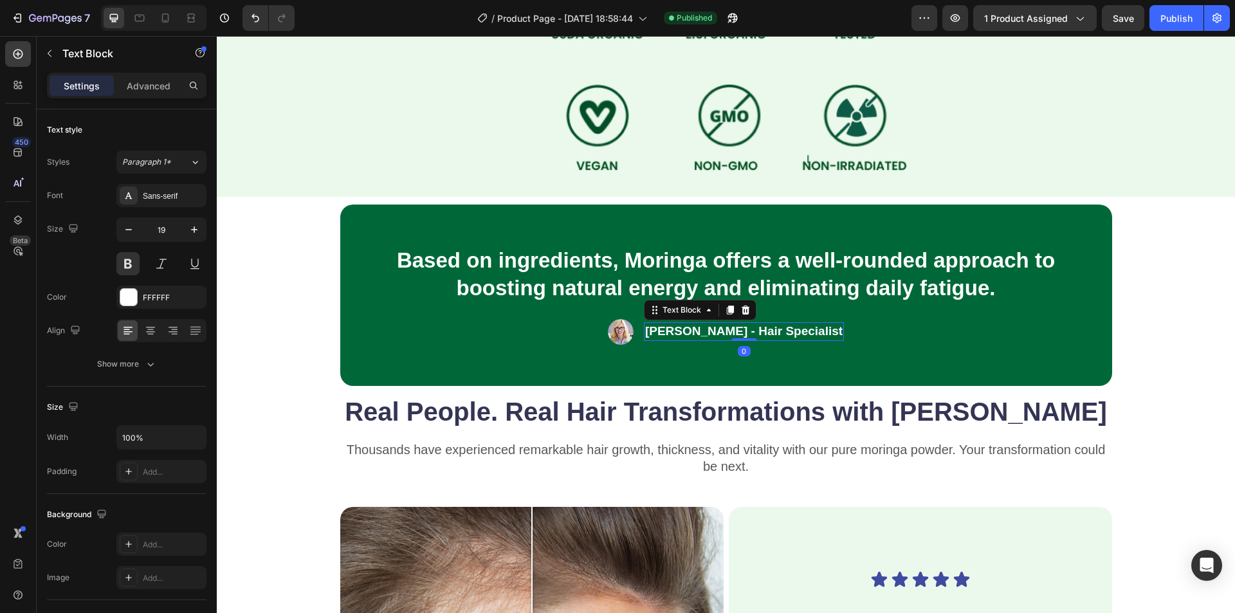
click at [783, 328] on p "[PERSON_NAME] - Hair Specialist" at bounding box center [744, 332] width 198 height 16
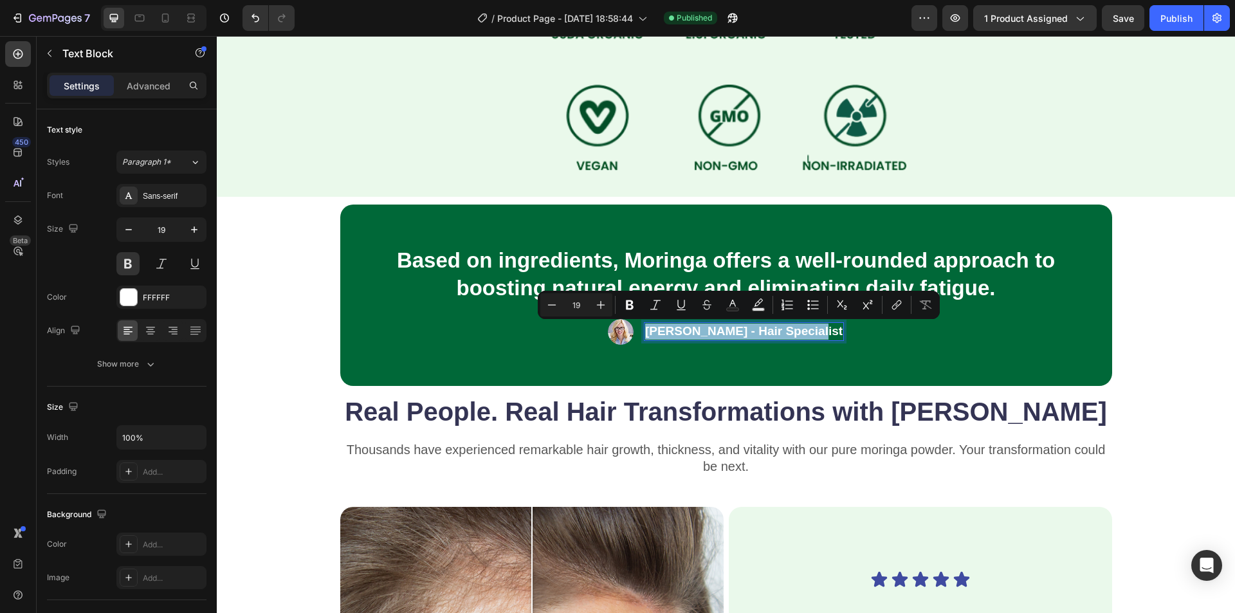
drag, startPoint x: 792, startPoint y: 331, endPoint x: 818, endPoint y: 337, distance: 26.5
click at [793, 331] on p "[PERSON_NAME] - Hair Specialist" at bounding box center [744, 332] width 198 height 16
click at [814, 336] on p "[PERSON_NAME] - Hair Specialist" at bounding box center [744, 332] width 198 height 16
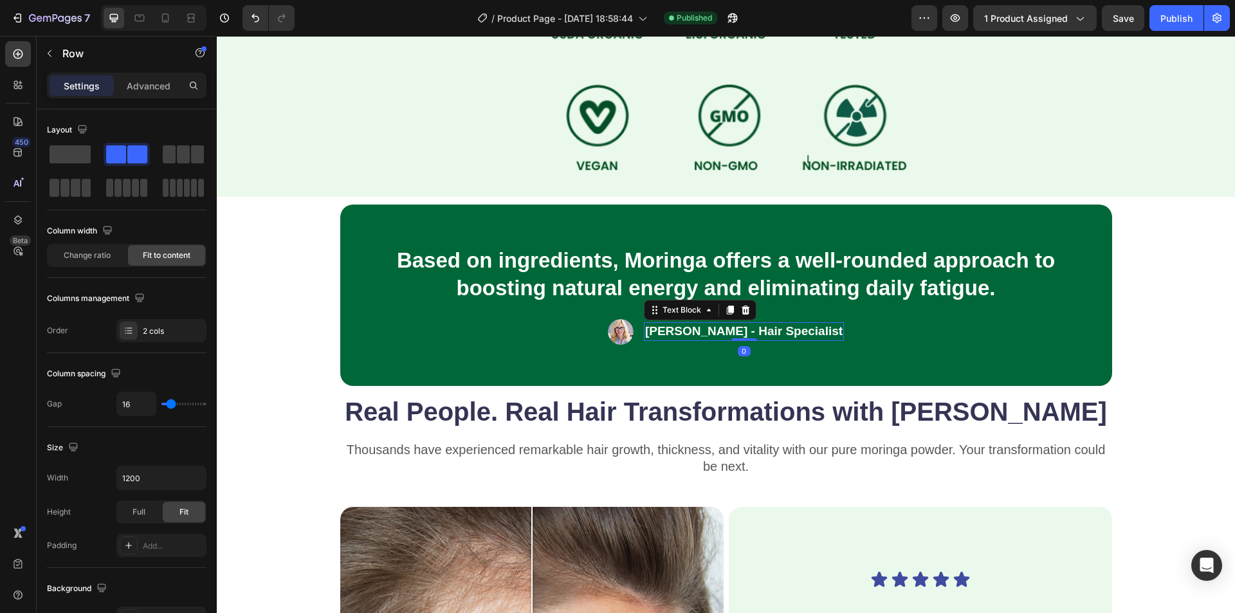
click at [806, 332] on p "[PERSON_NAME] - Hair Specialist" at bounding box center [744, 332] width 198 height 16
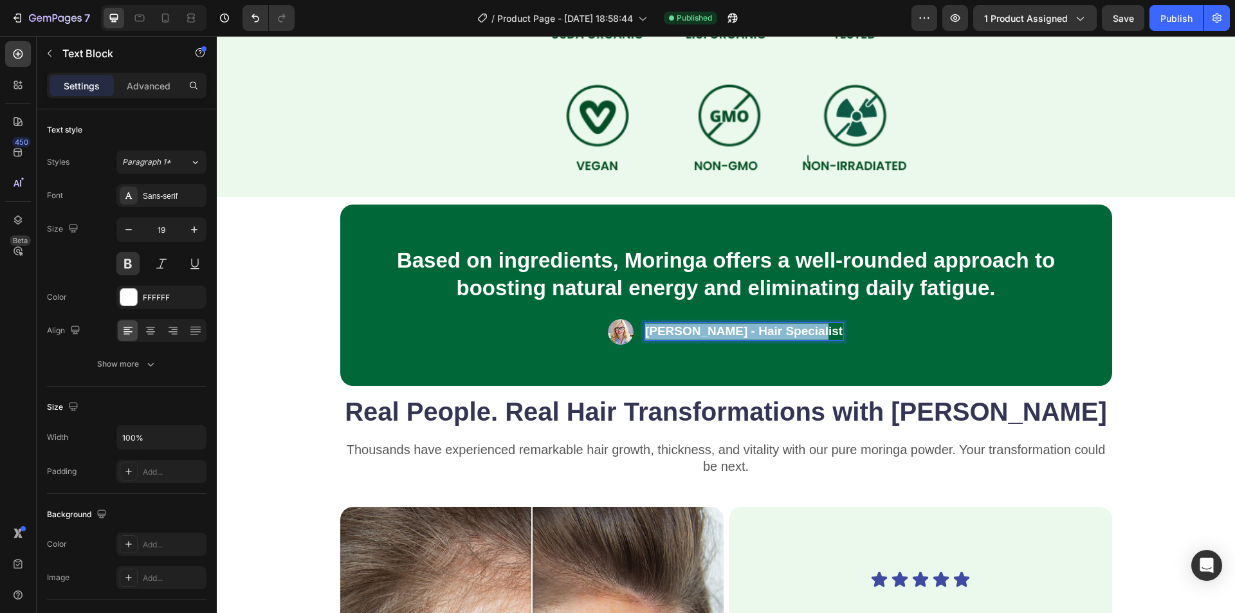
click at [807, 332] on p "[PERSON_NAME] - Hair Specialist" at bounding box center [744, 332] width 198 height 16
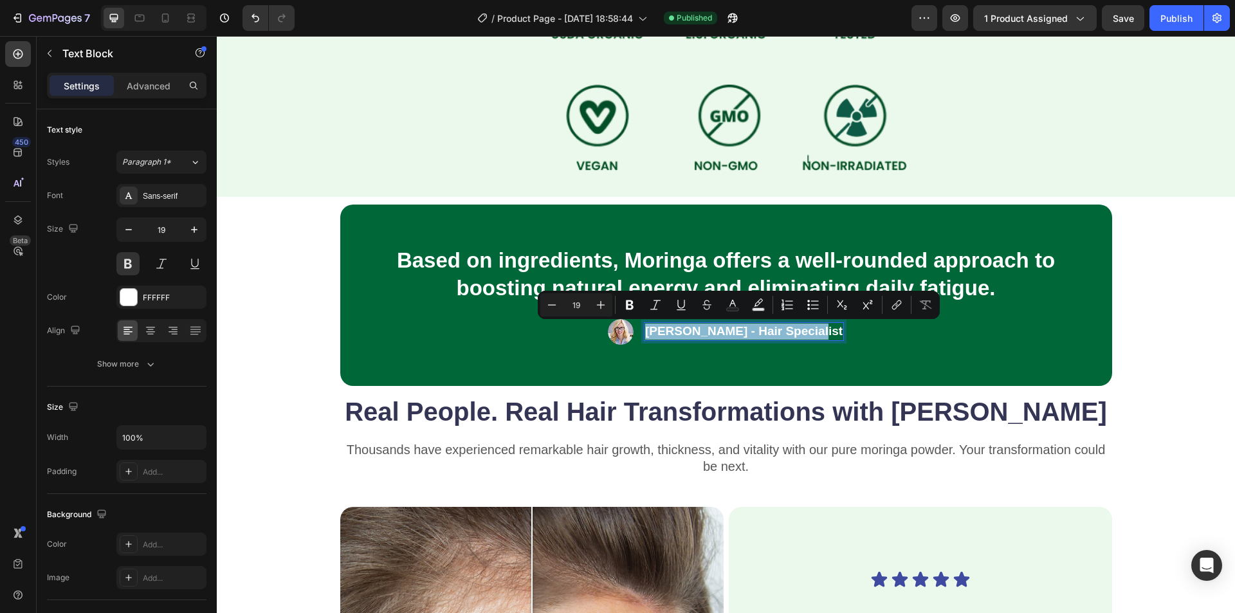
click at [814, 331] on p "[PERSON_NAME] - Hair Specialist" at bounding box center [744, 332] width 198 height 16
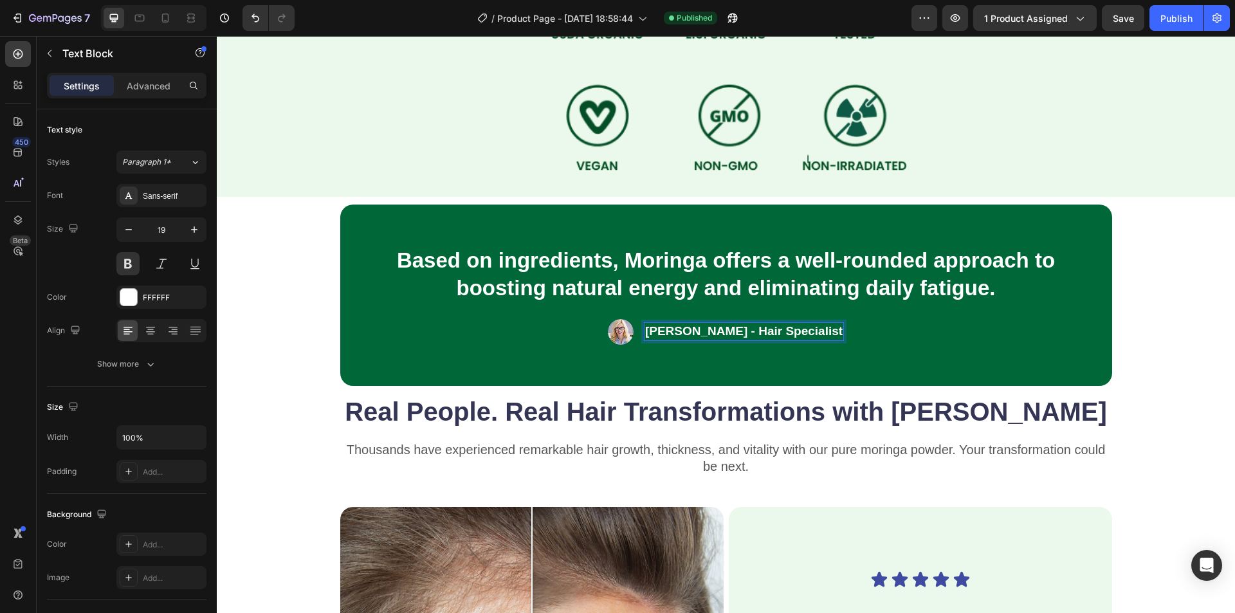
click at [816, 330] on p "[PERSON_NAME] - Hair Specialist" at bounding box center [744, 332] width 198 height 16
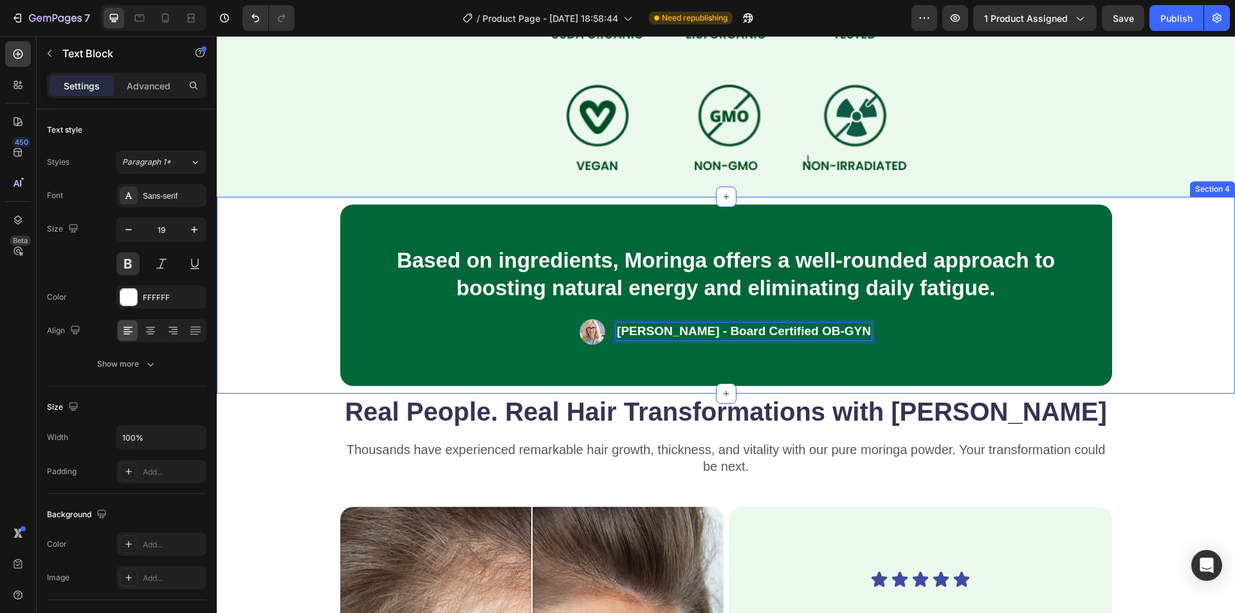
click at [1177, 320] on div "Based on ingredients, Moringa offers a well-rounded approach to boosting natura…" at bounding box center [726, 295] width 1018 height 197
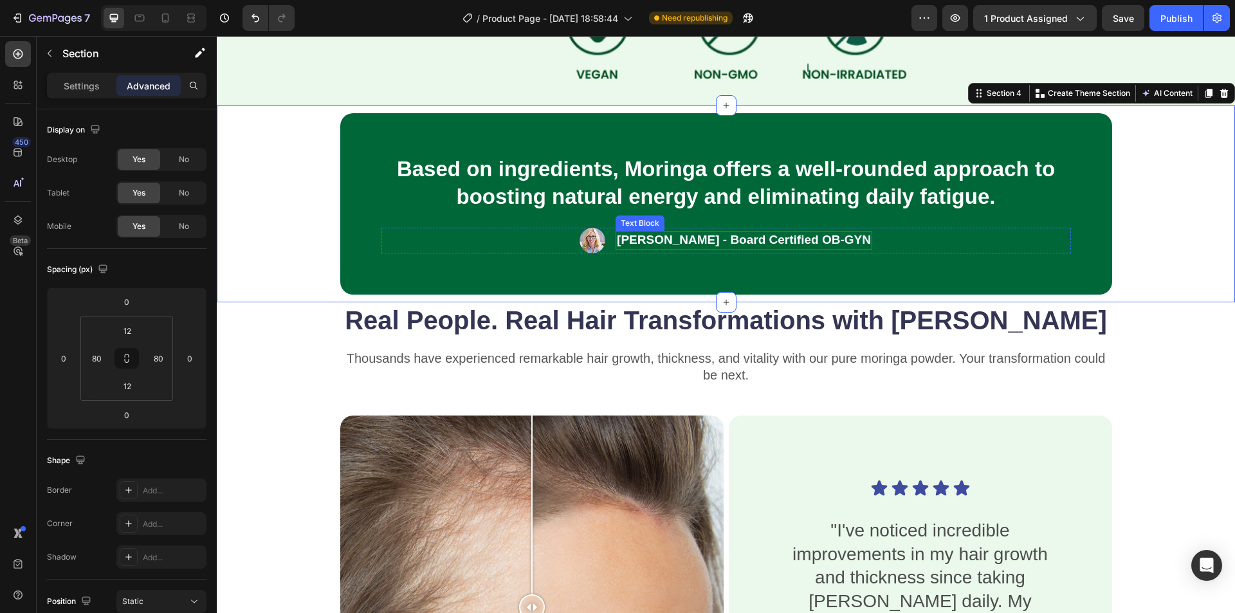
scroll to position [805, 0]
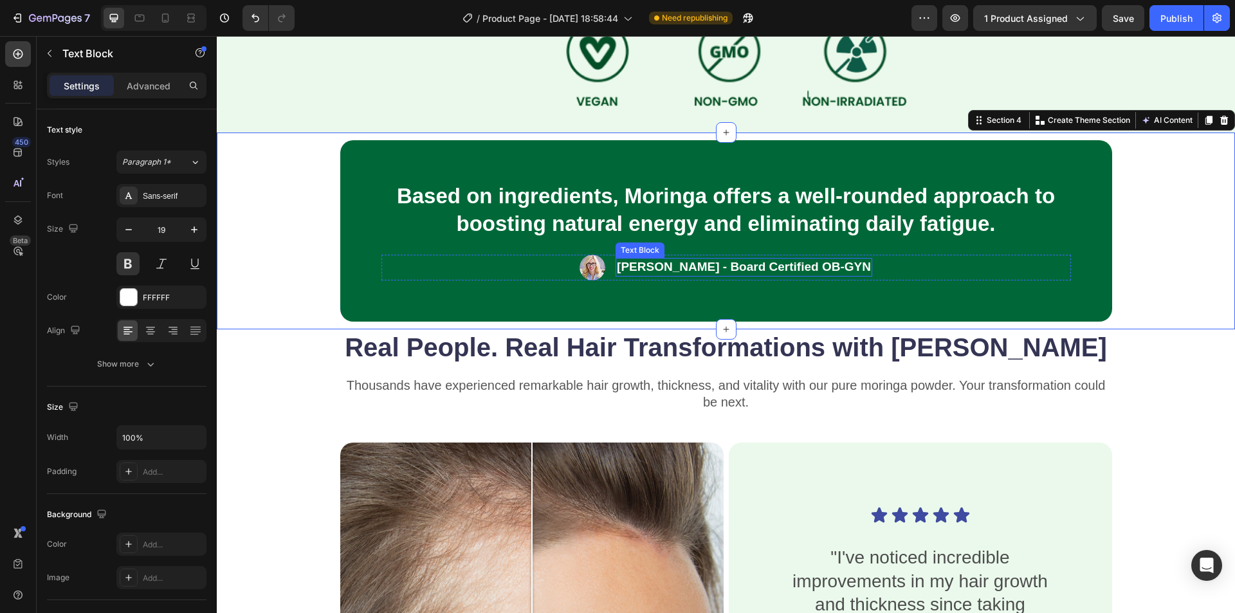
click at [842, 269] on p "[PERSON_NAME] - Board Certified OB-GYN" at bounding box center [744, 267] width 254 height 16
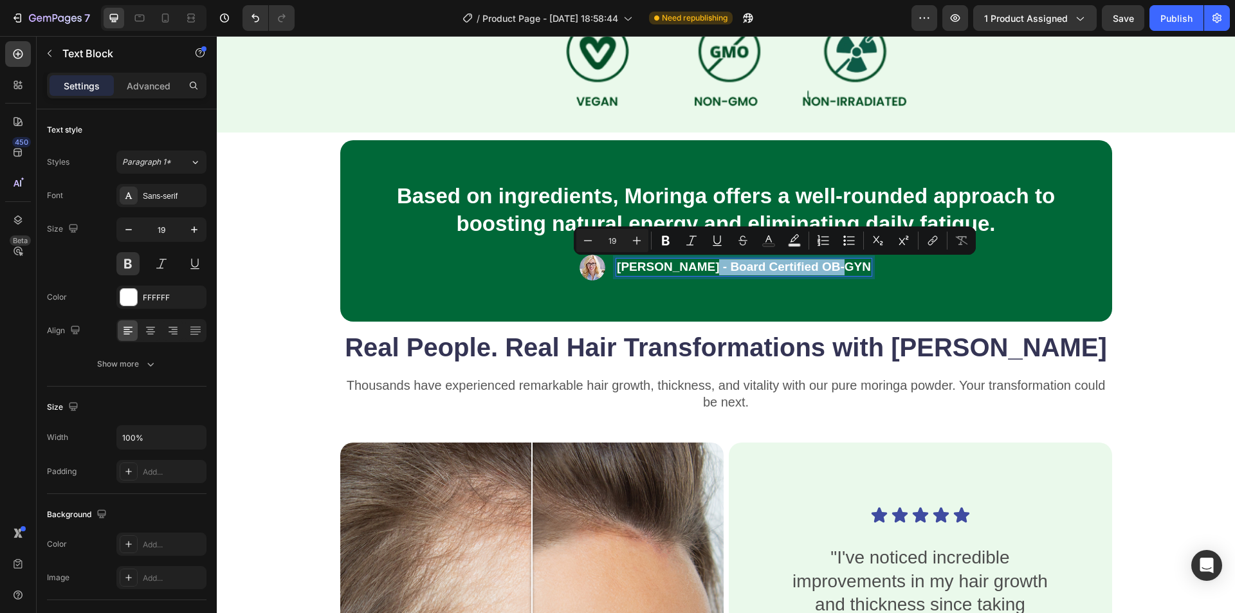
drag, startPoint x: 842, startPoint y: 269, endPoint x: 709, endPoint y: 269, distance: 132.5
click at [709, 269] on p "[PERSON_NAME] - Board Certified OB-GYN" at bounding box center [744, 267] width 254 height 16
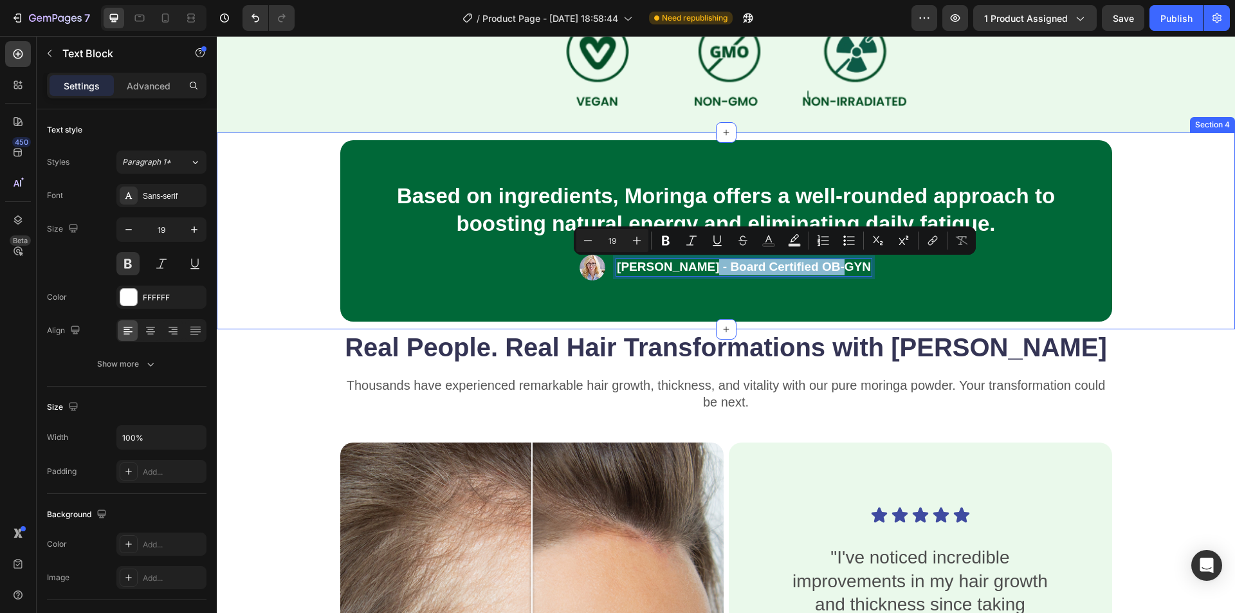
click at [1141, 282] on div "Based on ingredients, Moringa offers a well-rounded approach to boosting natura…" at bounding box center [726, 230] width 916 height 181
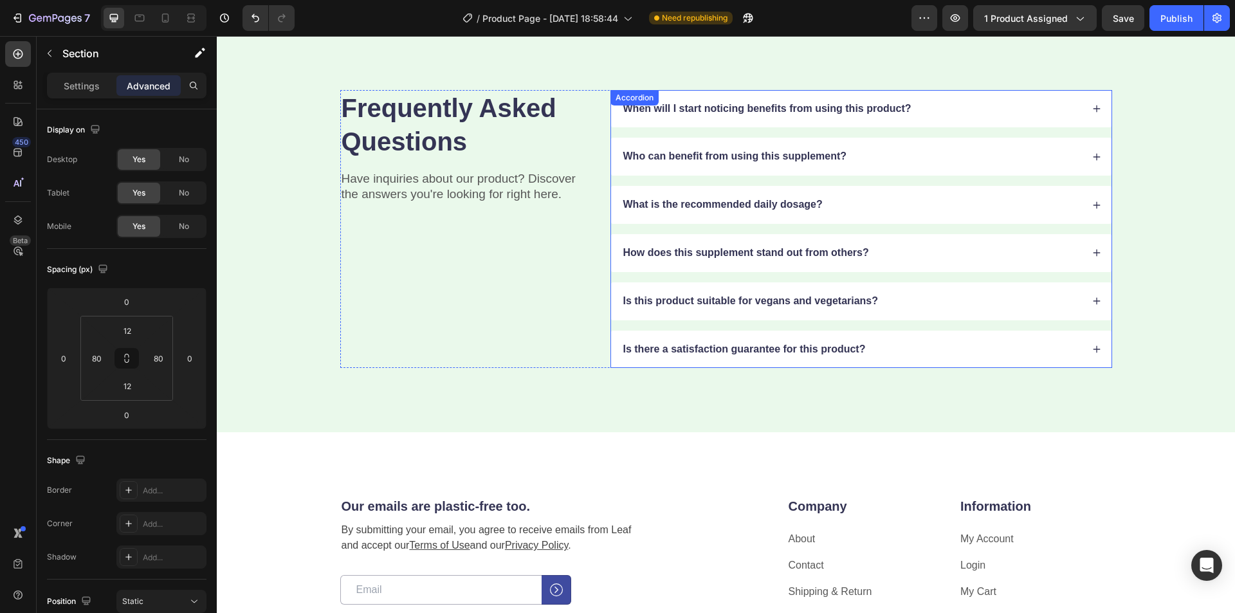
scroll to position [1706, 0]
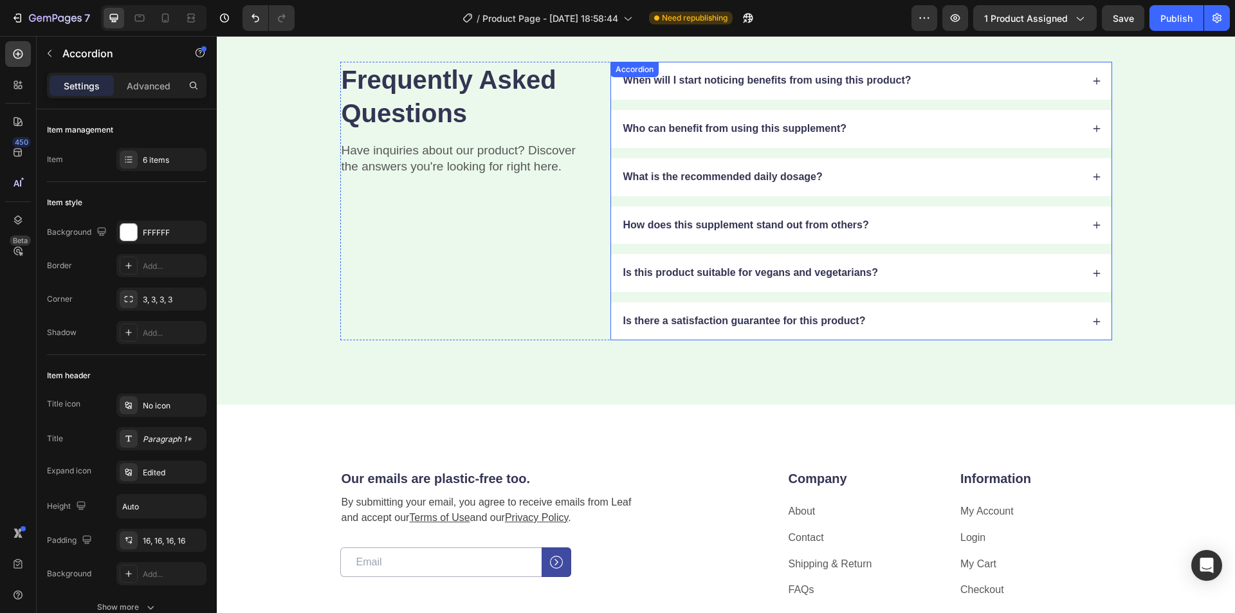
click at [956, 89] on div "When will I start noticing benefits from using this product?" at bounding box center [852, 80] width 461 height 17
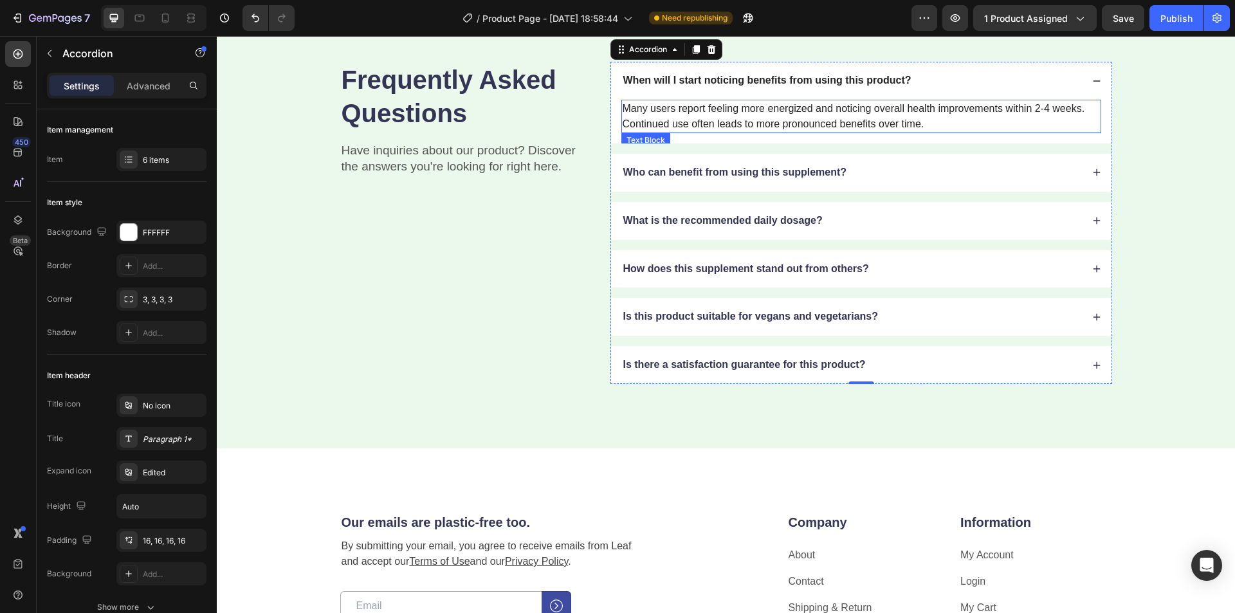
click at [996, 133] on div "Many users report feeling more energized and noticing overall health improvemen…" at bounding box center [862, 116] width 480 height 33
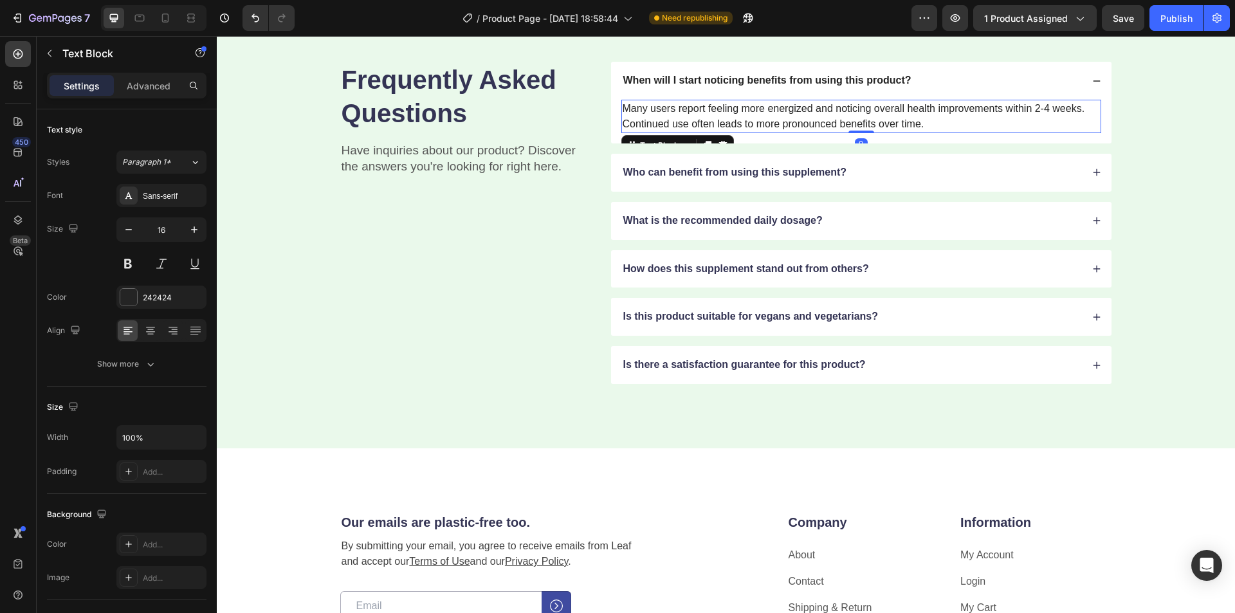
click at [1037, 133] on div "Many users report feeling more energized and noticing overall health improvemen…" at bounding box center [862, 116] width 480 height 33
click at [1046, 132] on p "Many users report feeling more energized and noticing overall health improvemen…" at bounding box center [861, 116] width 477 height 31
click at [901, 181] on div "Who can benefit from using this supplement?" at bounding box center [852, 172] width 461 height 17
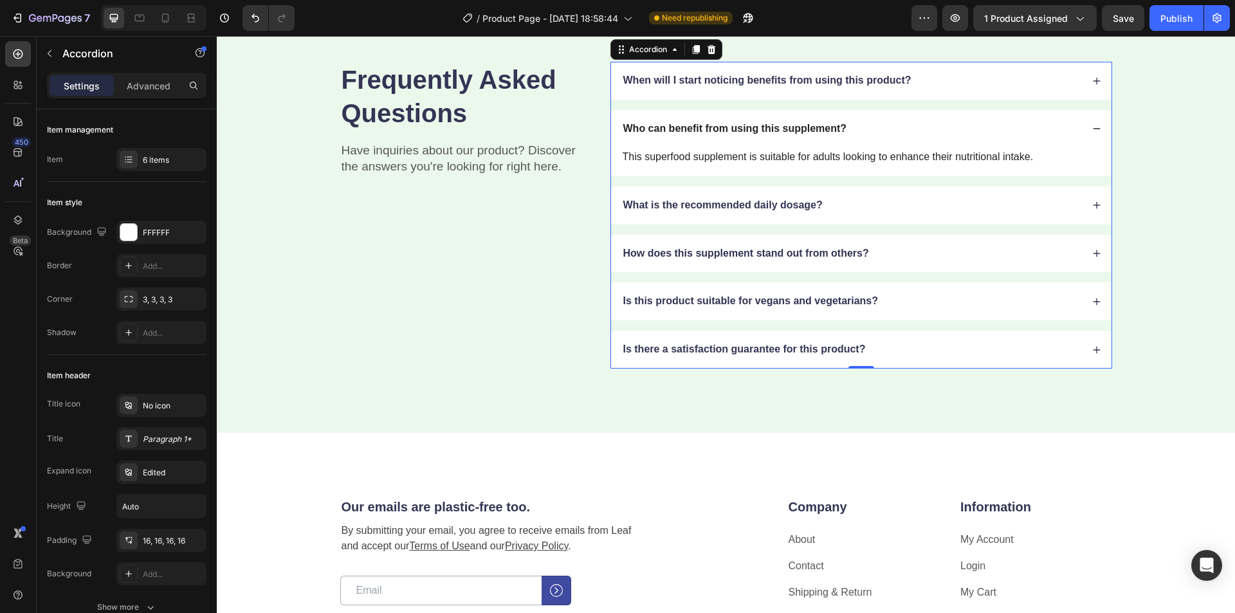
click at [900, 225] on div "What is the recommended daily dosage?" at bounding box center [861, 206] width 501 height 38
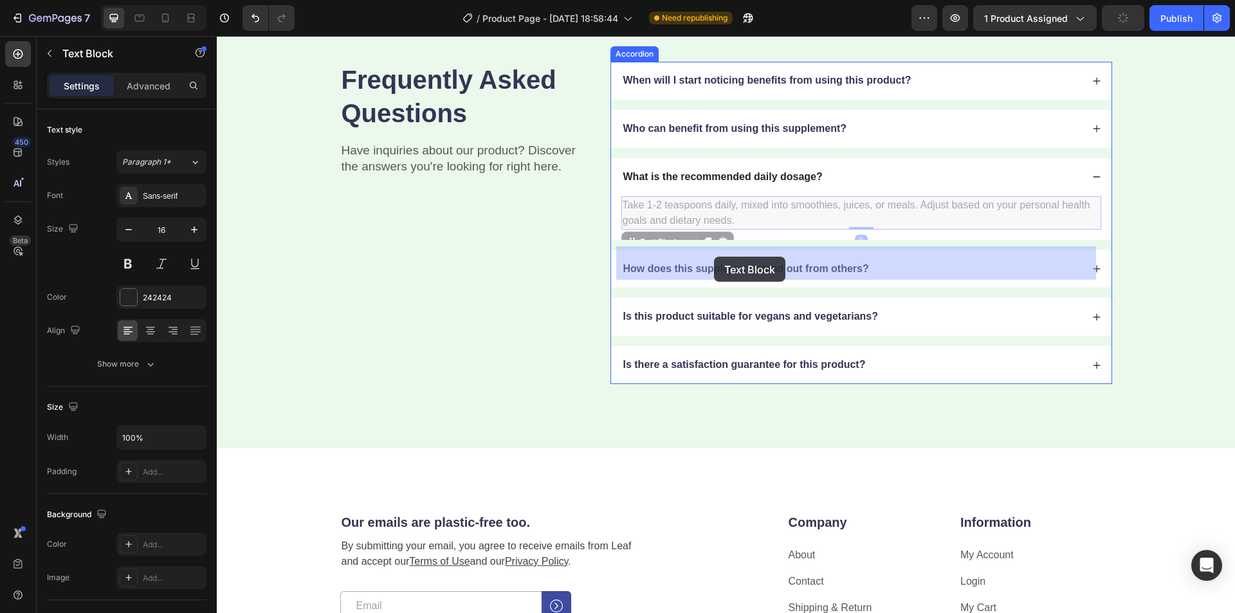
drag, startPoint x: 730, startPoint y: 258, endPoint x: 721, endPoint y: 257, distance: 9.0
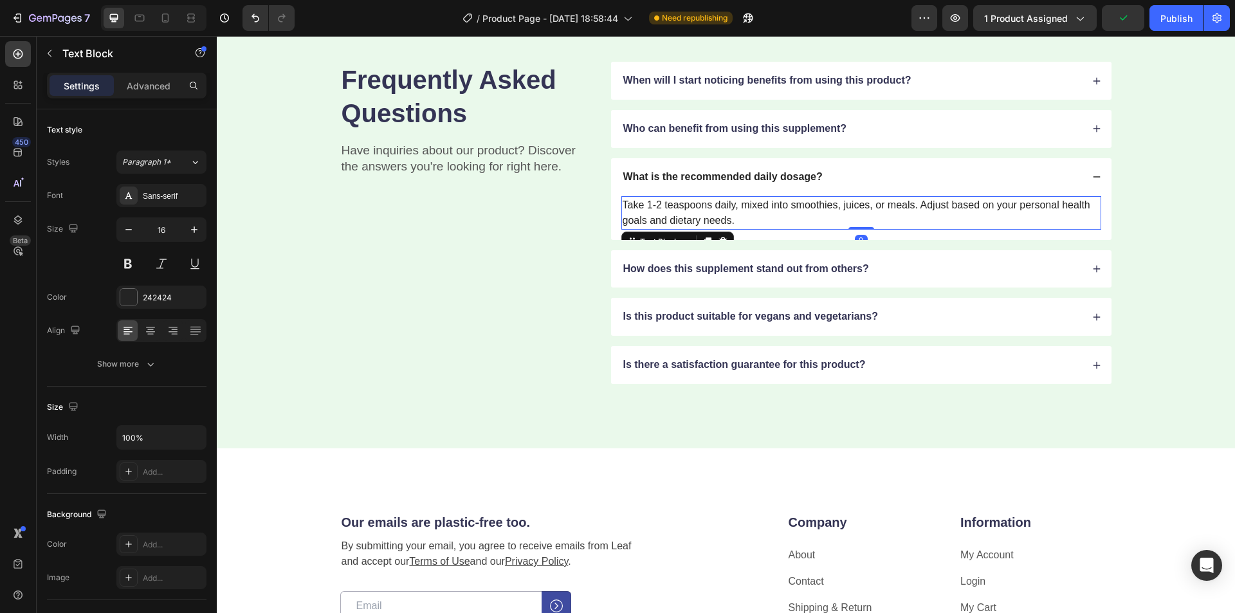
click at [703, 230] on div "Take 1-2 teaspoons daily, mixed into smoothies, juices, or meals. Adjust based …" at bounding box center [862, 212] width 480 height 33
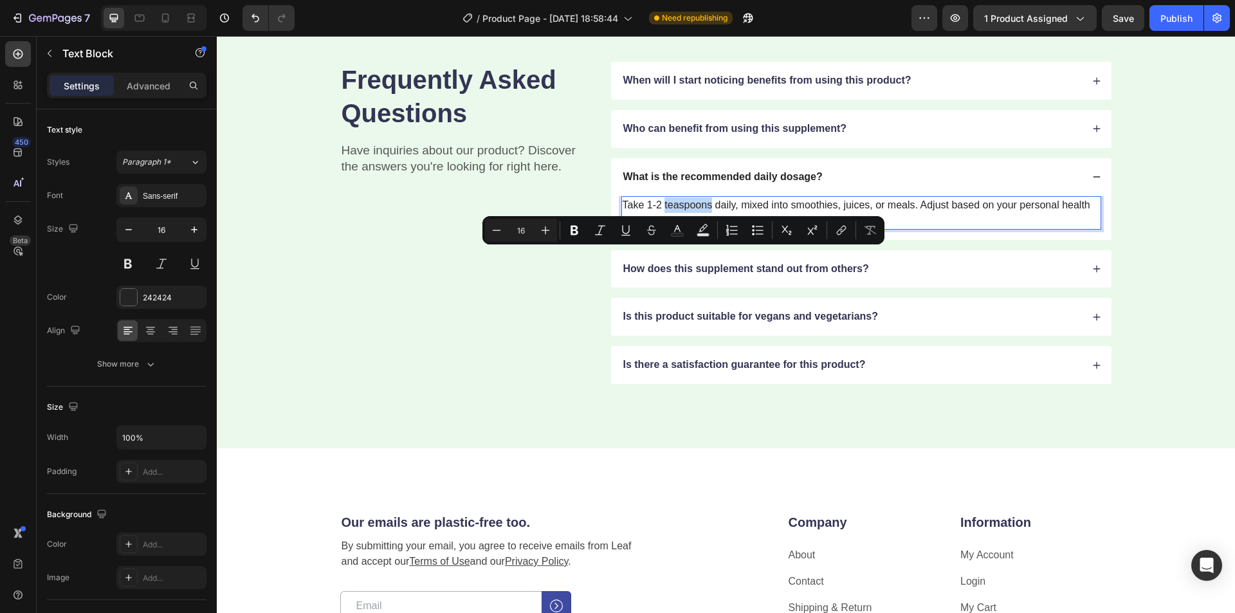
drag, startPoint x: 707, startPoint y: 253, endPoint x: 661, endPoint y: 254, distance: 46.3
click at [661, 228] on p "Take 1-2 teaspoons daily, mixed into smoothies, juices, or meals. Adjust based …" at bounding box center [861, 213] width 477 height 31
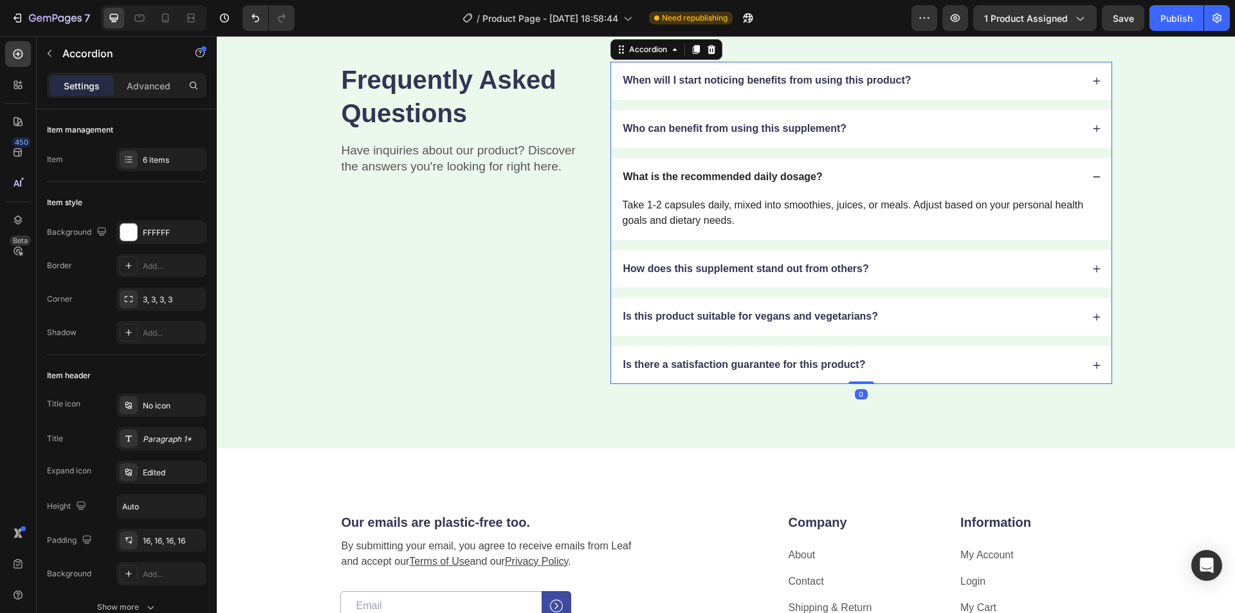
click at [926, 278] on div "How does this supplement stand out from others?" at bounding box center [852, 269] width 461 height 17
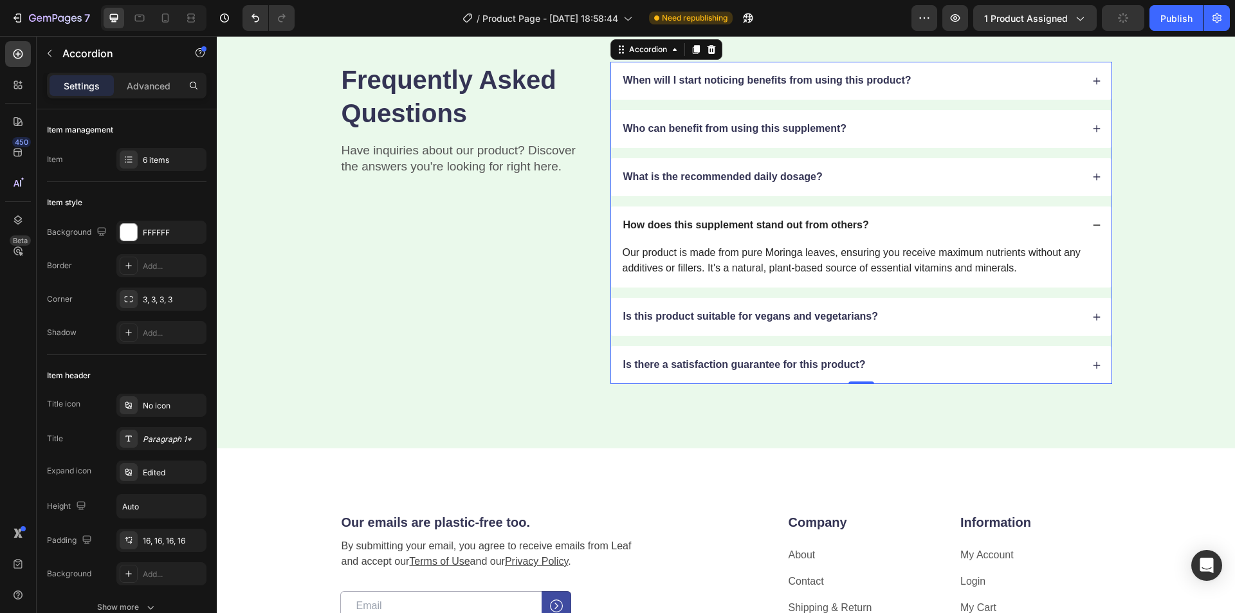
click at [902, 326] on div "Is this product suitable for vegans and vegetarians?" at bounding box center [852, 316] width 461 height 17
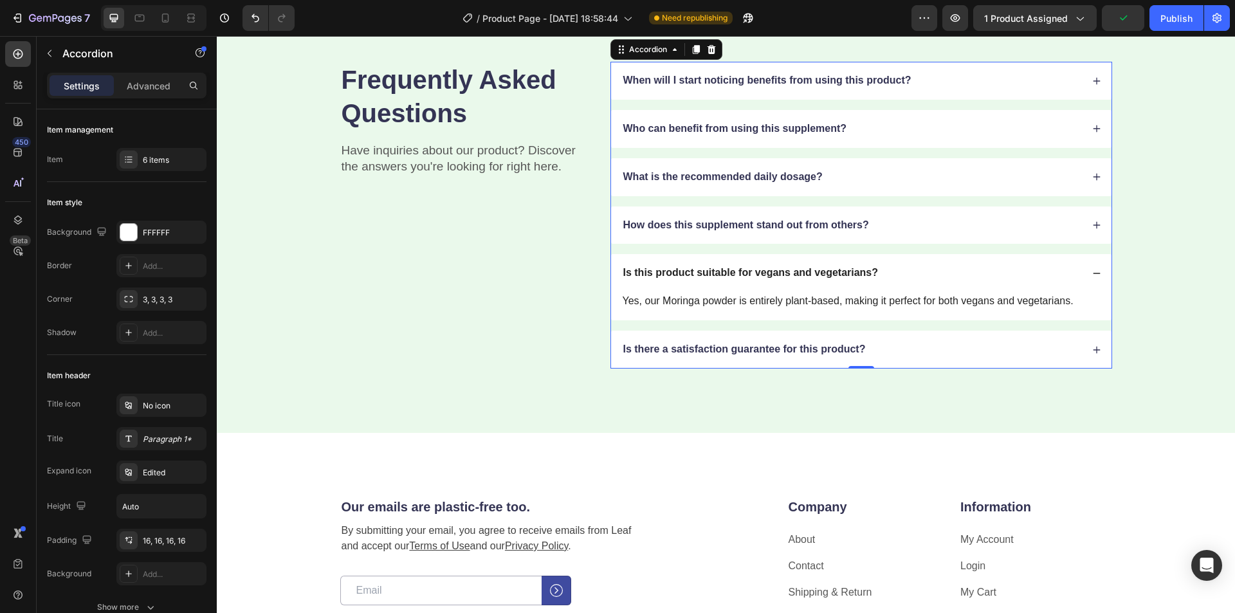
click at [915, 358] on div "Is there a satisfaction guarantee for this product?" at bounding box center [852, 349] width 461 height 17
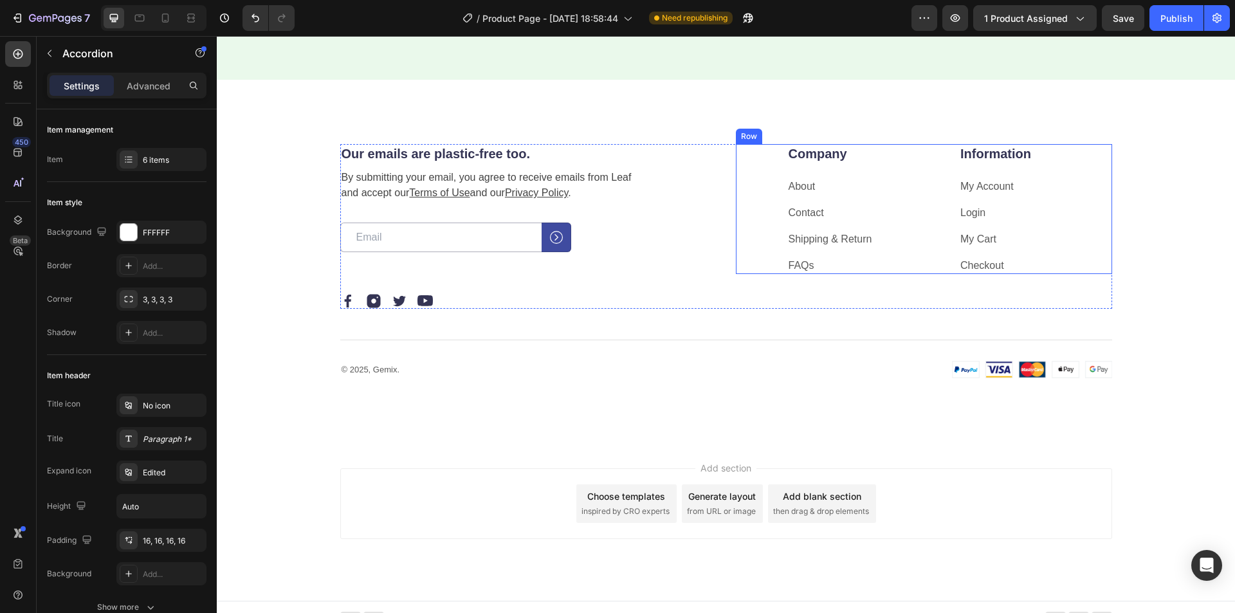
scroll to position [2139, 0]
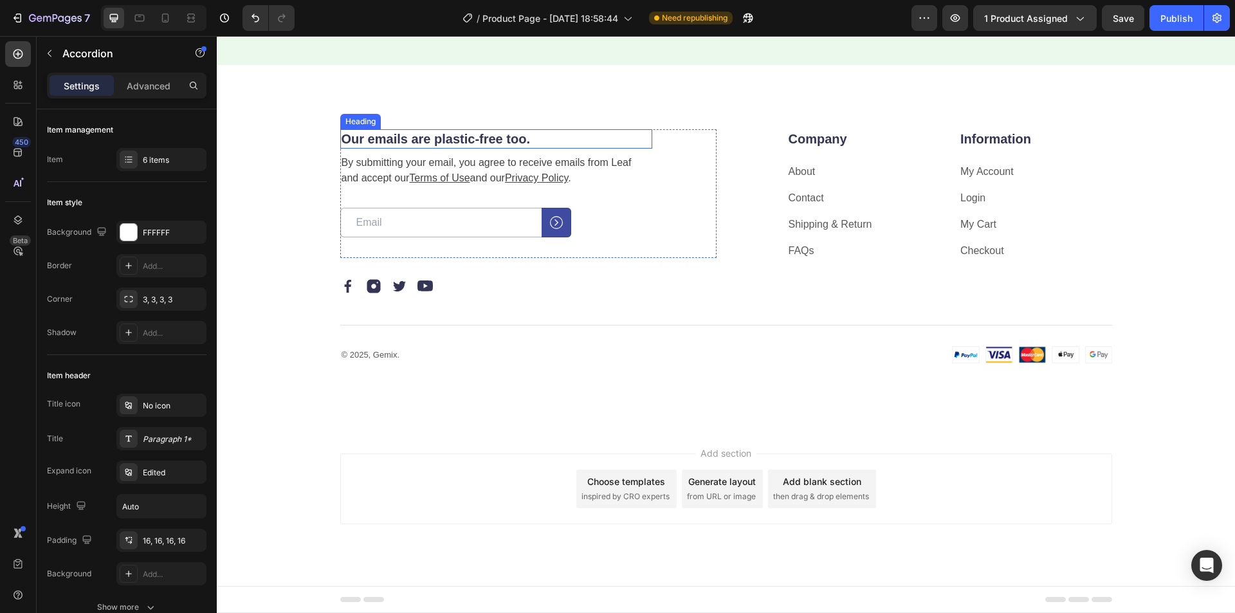
click at [495, 138] on h2 "Our emails are plastic-free too." at bounding box center [496, 138] width 312 height 19
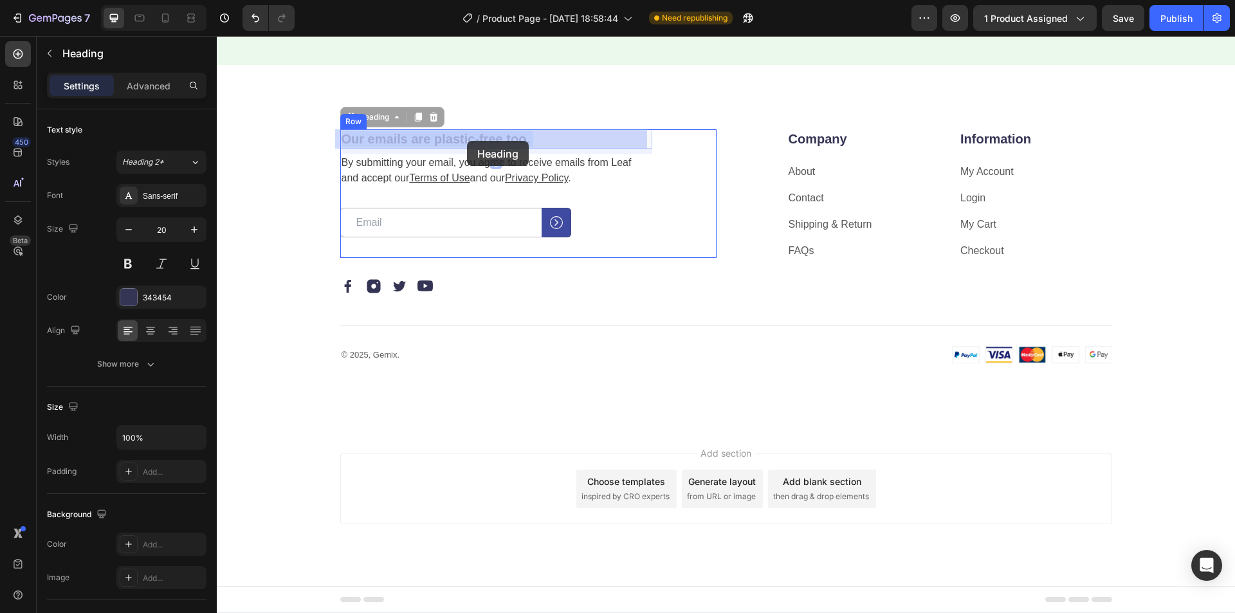
drag, startPoint x: 523, startPoint y: 141, endPoint x: 475, endPoint y: 142, distance: 47.6
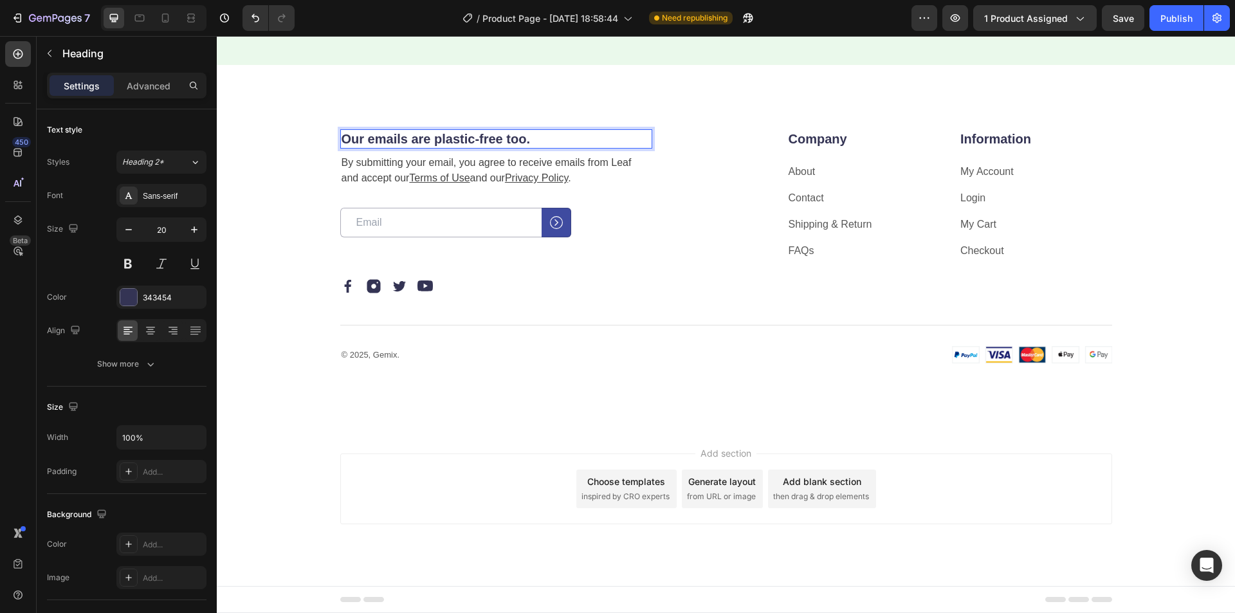
click at [498, 136] on p "Our emails are plastic-free too." at bounding box center [496, 139] width 309 height 17
drag, startPoint x: 513, startPoint y: 140, endPoint x: 341, endPoint y: 136, distance: 172.5
click at [342, 136] on p "Our emails are plastic-free too." at bounding box center [496, 139] width 309 height 17
click at [622, 158] on p "By submitting your email, you agree to receive emails from Leaf and accept our …" at bounding box center [496, 170] width 309 height 31
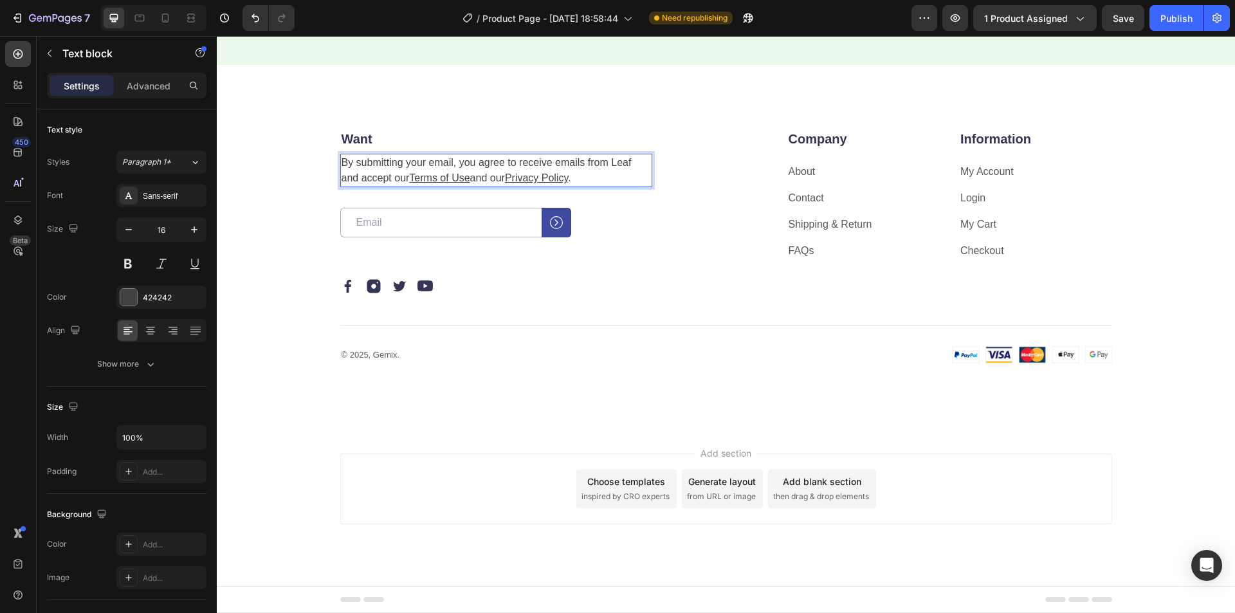
click at [622, 161] on p "By submitting your email, you agree to receive emails from Leaf and accept our …" at bounding box center [496, 170] width 309 height 31
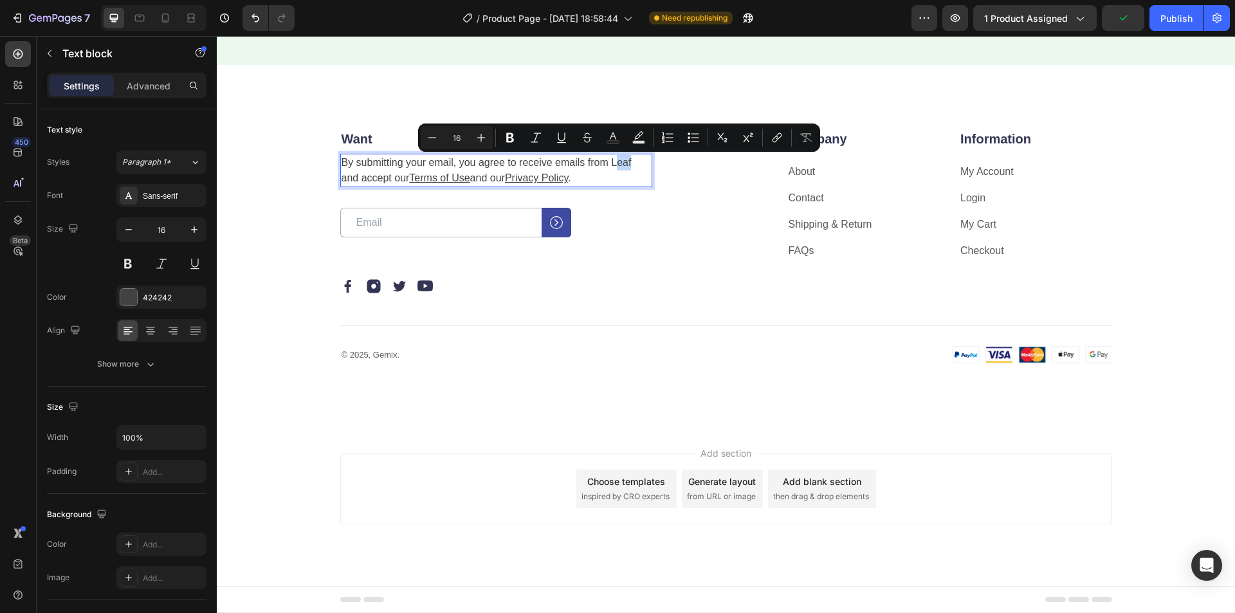
drag, startPoint x: 629, startPoint y: 163, endPoint x: 615, endPoint y: 165, distance: 14.4
click at [615, 165] on p "By submitting your email, you agree to receive emails from Leaf and accept our …" at bounding box center [496, 170] width 309 height 31
drag, startPoint x: 591, startPoint y: 176, endPoint x: 578, endPoint y: 181, distance: 13.3
click at [588, 178] on p "By submitting your email, you agree to receive emails from Leaf and accept our …" at bounding box center [496, 170] width 309 height 31
drag, startPoint x: 627, startPoint y: 161, endPoint x: 606, endPoint y: 161, distance: 21.2
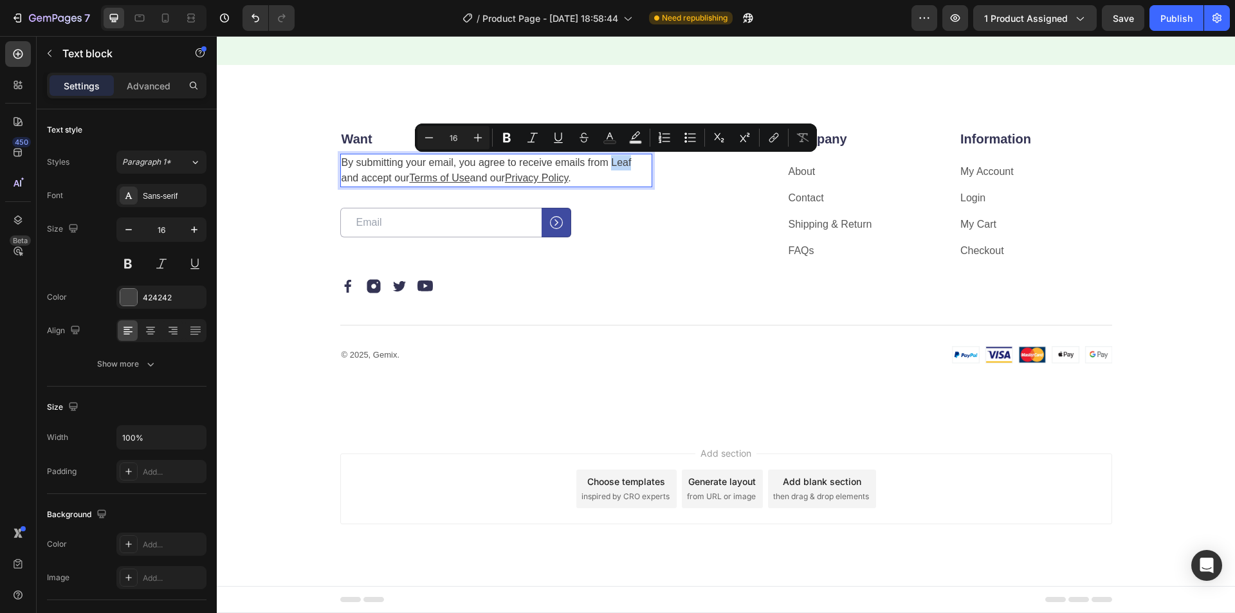
click at [606, 161] on p "By submitting your email, you agree to receive emails from Leaf and accept our …" at bounding box center [496, 170] width 309 height 31
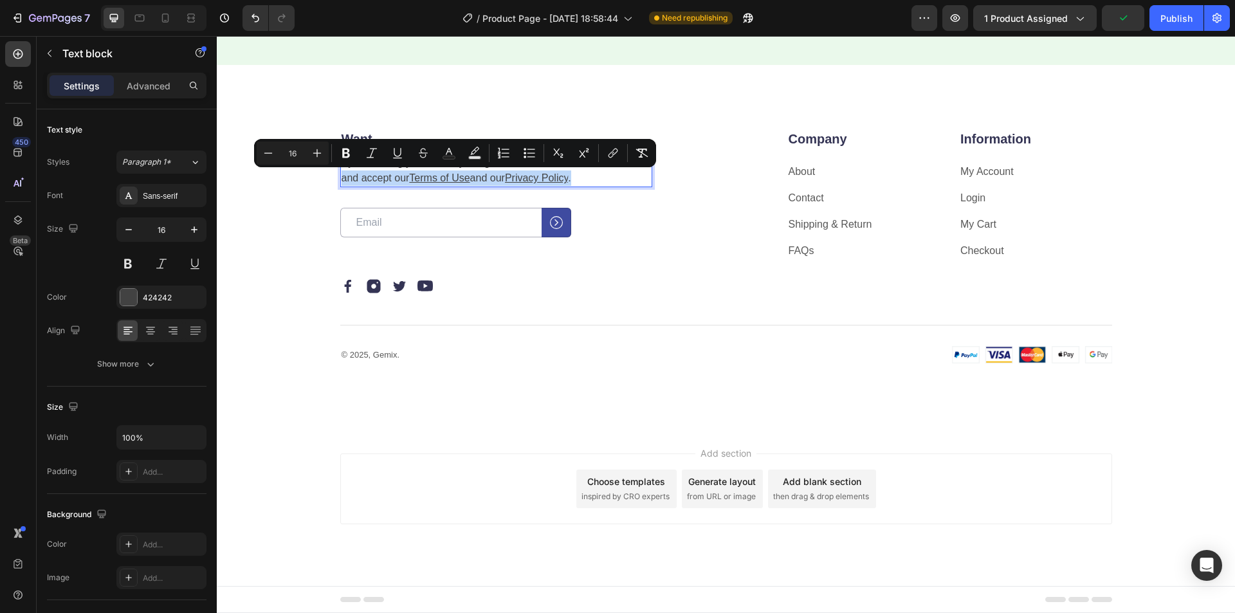
drag, startPoint x: 591, startPoint y: 176, endPoint x: 338, endPoint y: 174, distance: 252.2
click at [342, 174] on p "By submitting your email, you agree to receive emails from Vitala and accept ou…" at bounding box center [496, 170] width 309 height 31
click at [587, 181] on p "By submitting your email, you agree to receive emails from Vitala and accept ou…" at bounding box center [496, 170] width 309 height 31
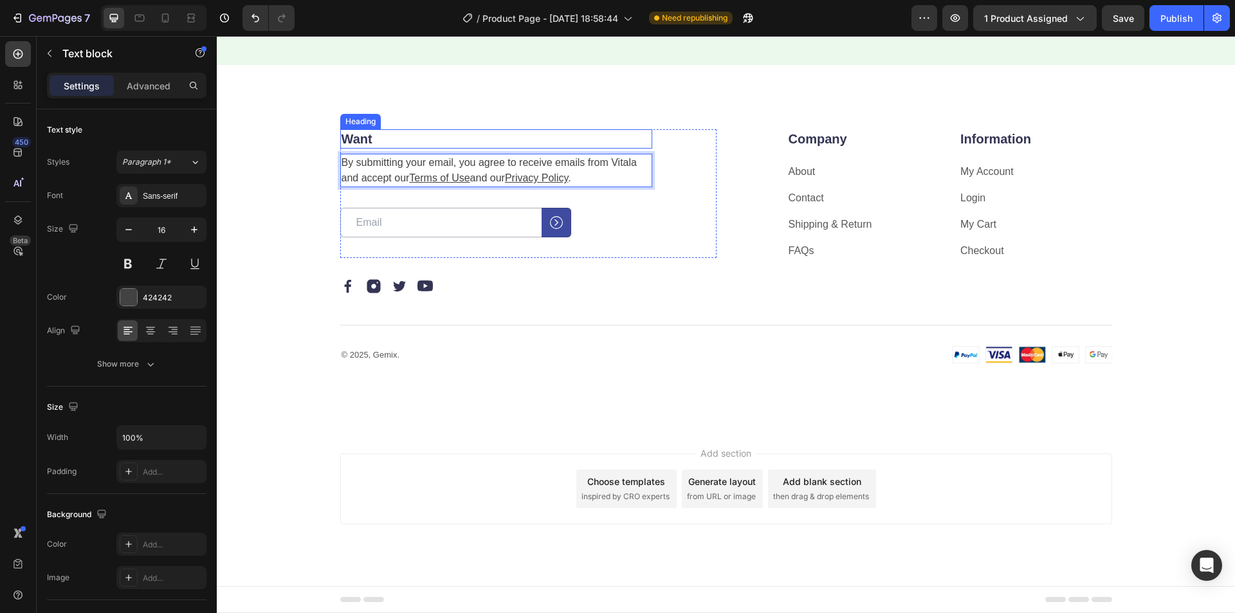
click at [367, 139] on p "Want" at bounding box center [496, 139] width 309 height 17
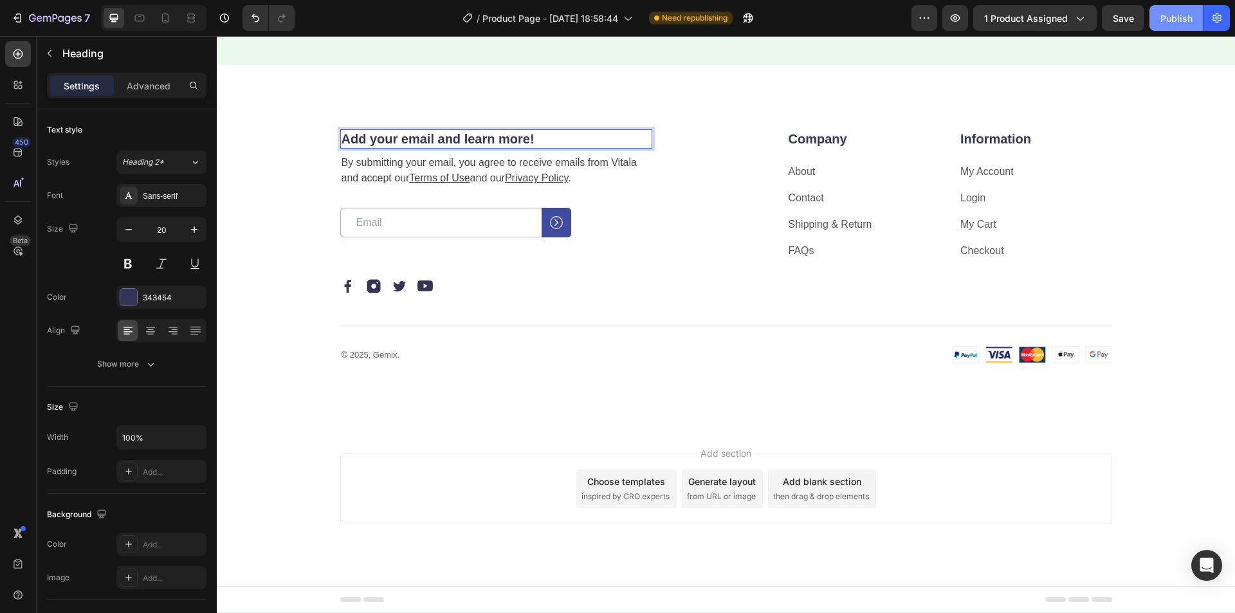
click at [1168, 18] on div "Publish" at bounding box center [1177, 19] width 32 height 14
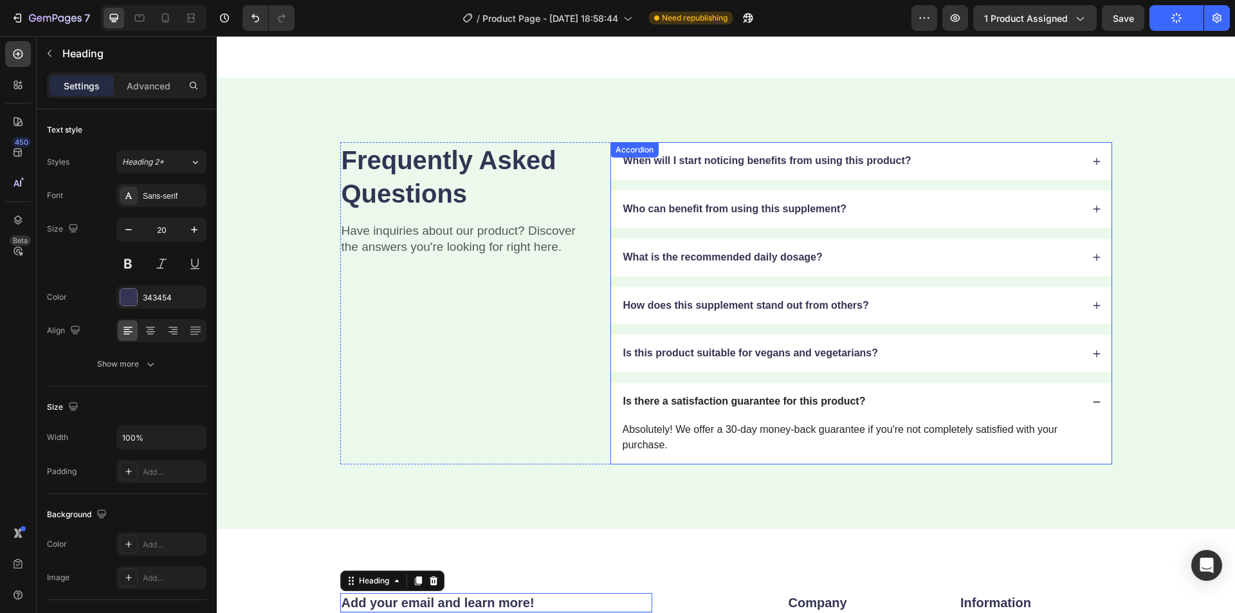
scroll to position [1625, 0]
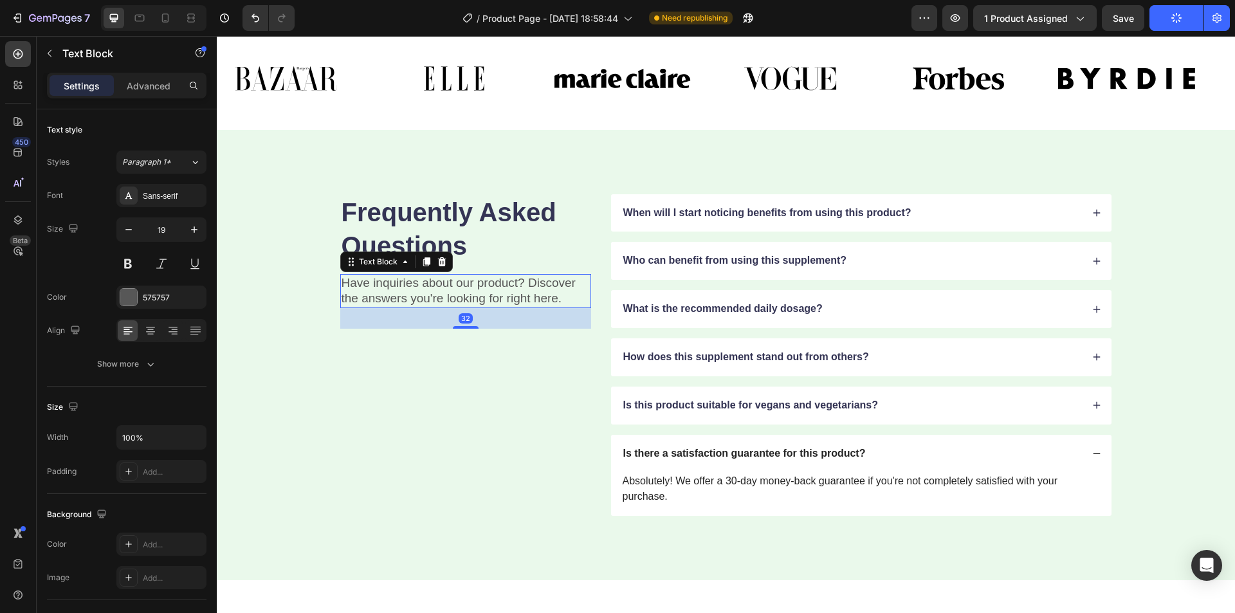
click at [523, 288] on div "Have inquiries about our product? Discover the answers you're looking for right…" at bounding box center [465, 291] width 251 height 34
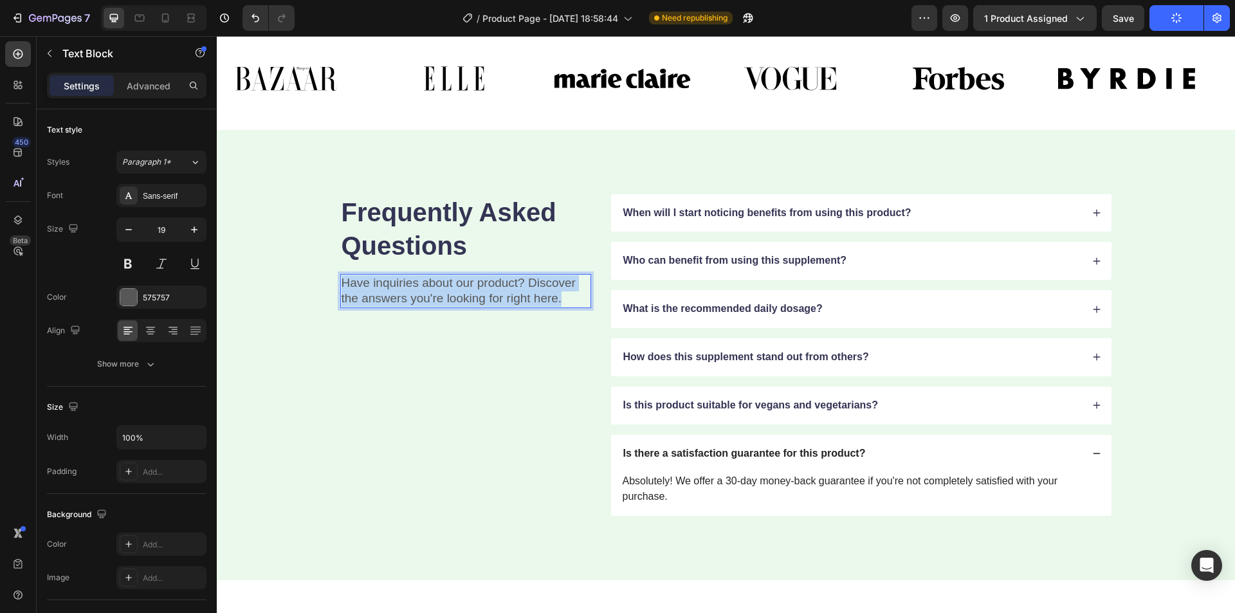
click at [523, 288] on p "Have inquiries about our product? Discover the answers you're looking for right…" at bounding box center [466, 291] width 248 height 32
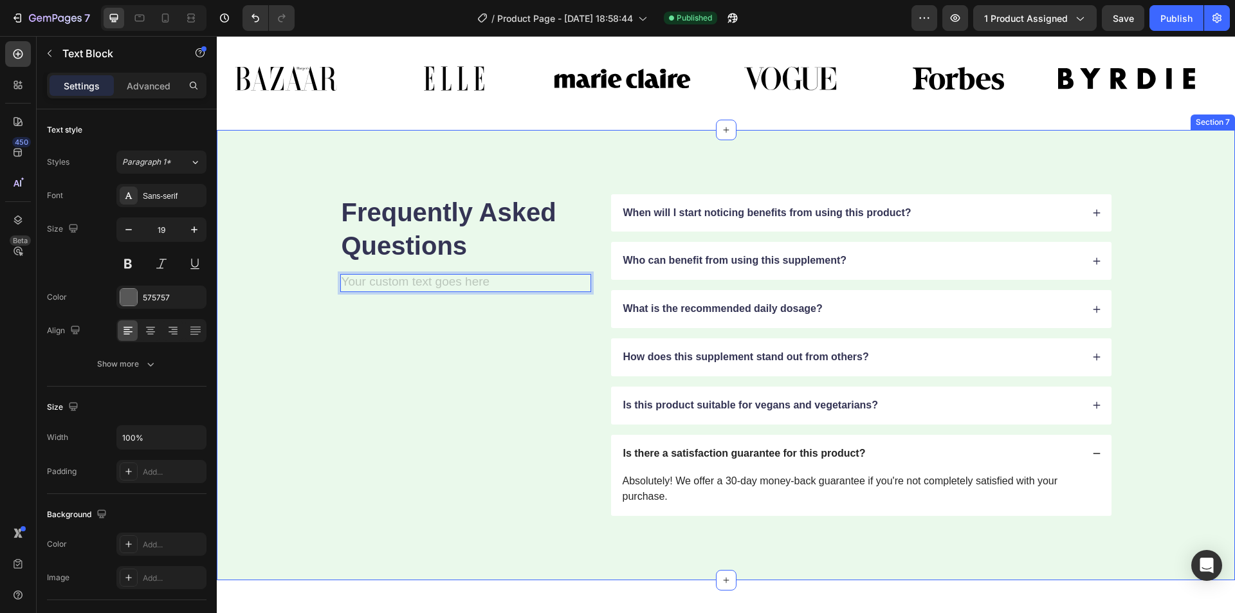
click at [277, 265] on div "Frequently Asked Questions Heading Text Block 32 When will I start noticing ben…" at bounding box center [726, 355] width 916 height 322
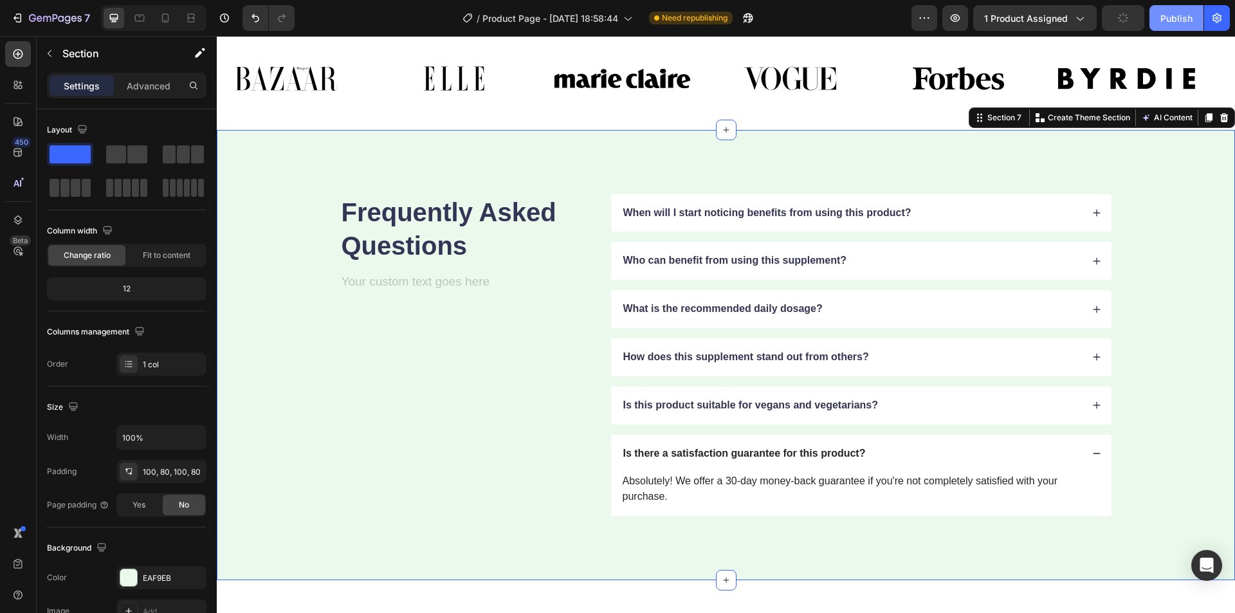
click at [1165, 22] on div "Publish" at bounding box center [1177, 19] width 32 height 14
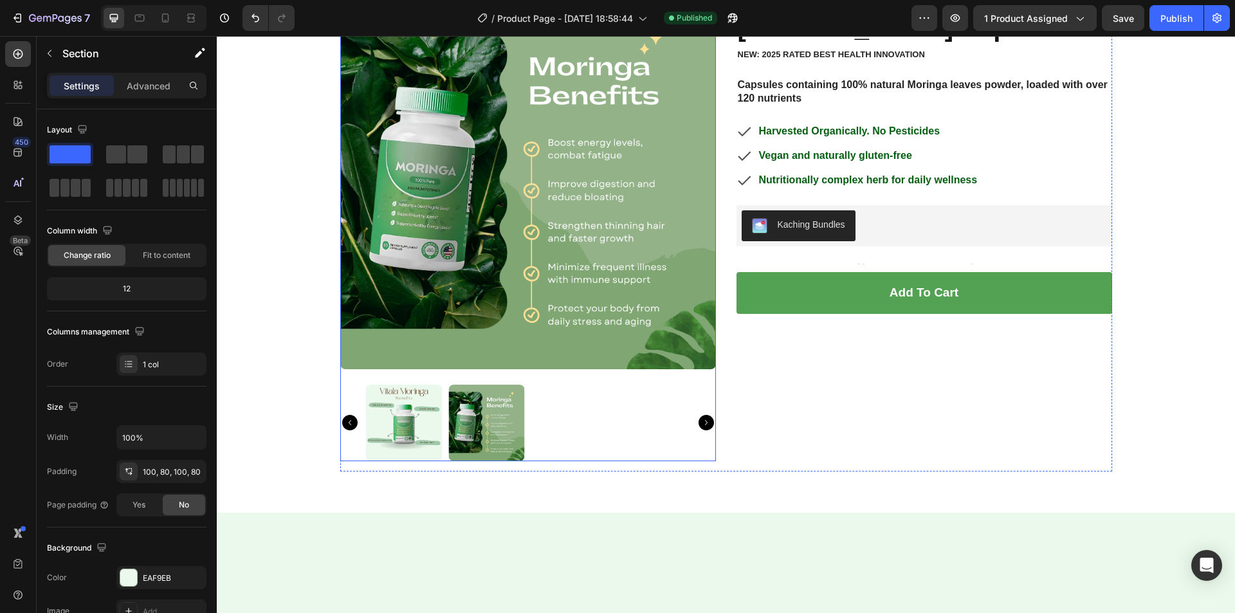
scroll to position [322, 0]
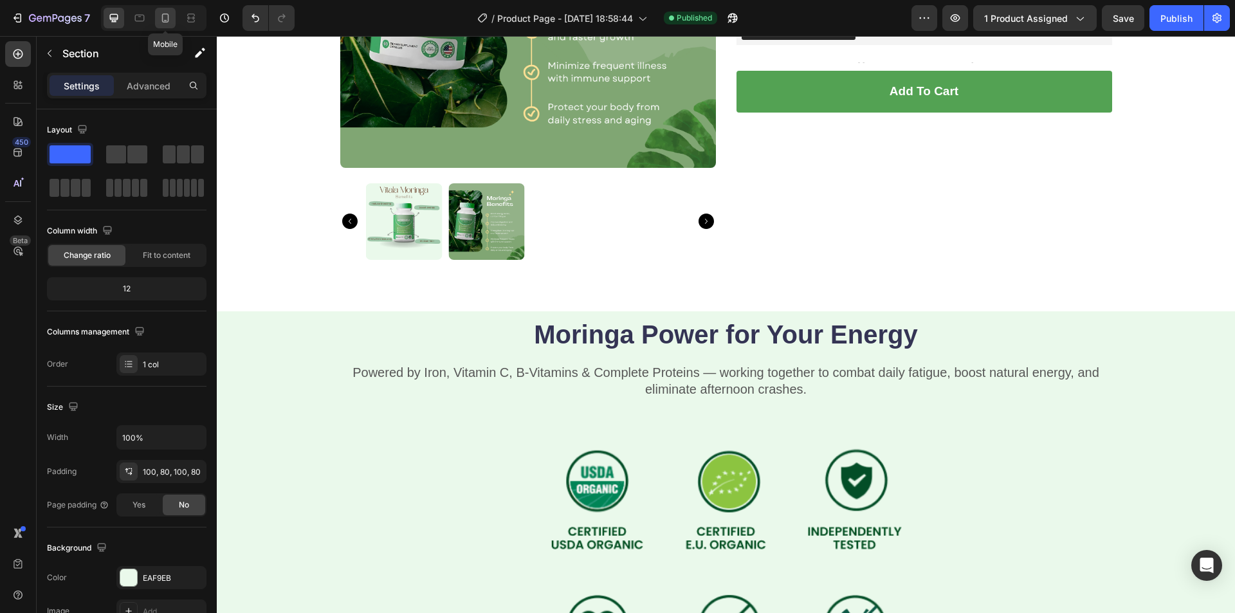
click at [169, 19] on icon at bounding box center [165, 18] width 13 height 13
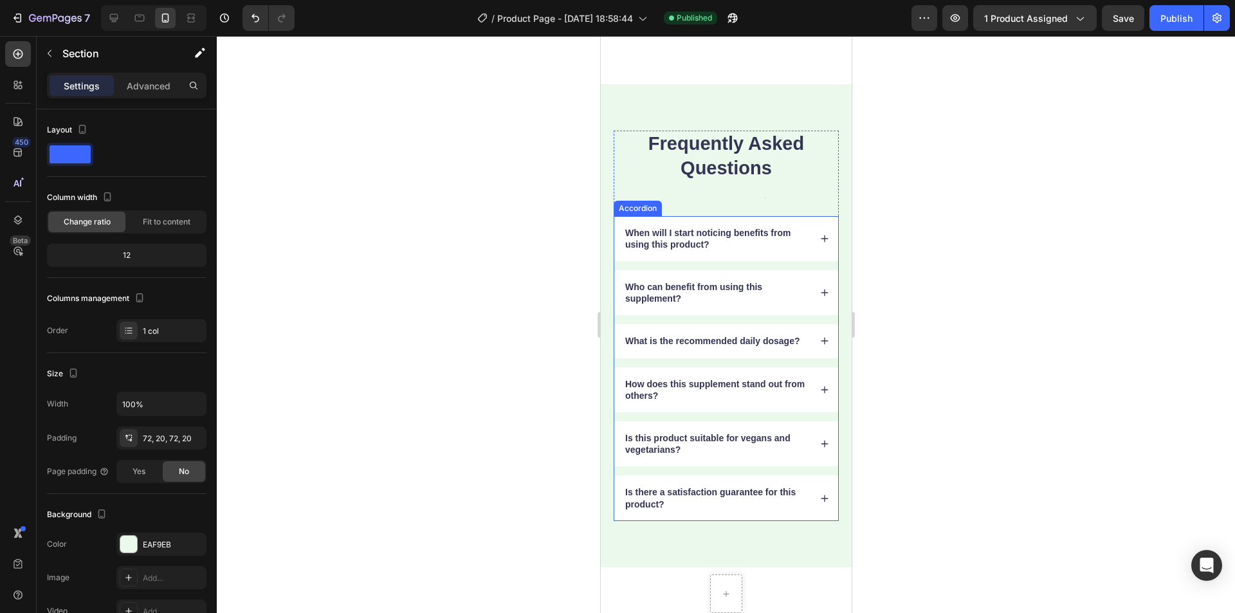
scroll to position [1989, 0]
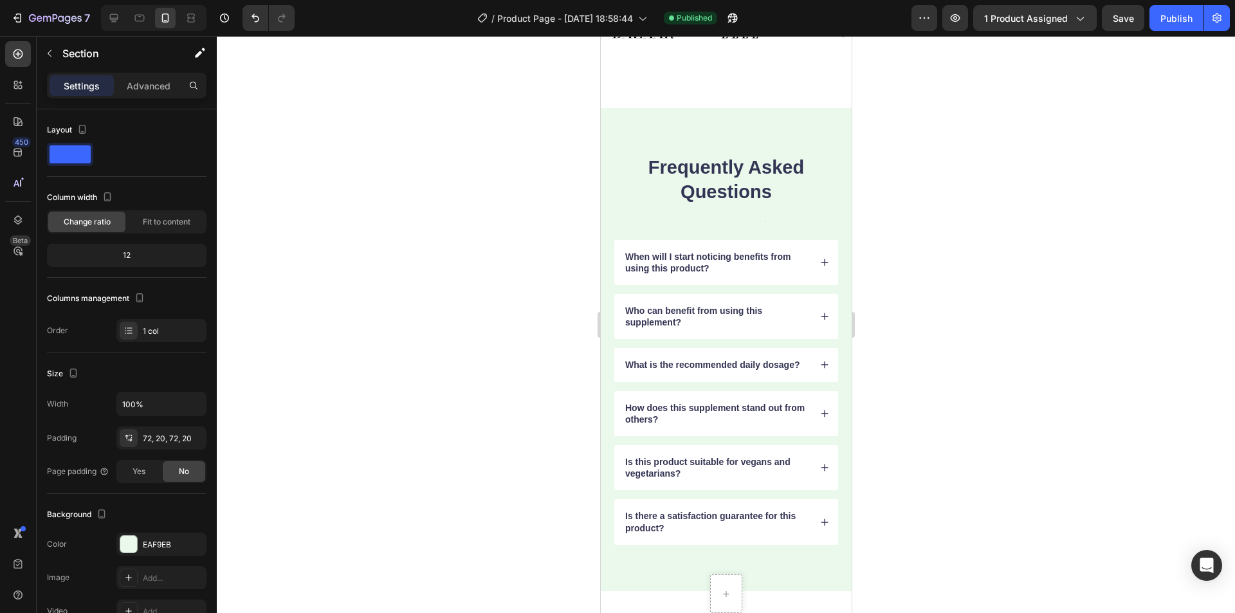
click at [637, 132] on div "Frequently Asked Questions Heading Text Block When will I start noticing benefi…" at bounding box center [725, 349] width 251 height 483
click at [645, 127] on div "Frequently Asked Questions Heading Text Block When will I start noticing benefi…" at bounding box center [725, 349] width 251 height 483
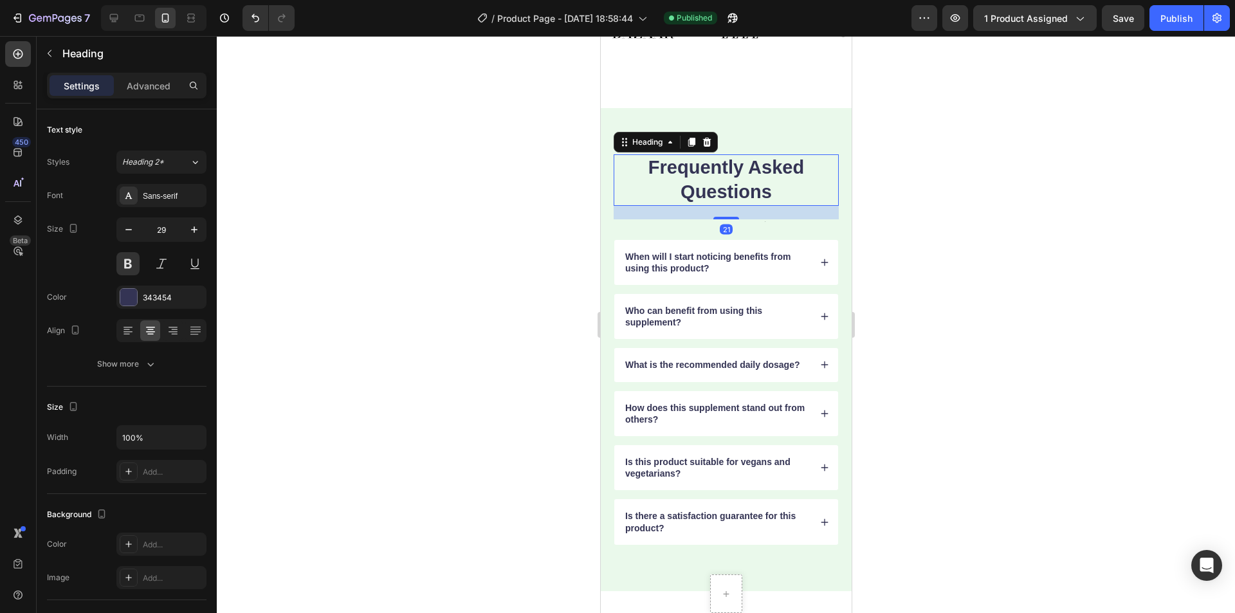
click at [627, 156] on h2 "Frequently Asked Questions" at bounding box center [725, 179] width 225 height 51
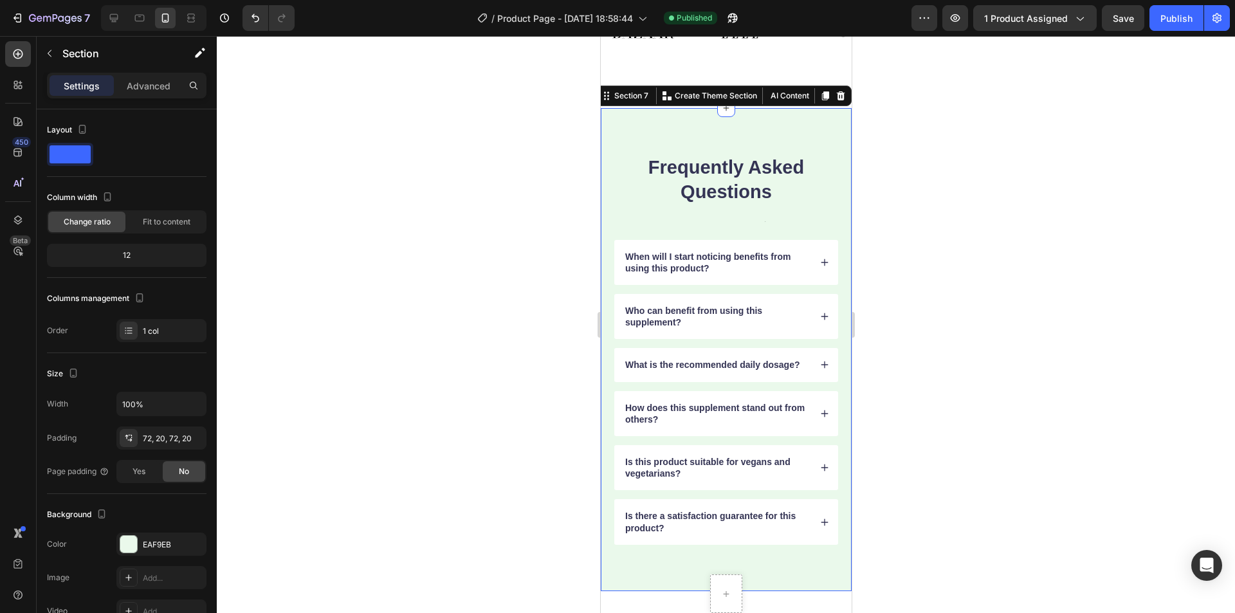
click at [607, 175] on div "Frequently Asked Questions Heading Text Block When will I start noticing benefi…" at bounding box center [725, 349] width 251 height 483
click at [142, 95] on div "Advanced" at bounding box center [148, 85] width 64 height 21
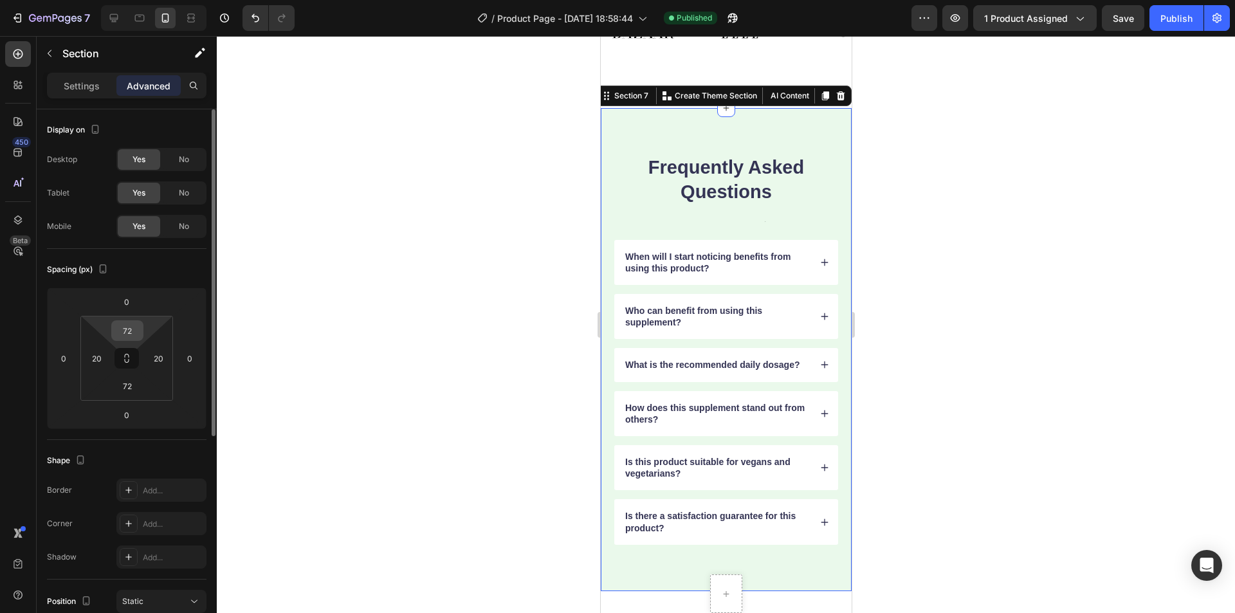
click at [134, 331] on input "72" at bounding box center [128, 330] width 26 height 19
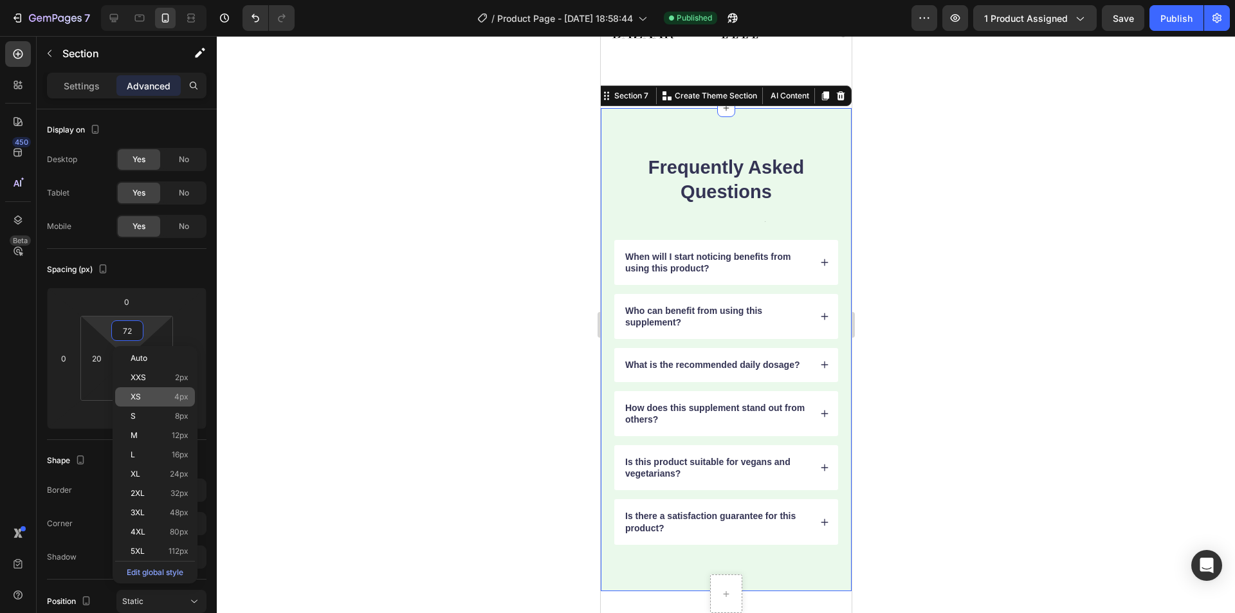
click at [178, 405] on div "XS 4px" at bounding box center [155, 396] width 80 height 19
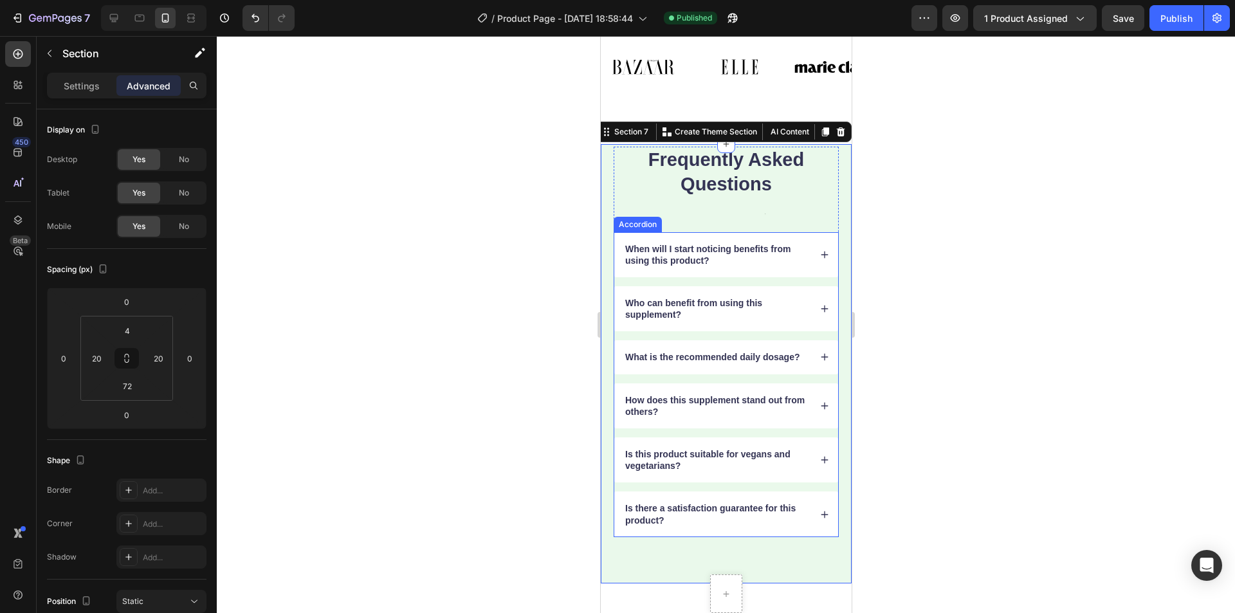
scroll to position [1796, 0]
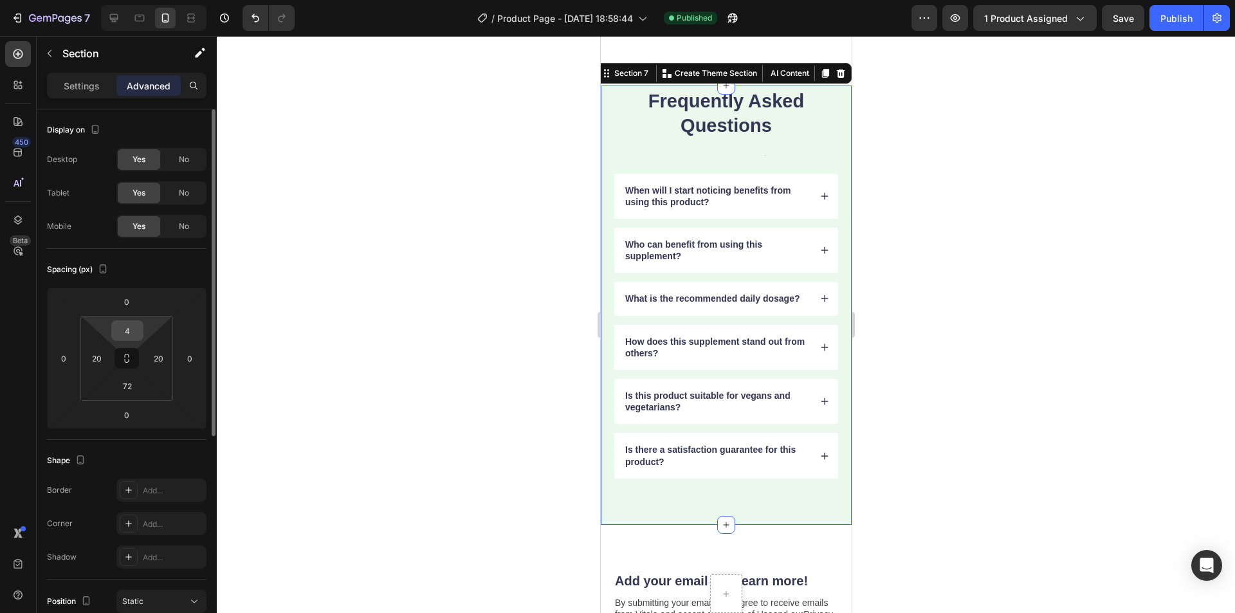
click at [124, 331] on input "4" at bounding box center [128, 330] width 26 height 19
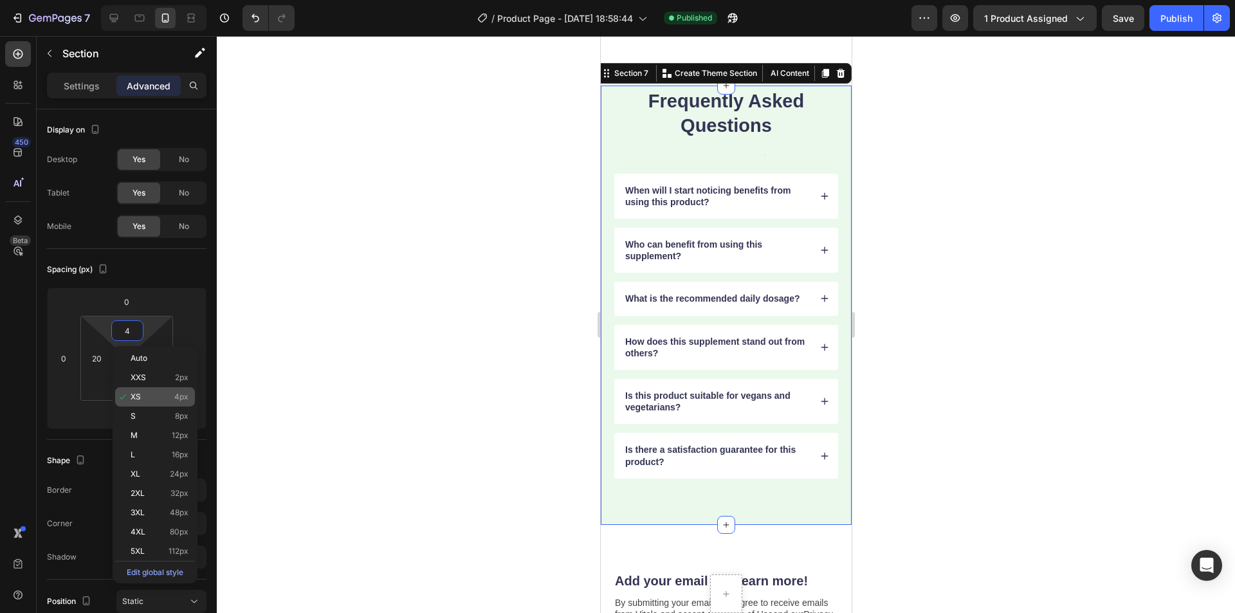
drag, startPoint x: 180, startPoint y: 396, endPoint x: 178, endPoint y: 404, distance: 8.6
click at [180, 399] on span "4px" at bounding box center [181, 396] width 14 height 9
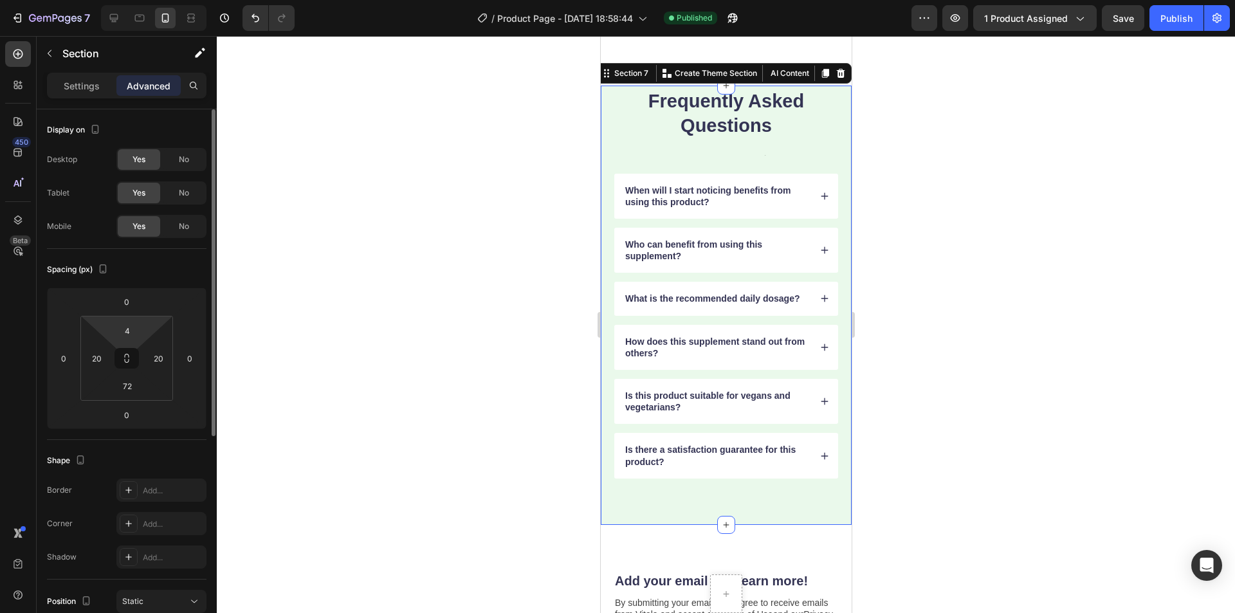
click at [128, 0] on html "7 / Product Page - [DATE] 18:58:44 Published Preview 1 product assigned Save Pu…" at bounding box center [617, 0] width 1235 height 0
click at [129, 331] on input "4" at bounding box center [128, 330] width 26 height 19
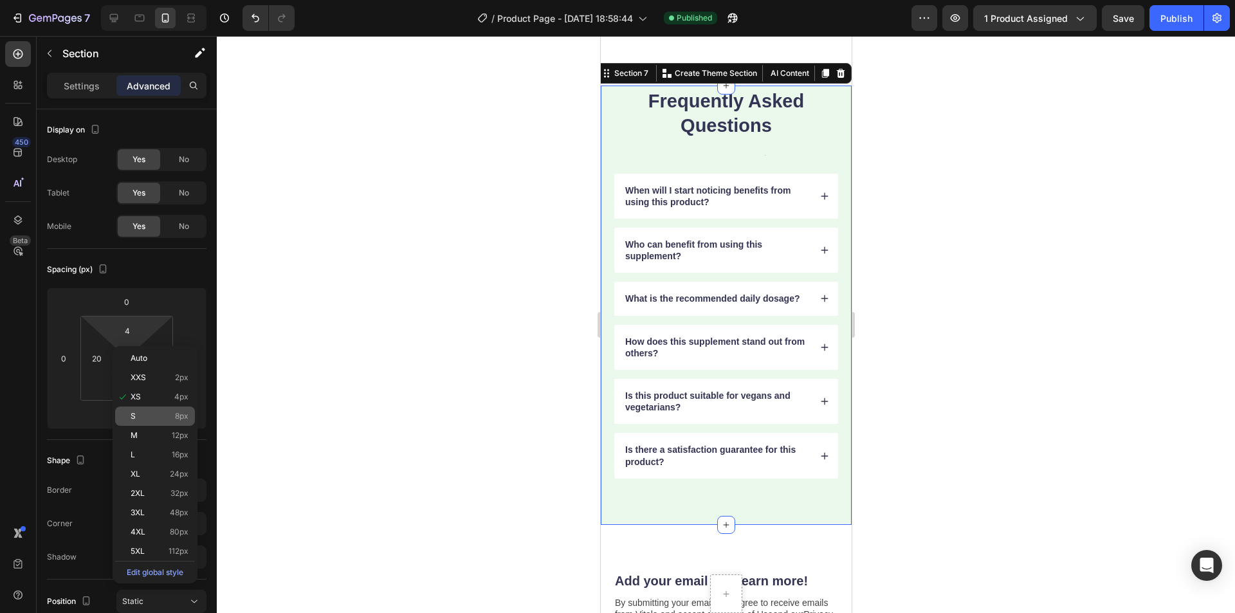
click at [181, 411] on div "S 8px" at bounding box center [155, 416] width 80 height 19
type input "8"
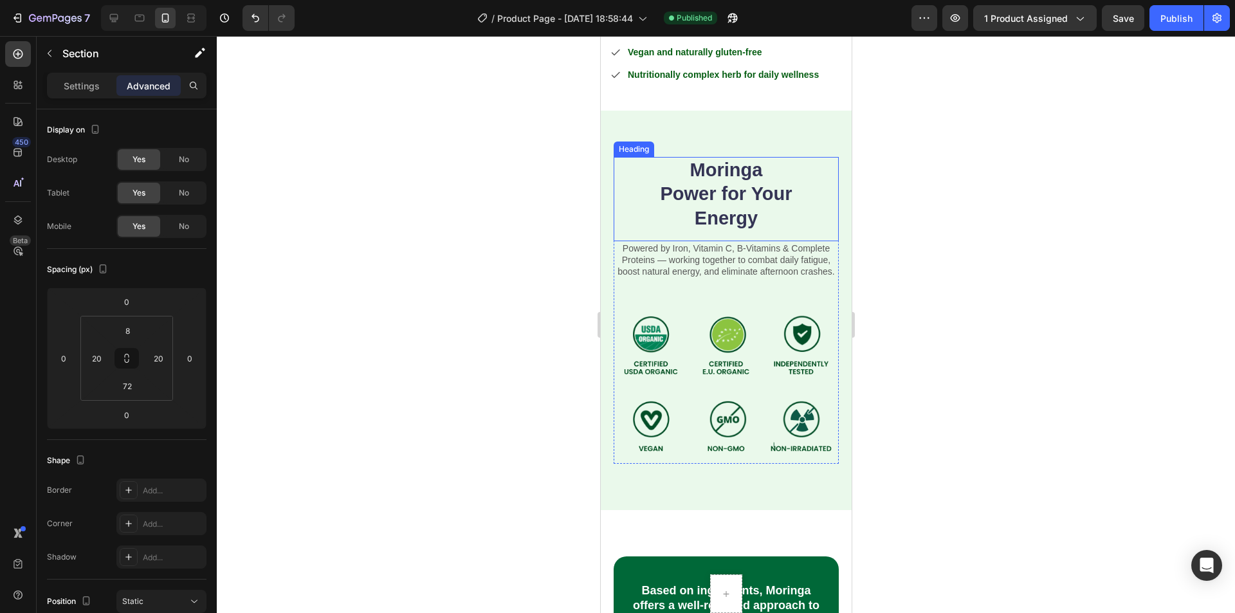
scroll to position [403, 0]
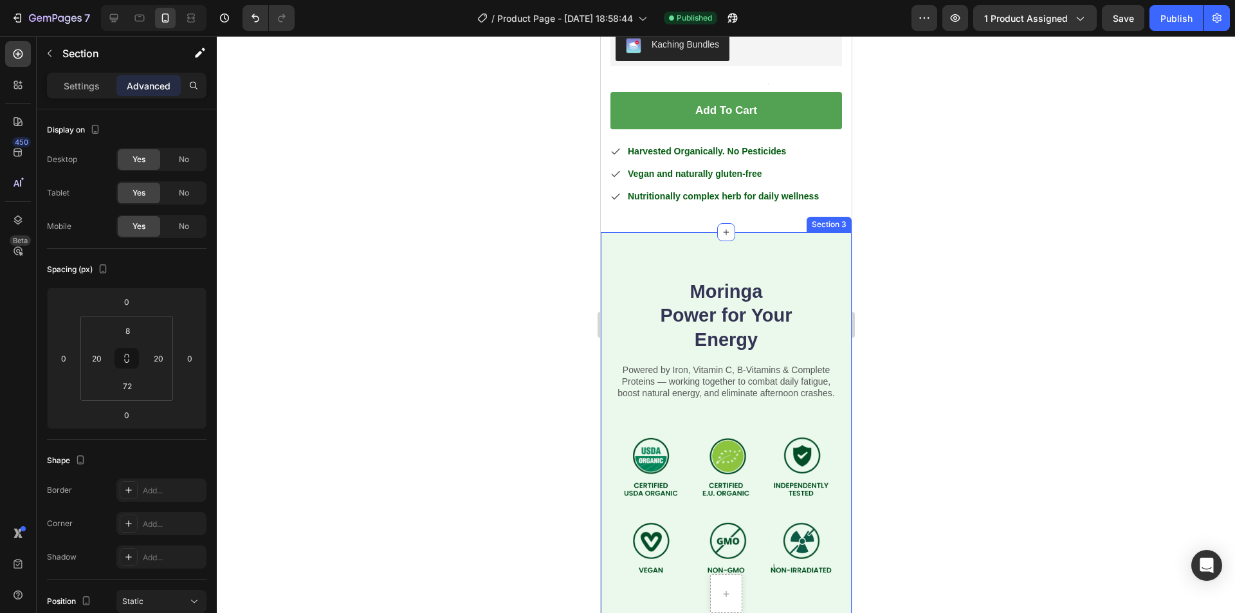
click at [613, 251] on div "Moringa Power for Your Energy Heading Powered by Iron, Vitamin C, B-Vitamins & …" at bounding box center [725, 432] width 251 height 400
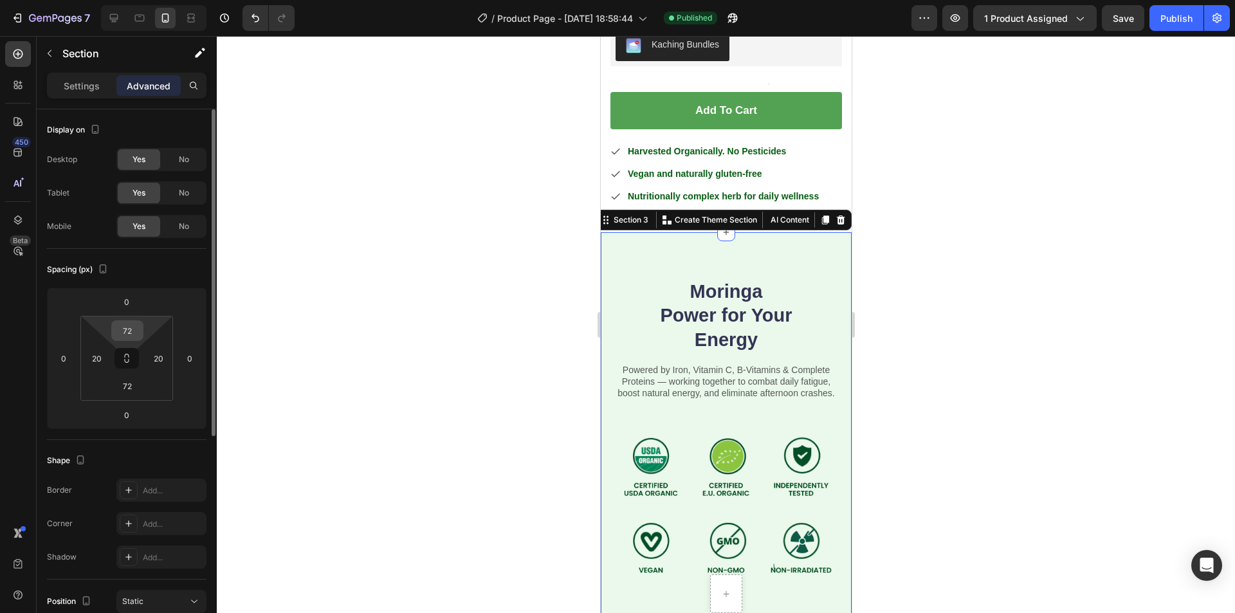
click at [126, 333] on input "72" at bounding box center [128, 330] width 26 height 19
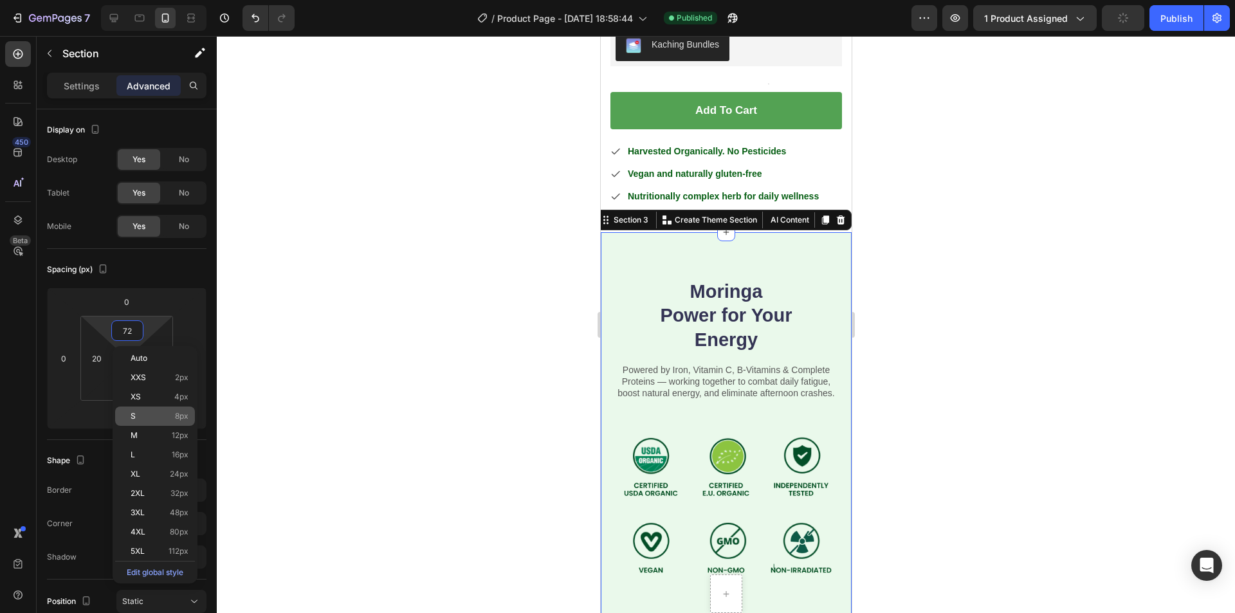
click at [180, 418] on span "8px" at bounding box center [182, 416] width 14 height 9
type input "8"
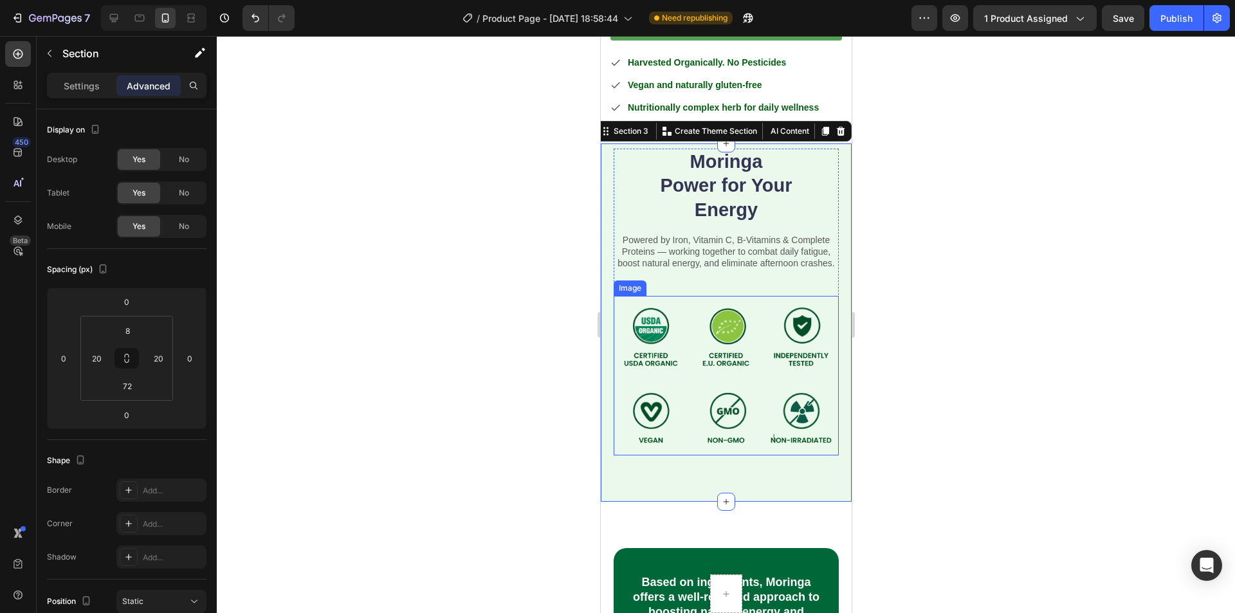
scroll to position [532, 0]
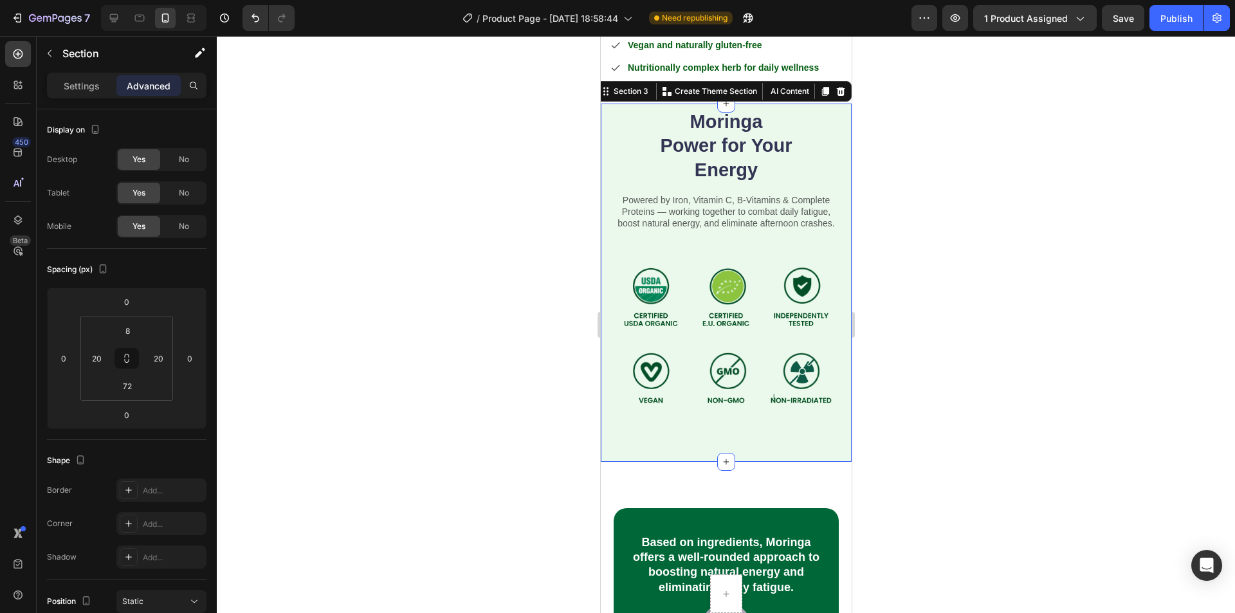
click at [795, 424] on div "Moringa Power for Your Energy Heading Powered by Iron, Vitamin C, B-Vitamins & …" at bounding box center [725, 283] width 251 height 358
click at [130, 388] on input "72" at bounding box center [128, 385] width 26 height 19
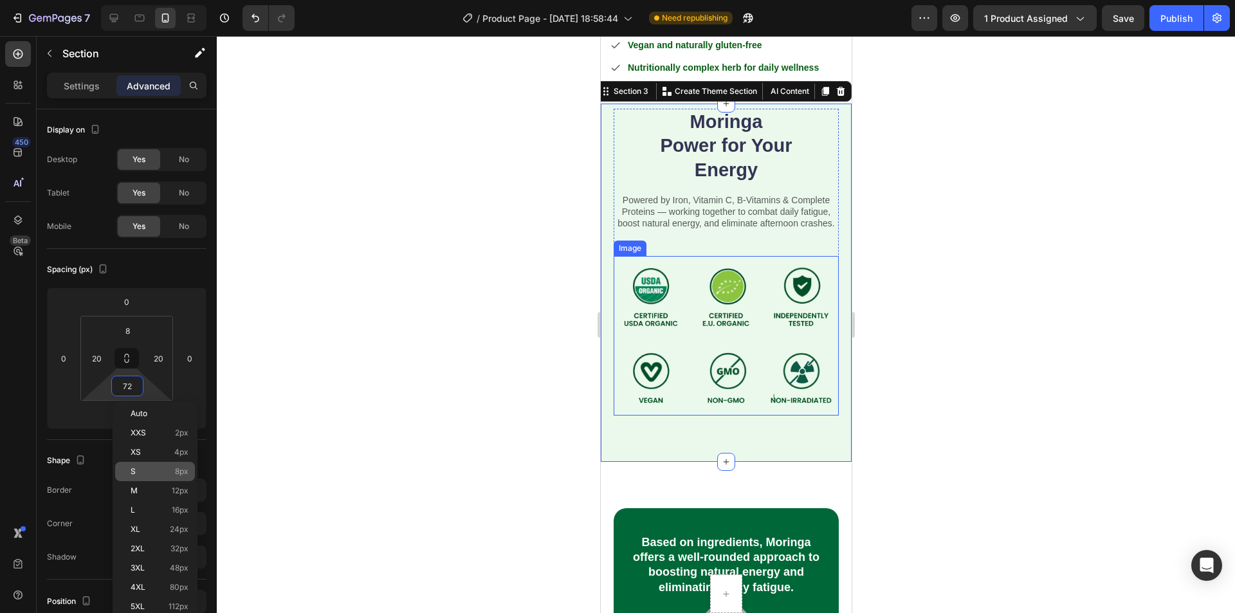
click at [184, 471] on span "8px" at bounding box center [182, 471] width 14 height 9
type input "8"
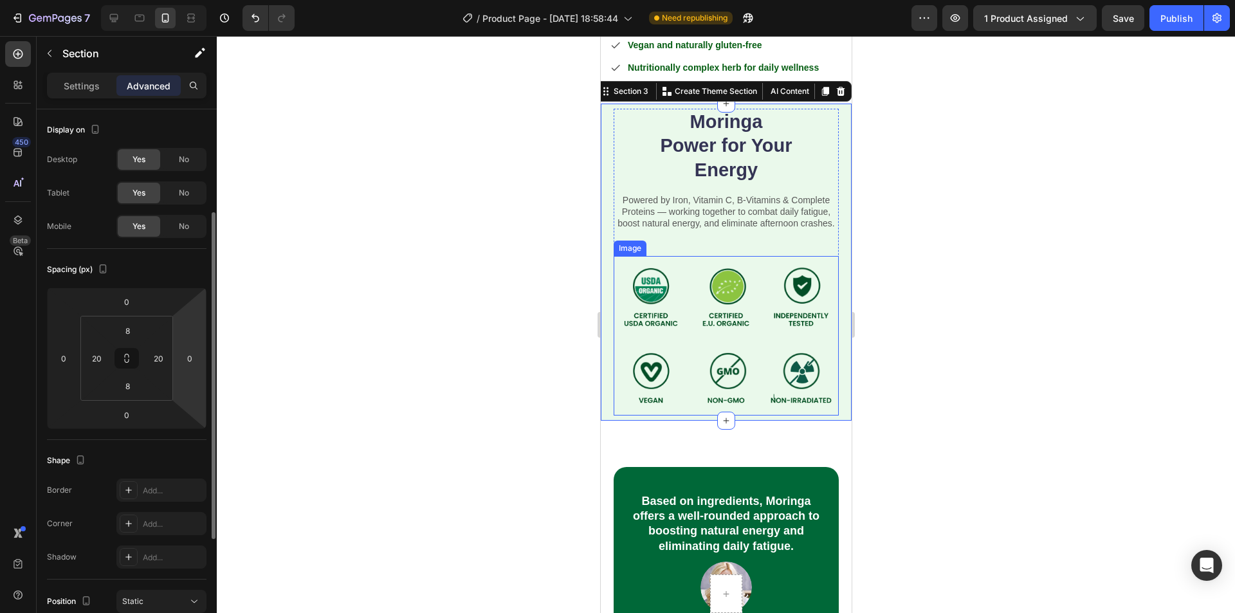
scroll to position [257, 0]
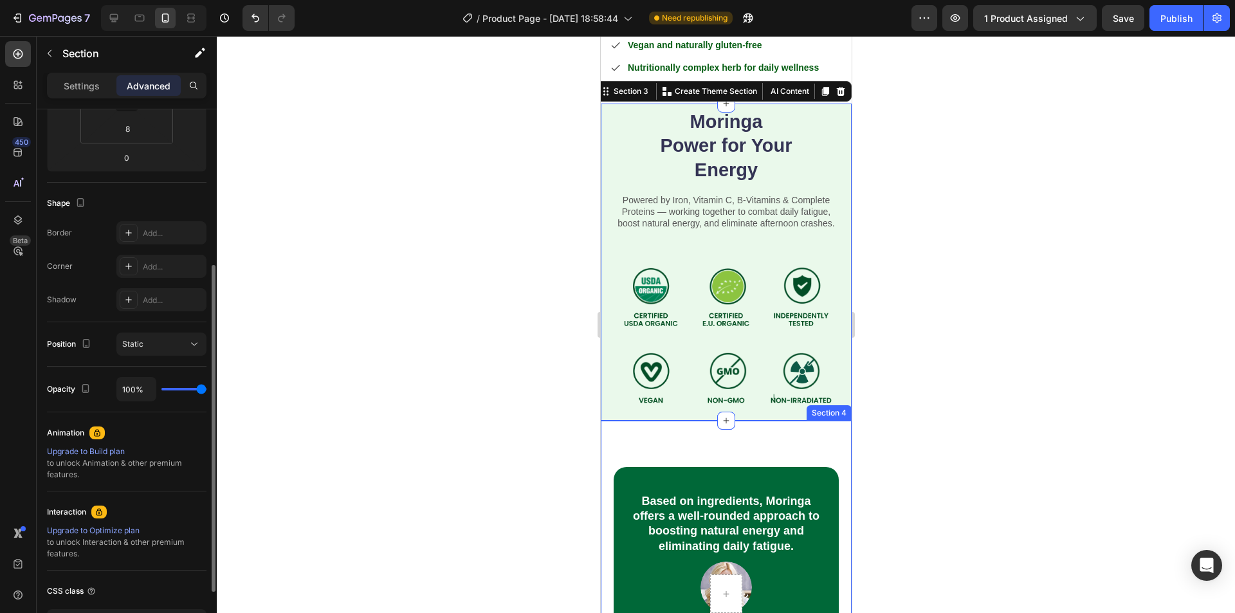
click at [633, 432] on div "Based on ingredients, Moringa offers a well-rounded approach to boosting natura…" at bounding box center [725, 565] width 251 height 288
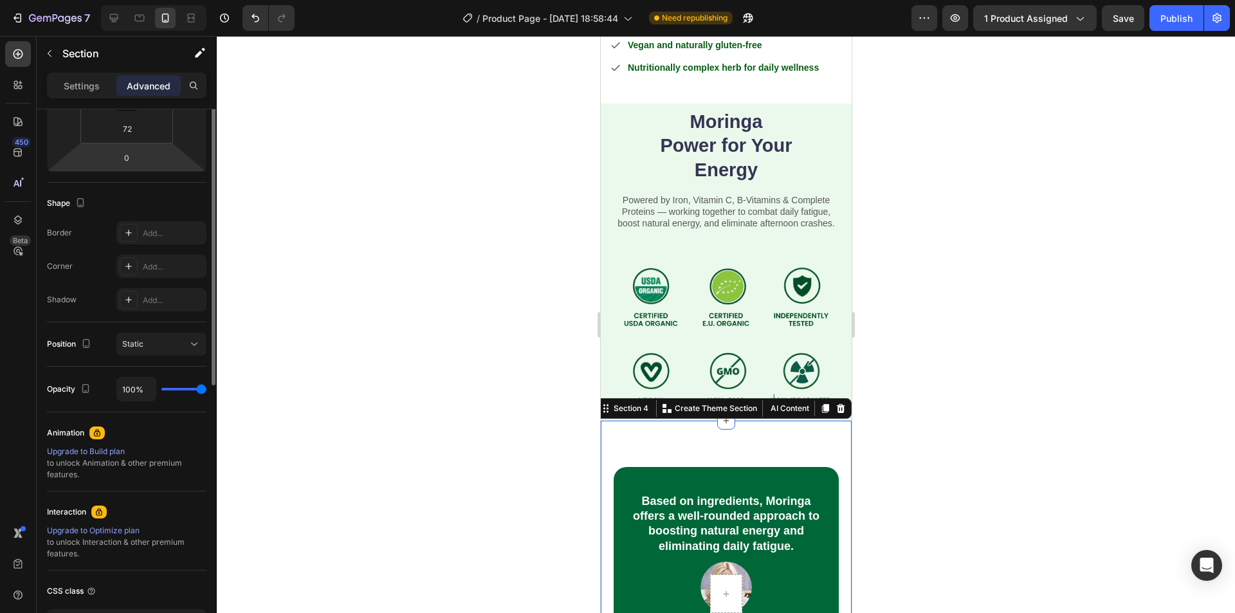
scroll to position [64, 0]
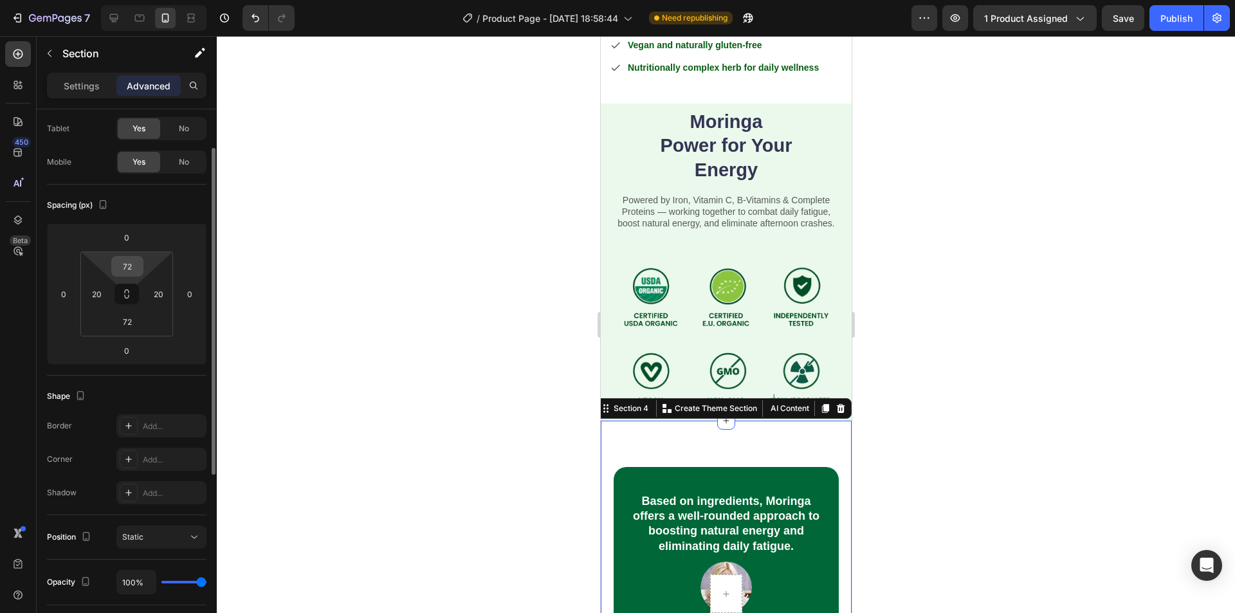
click at [127, 258] on input "72" at bounding box center [128, 266] width 26 height 19
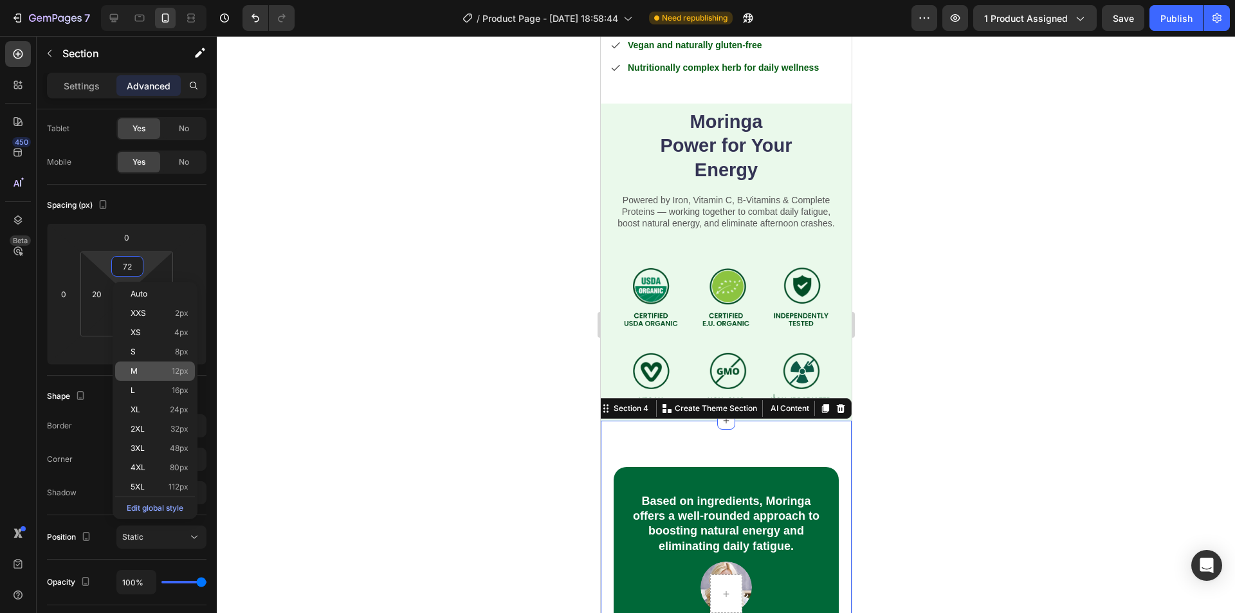
click at [183, 373] on span "12px" at bounding box center [180, 371] width 17 height 9
type input "12"
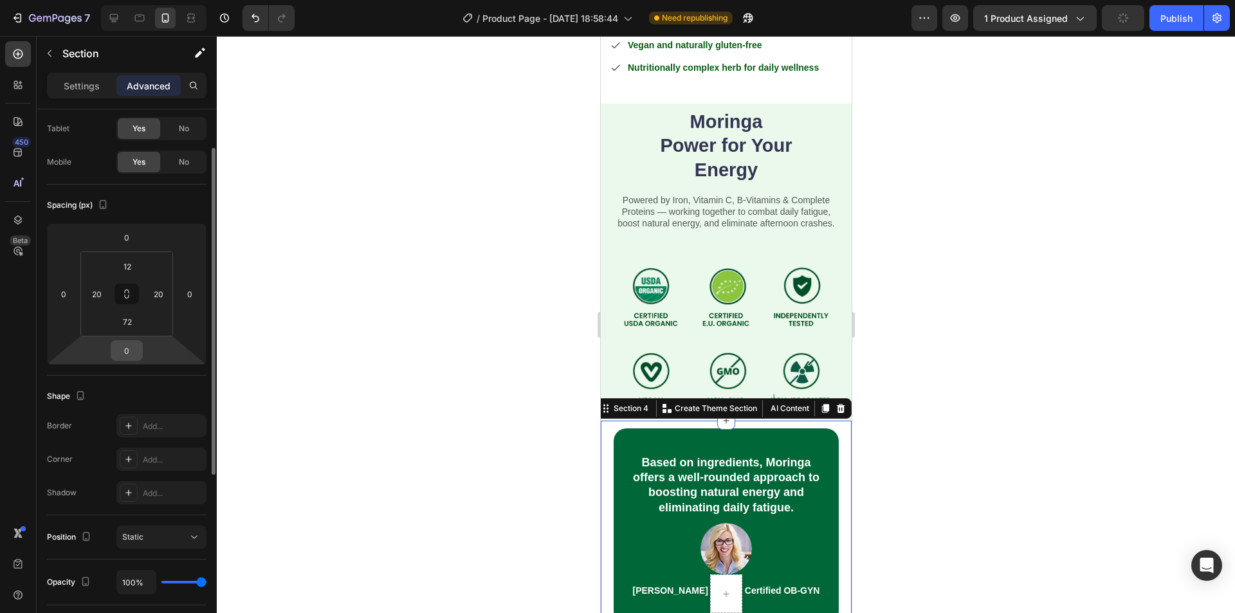
click at [127, 347] on input "0" at bounding box center [127, 350] width 26 height 19
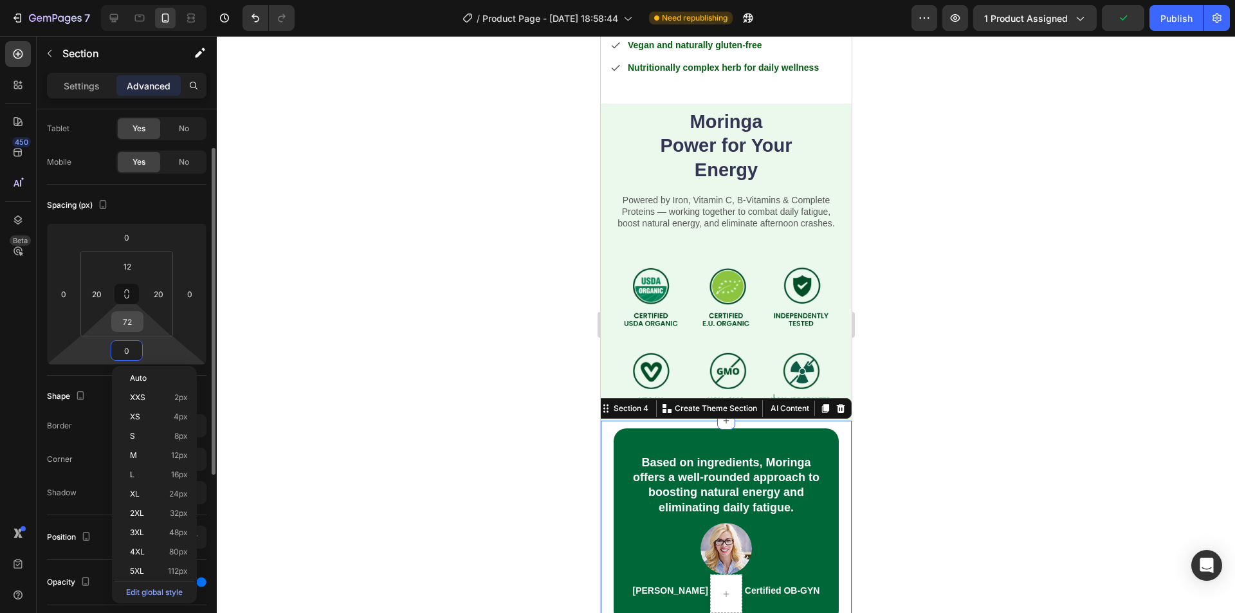
click at [128, 318] on input "72" at bounding box center [128, 321] width 26 height 19
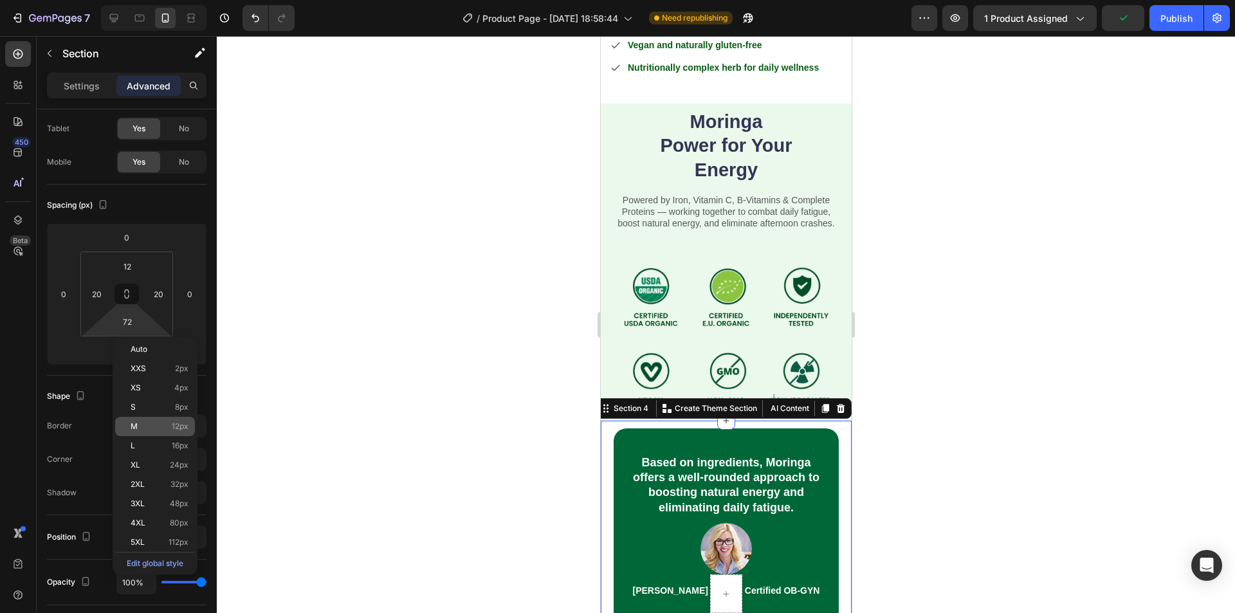
click at [176, 418] on div "M 12px" at bounding box center [155, 426] width 80 height 19
type input "12"
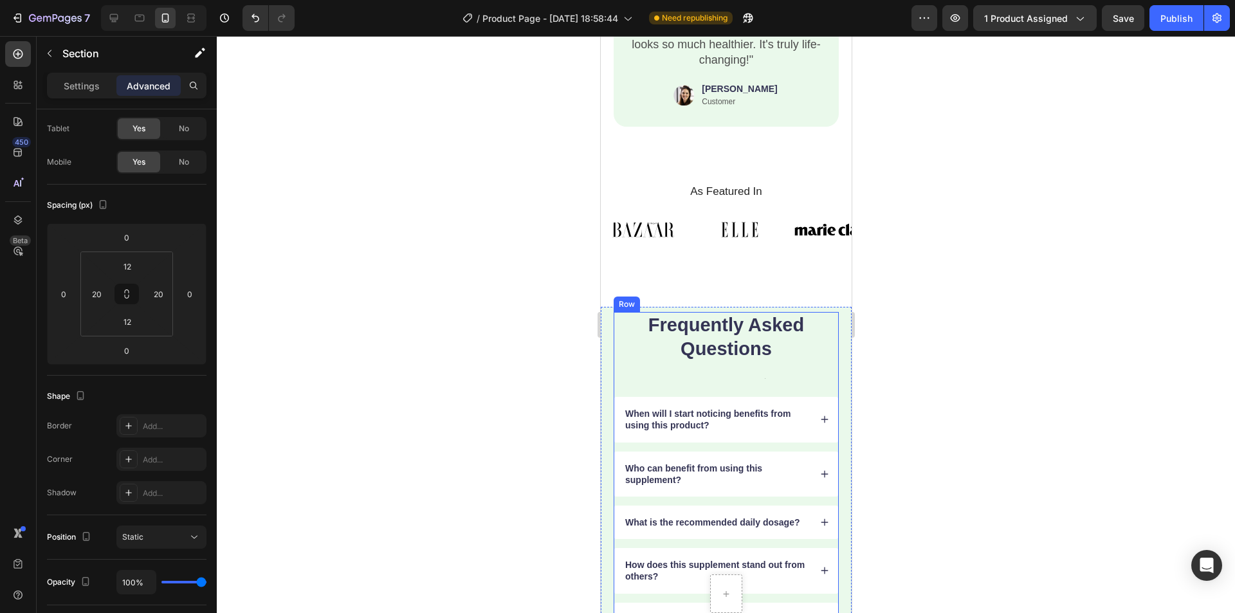
scroll to position [1626, 0]
click at [135, 322] on input "72" at bounding box center [128, 321] width 26 height 19
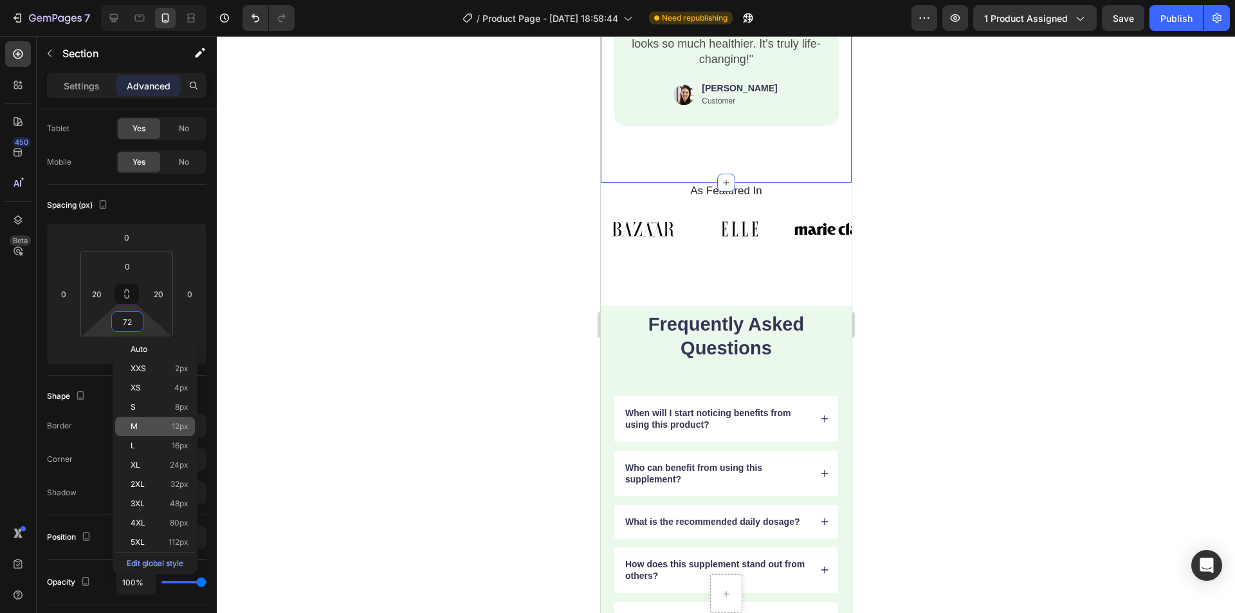
click at [185, 432] on div "M 12px" at bounding box center [155, 426] width 80 height 19
type input "12"
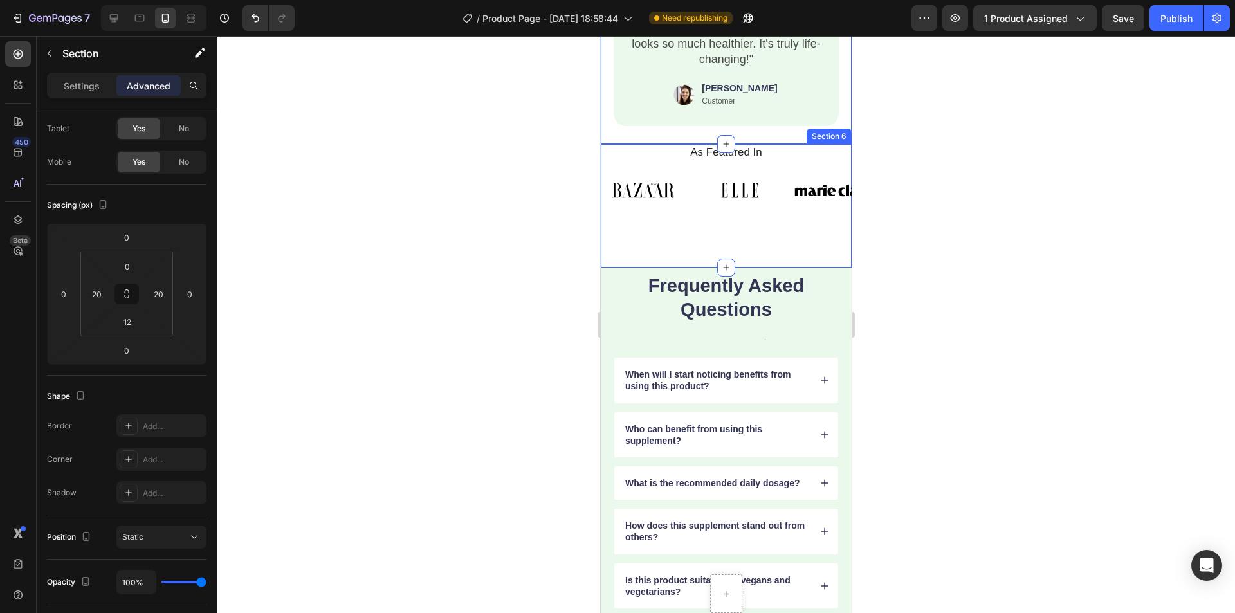
click at [688, 241] on div "As Featured In Heading Image Image Image Image Image Image Image Image Image Im…" at bounding box center [725, 206] width 251 height 124
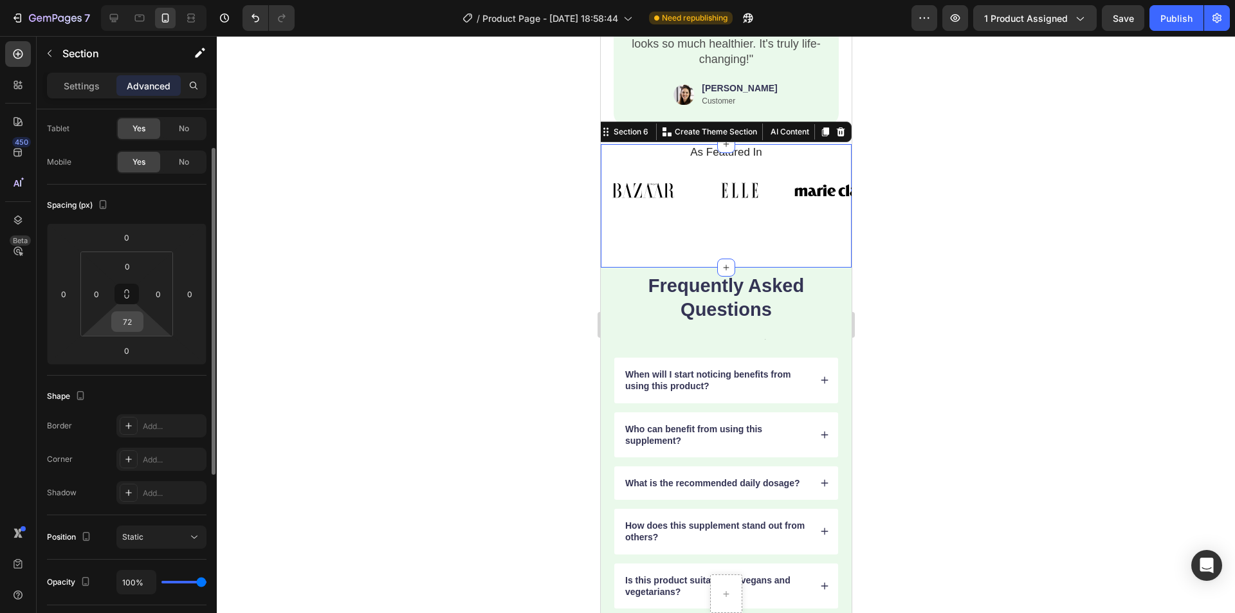
click at [120, 319] on input "72" at bounding box center [128, 321] width 26 height 19
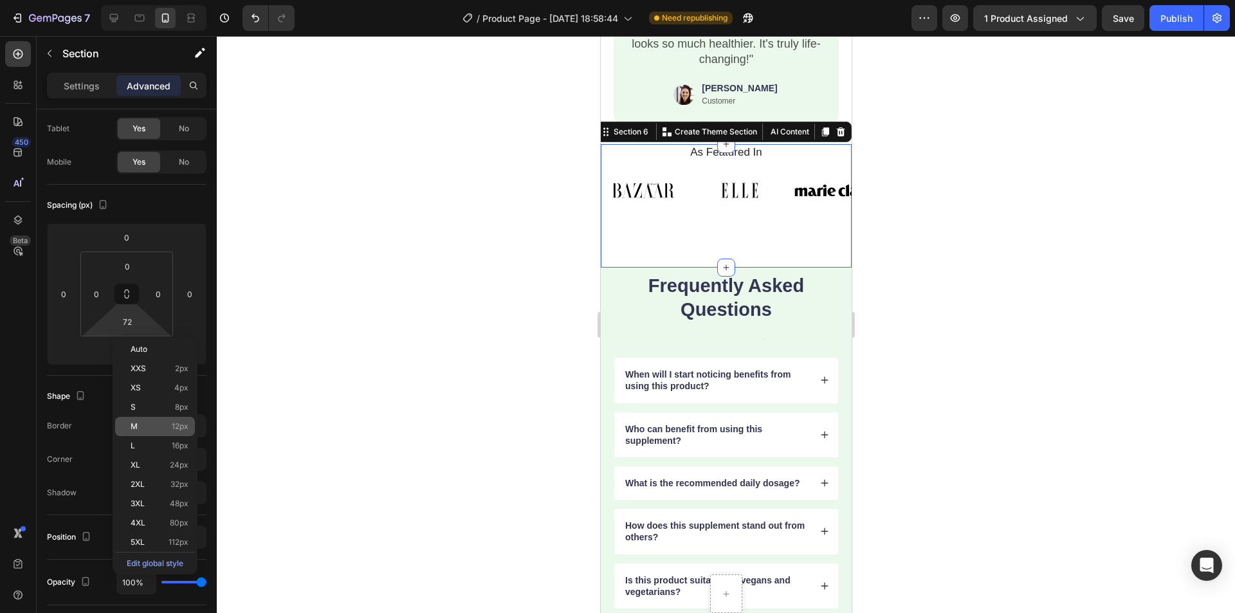
click at [178, 421] on div "M 12px" at bounding box center [155, 426] width 80 height 19
type input "12"
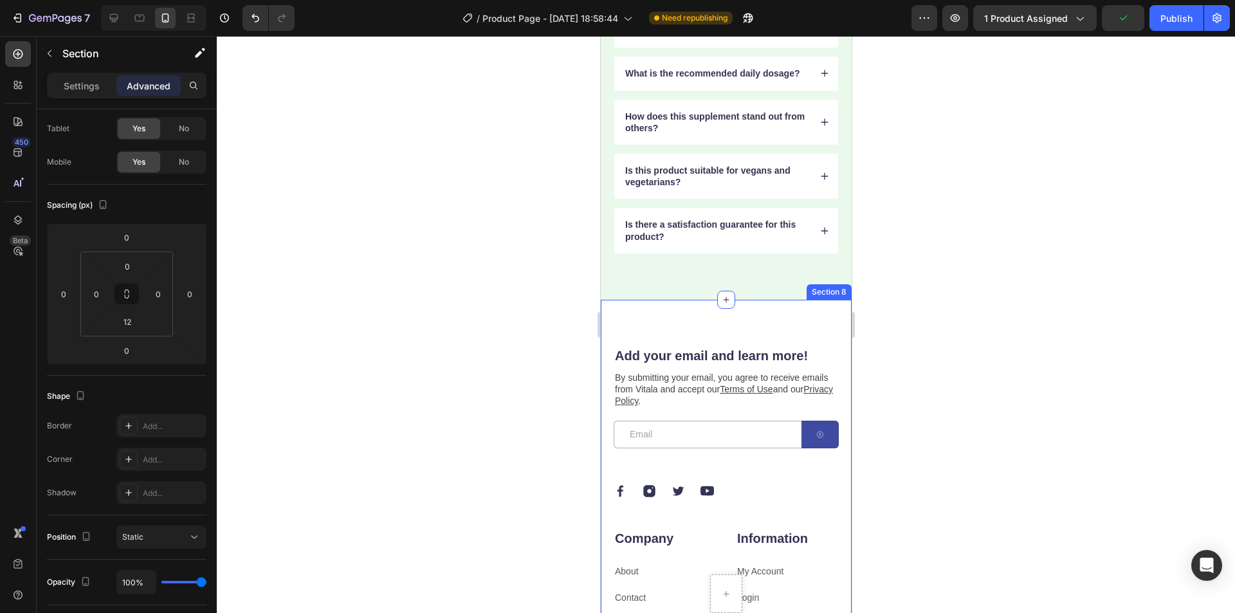
scroll to position [2012, 0]
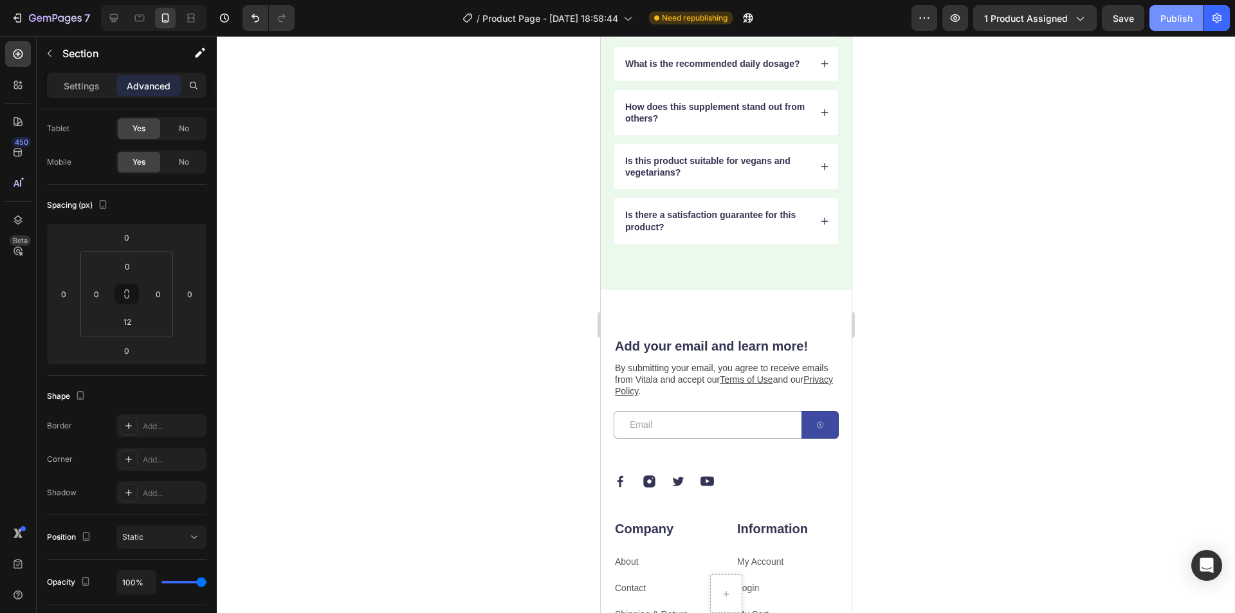
click at [1158, 14] on button "Publish" at bounding box center [1177, 18] width 54 height 26
